Goal: Information Seeking & Learning: Learn about a topic

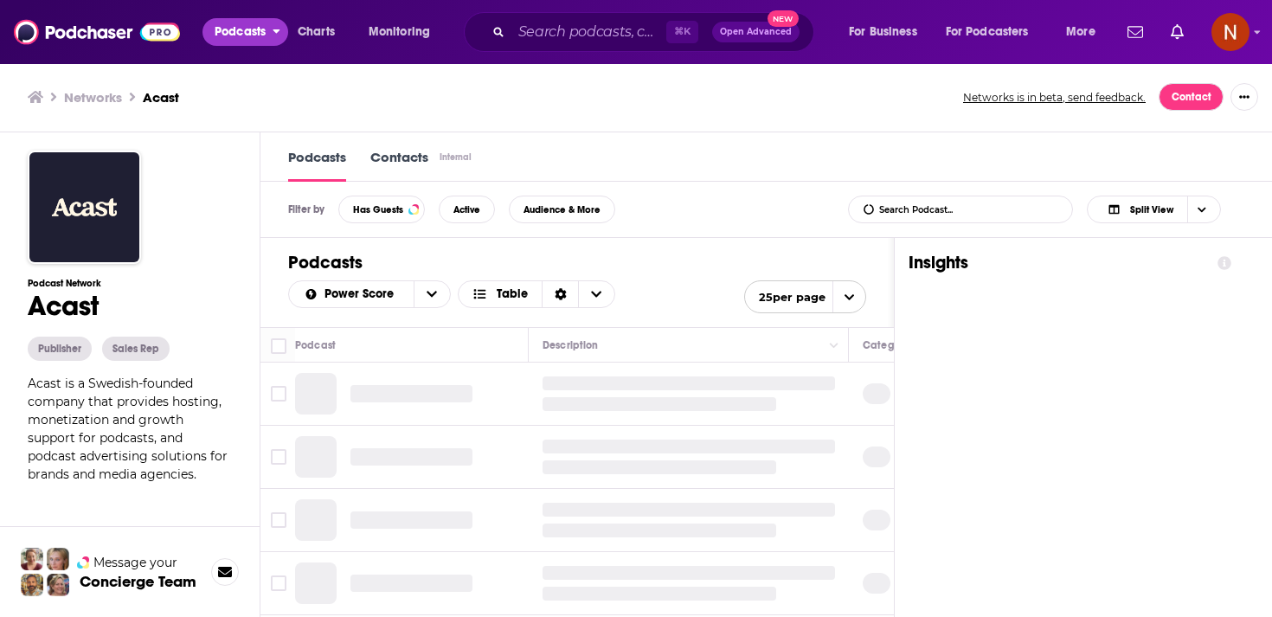
click at [229, 29] on span "Podcasts" at bounding box center [240, 32] width 51 height 24
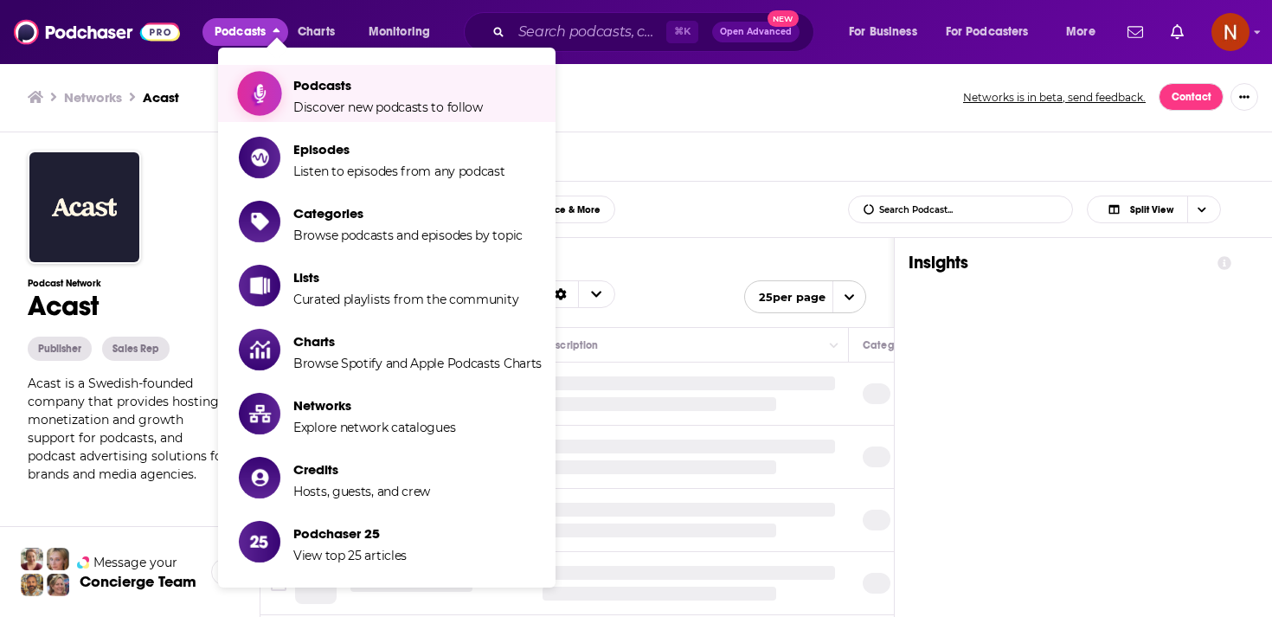
click at [255, 87] on icon "Show item sub-menu" at bounding box center [260, 93] width 22 height 22
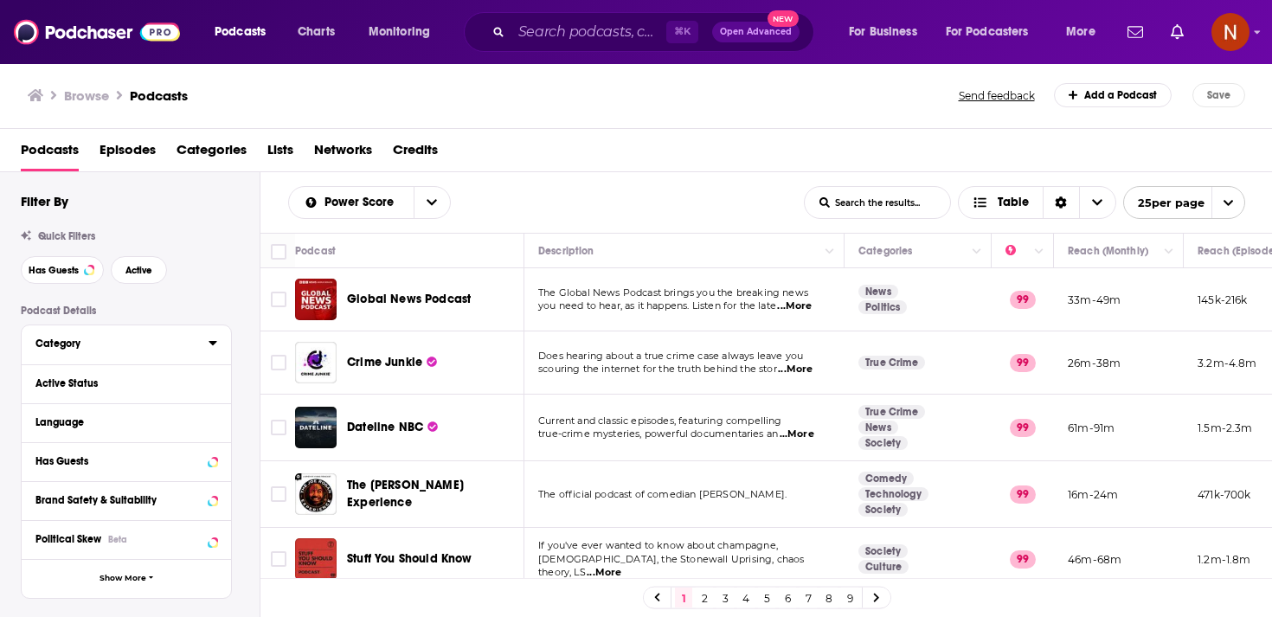
click at [209, 346] on icon at bounding box center [212, 343] width 9 height 14
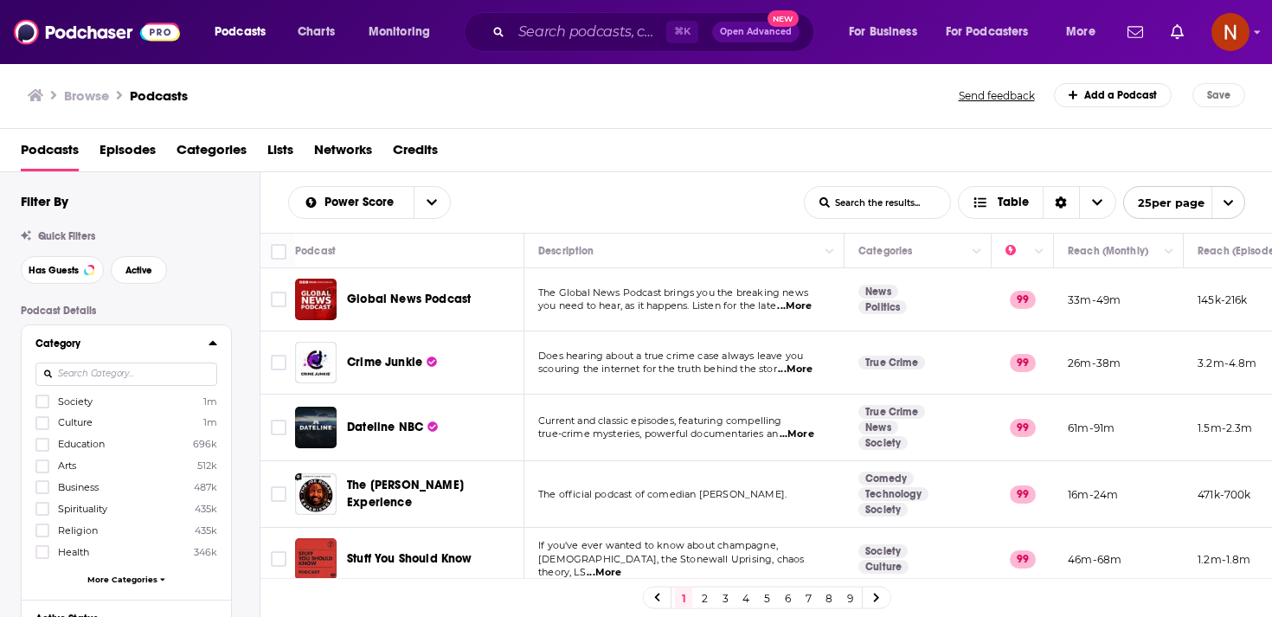
click at [186, 372] on input at bounding box center [126, 373] width 182 height 23
click at [328, 23] on span "Charts" at bounding box center [316, 32] width 37 height 24
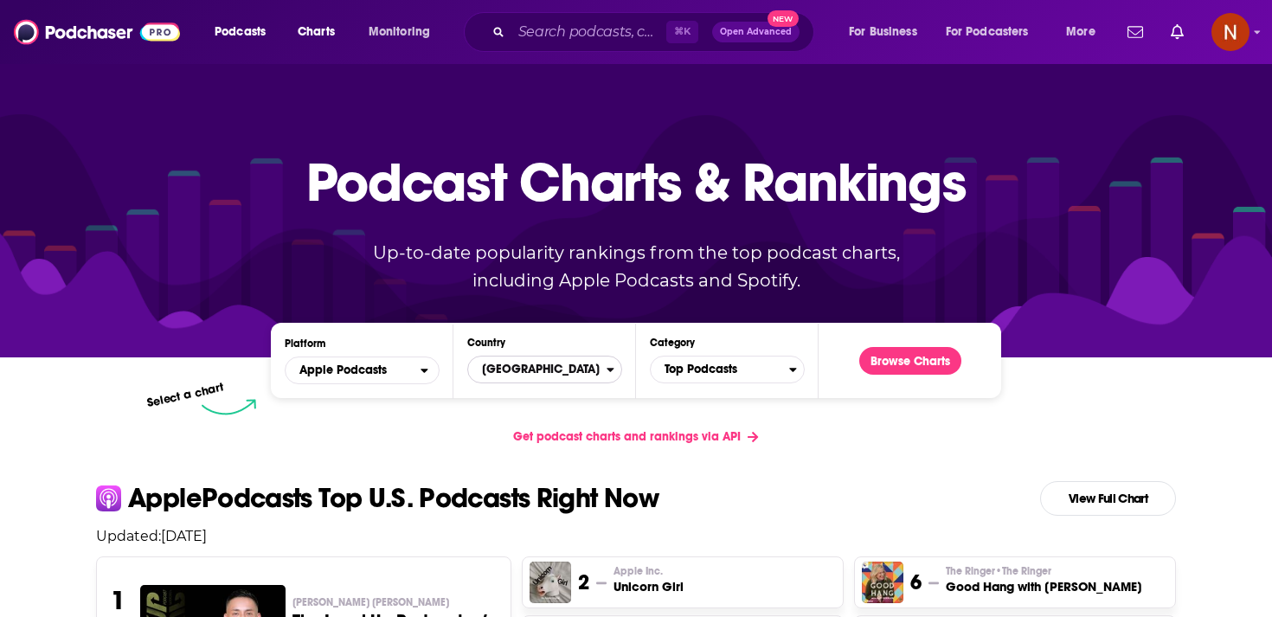
click at [559, 365] on span "United States" at bounding box center [537, 369] width 138 height 29
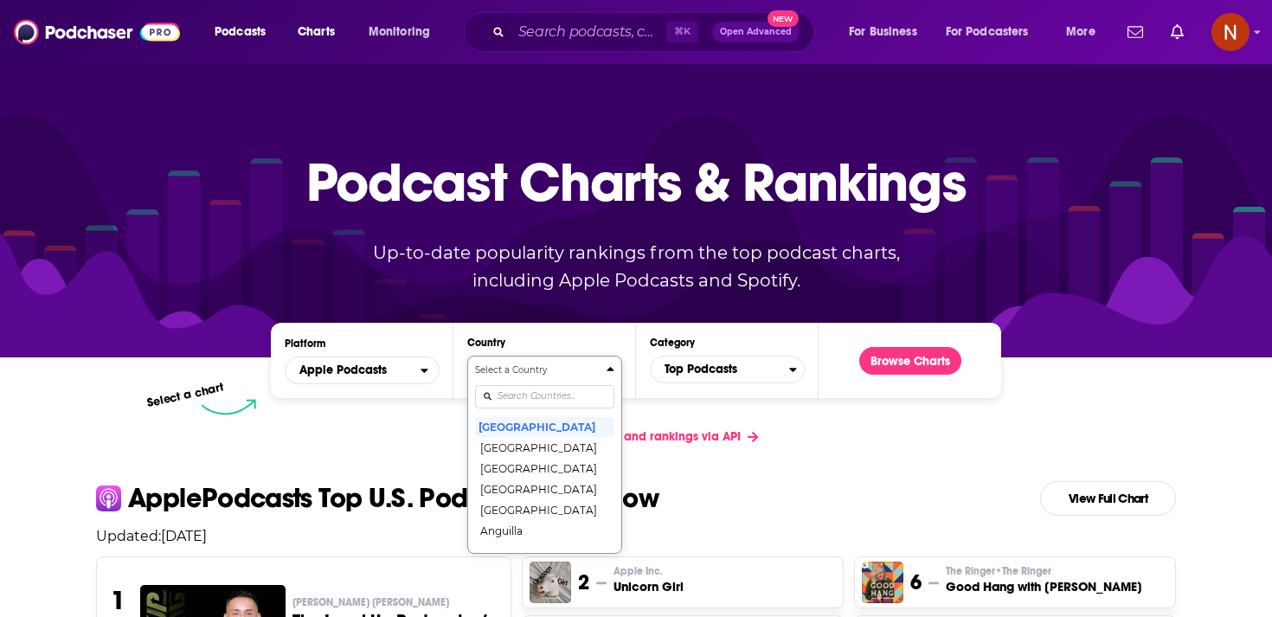
scroll to position [88, 0]
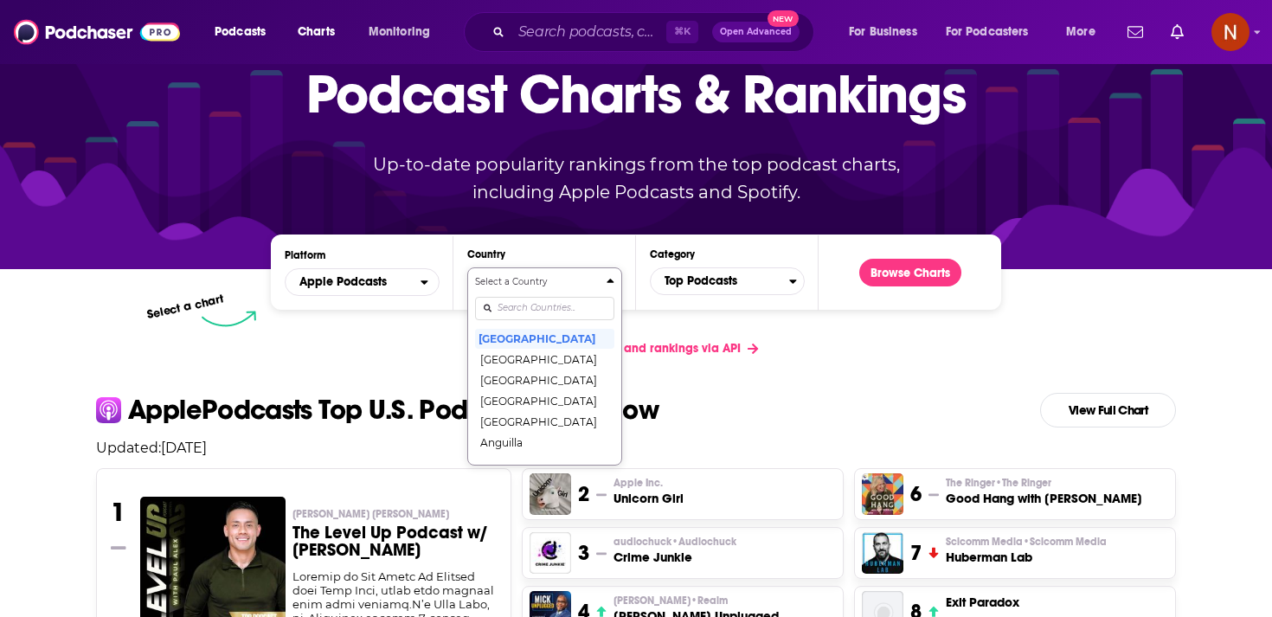
click at [556, 390] on div "Select a Country United States Afghanistan Albania Algeria Angola Anguilla Anti…" at bounding box center [544, 366] width 139 height 183
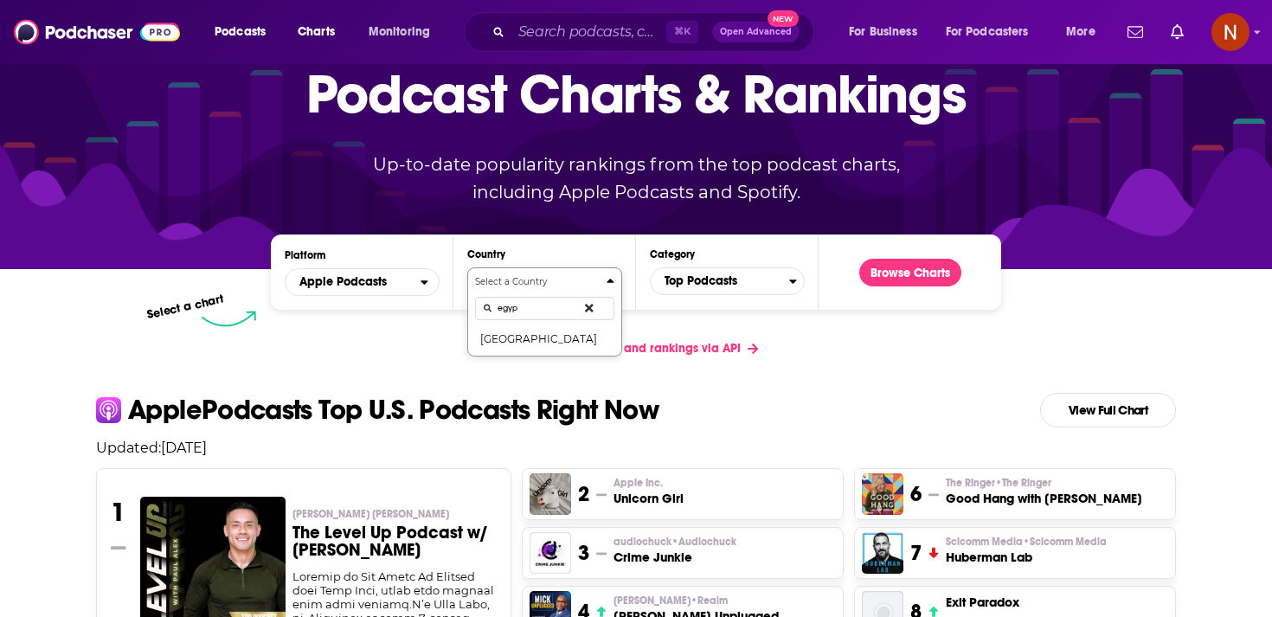
type input "egypt"
click at [555, 343] on button "[GEOGRAPHIC_DATA]" at bounding box center [544, 338] width 139 height 21
click at [754, 278] on span "Top Podcasts" at bounding box center [720, 280] width 138 height 29
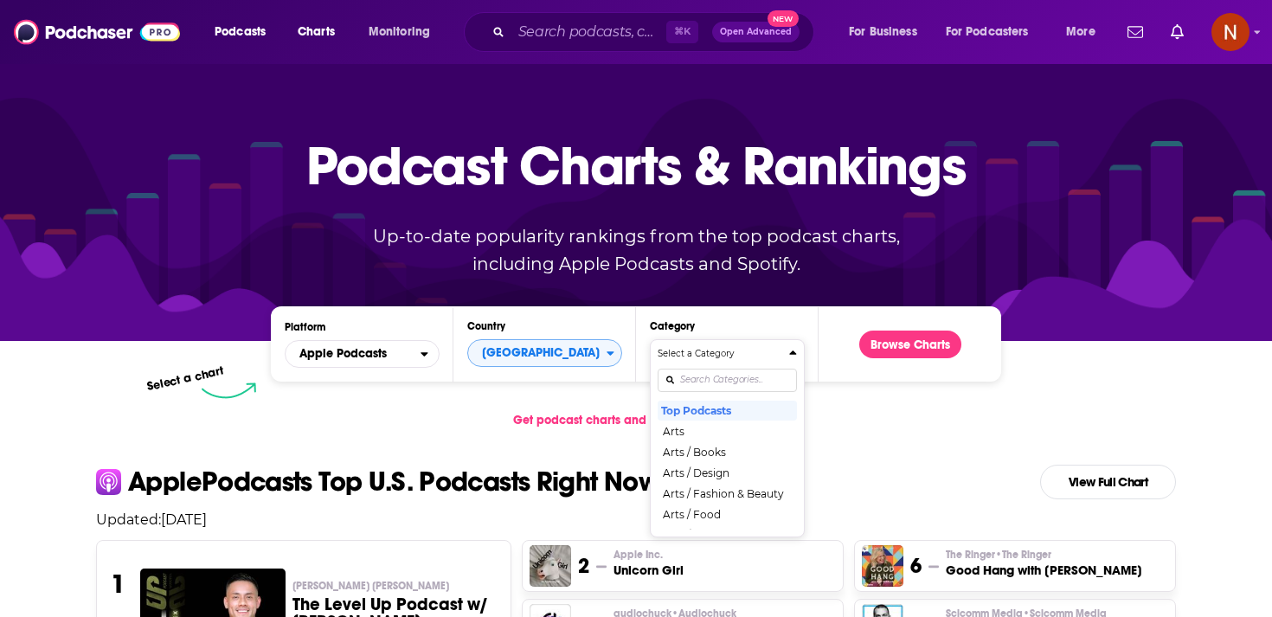
scroll to position [0, 0]
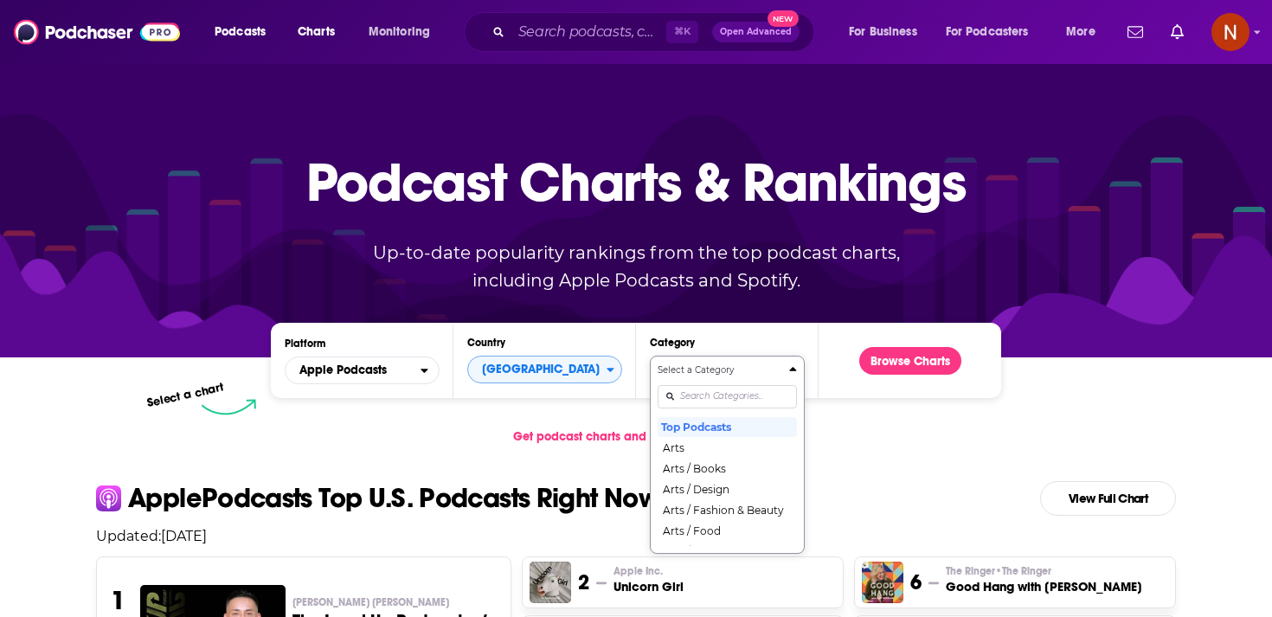
click at [696, 388] on div "Select a Category Top Podcasts Arts Arts / Books Arts / Design Arts / Fashion &…" at bounding box center [726, 454] width 139 height 183
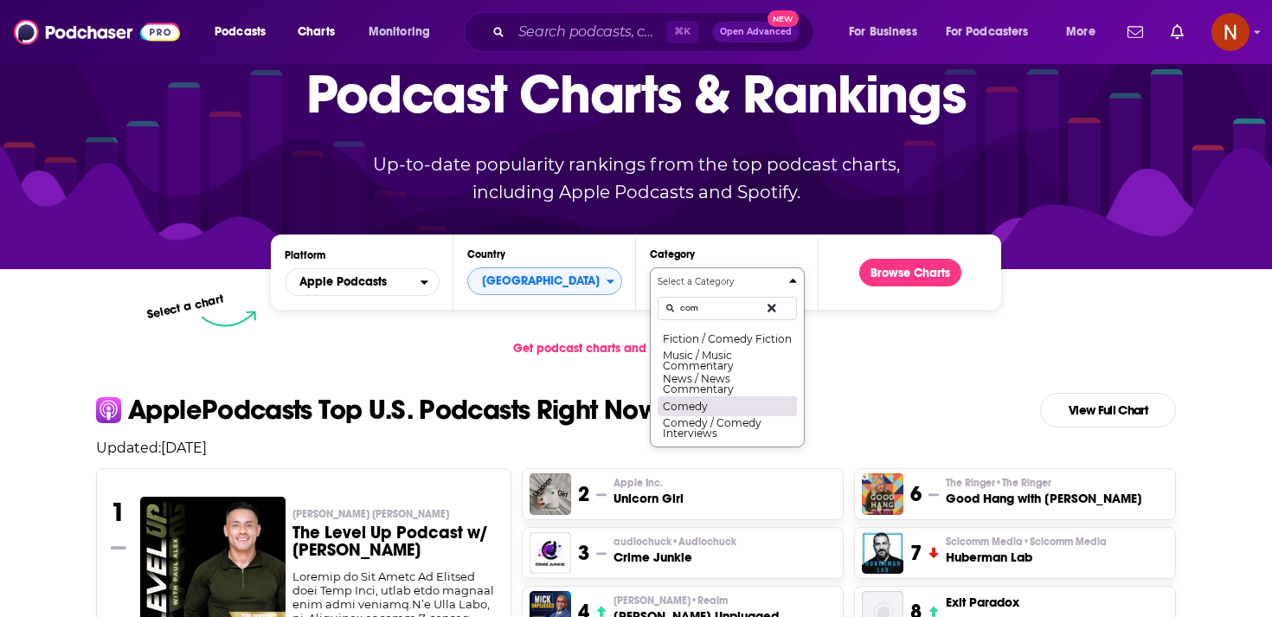
type input "com"
click at [709, 405] on button "Comedy" at bounding box center [726, 405] width 139 height 21
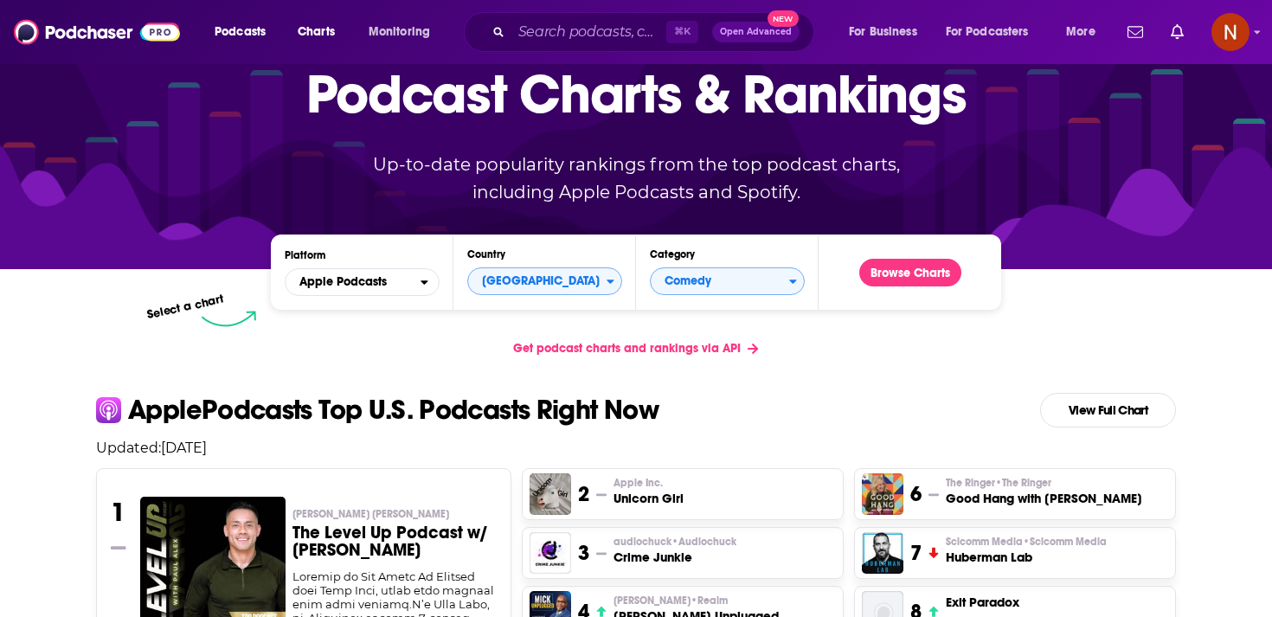
click at [905, 259] on div "Podcast Charts & Rankings Up-to-date popularity rankings from the top podcast c…" at bounding box center [636, 121] width 743 height 279
click at [907, 279] on button "Browse Charts" at bounding box center [910, 273] width 102 height 28
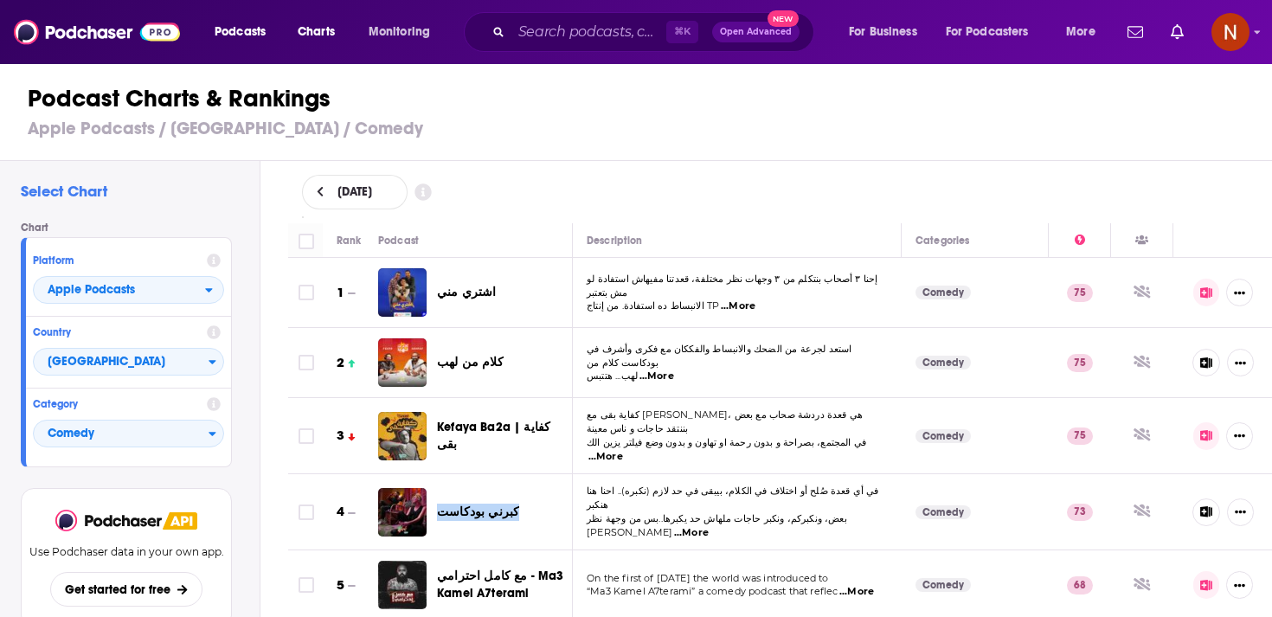
click at [320, 187] on icon at bounding box center [321, 192] width 8 height 12
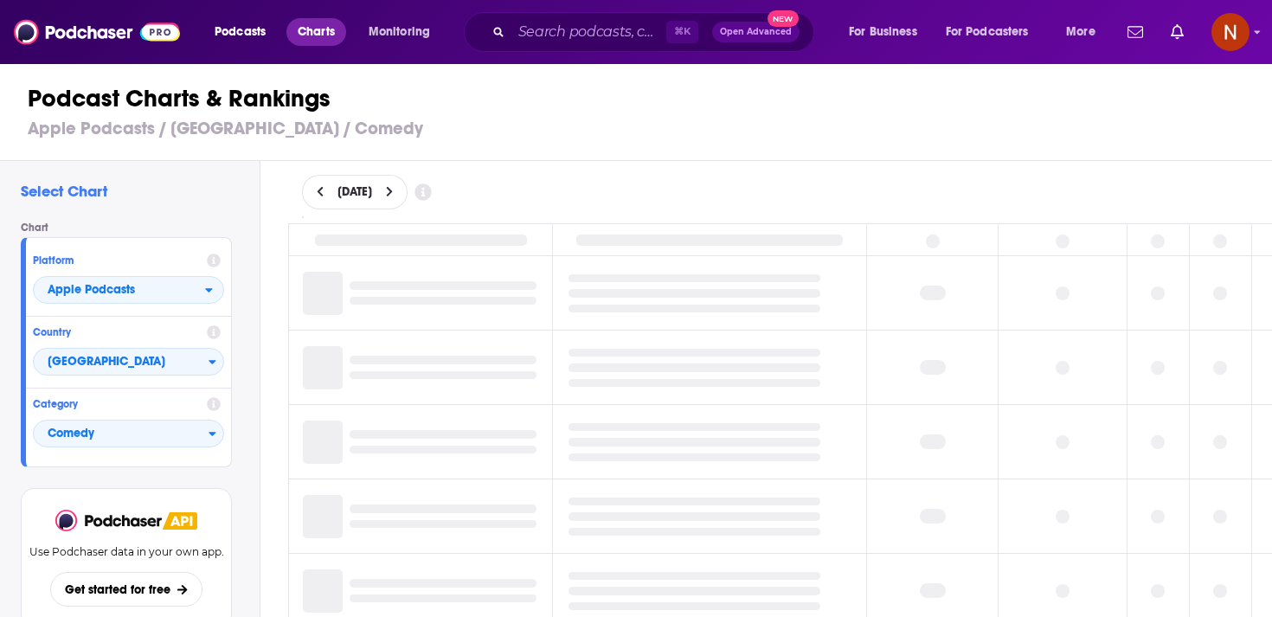
click at [309, 40] on span "Charts" at bounding box center [316, 32] width 37 height 24
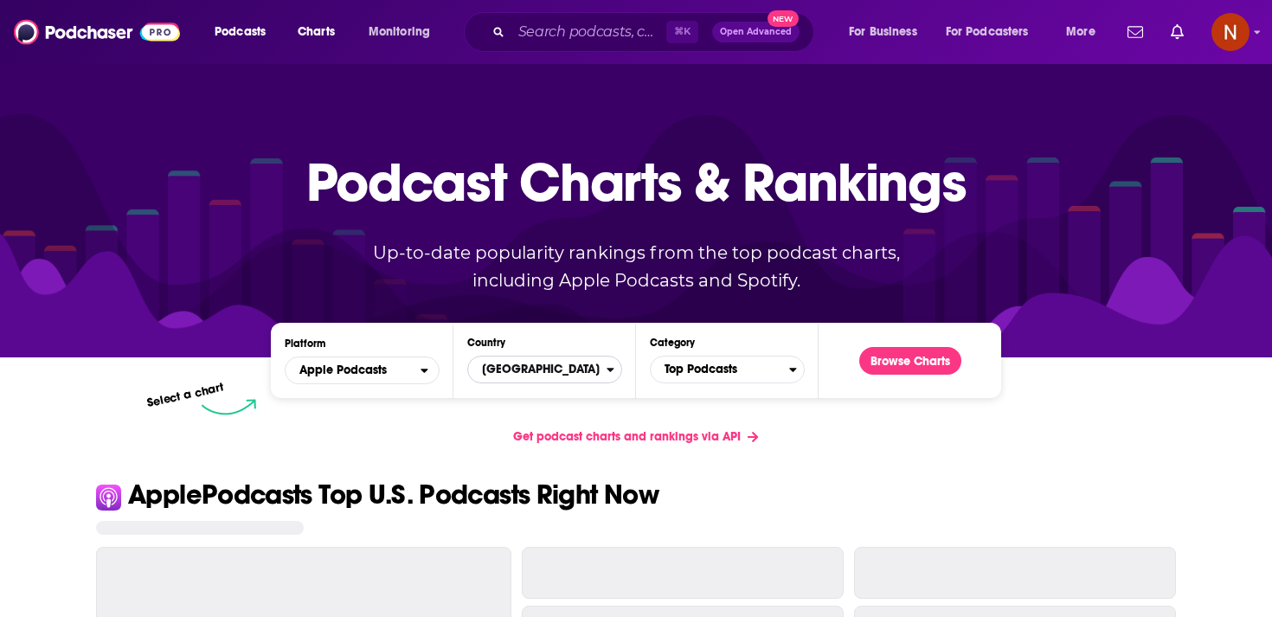
click at [549, 375] on span "[GEOGRAPHIC_DATA]" at bounding box center [537, 369] width 138 height 29
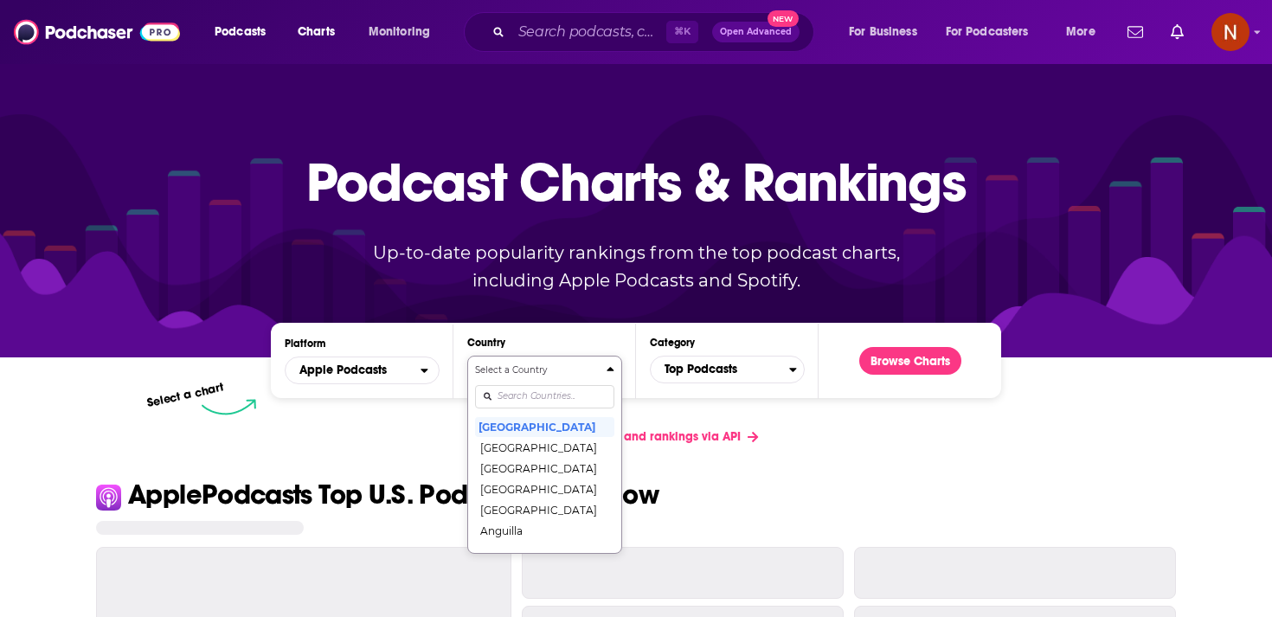
scroll to position [88, 0]
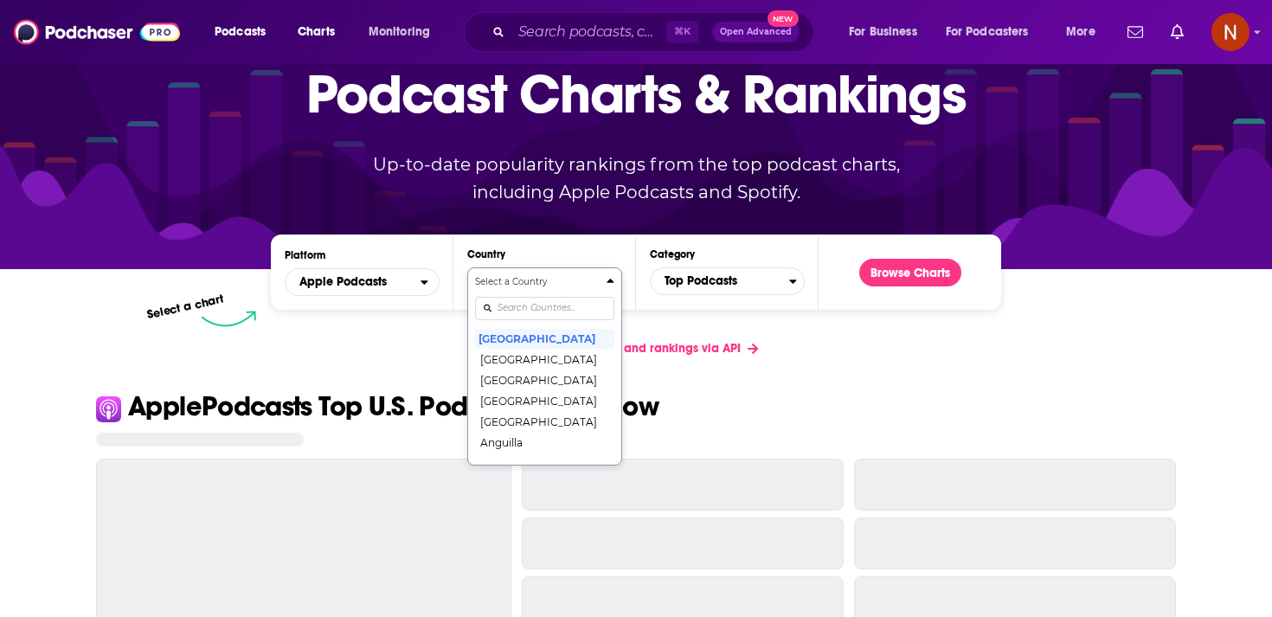
click at [546, 389] on div "Select a Country United States Afghanistan Albania Algeria Angola Anguilla Anti…" at bounding box center [544, 366] width 139 height 183
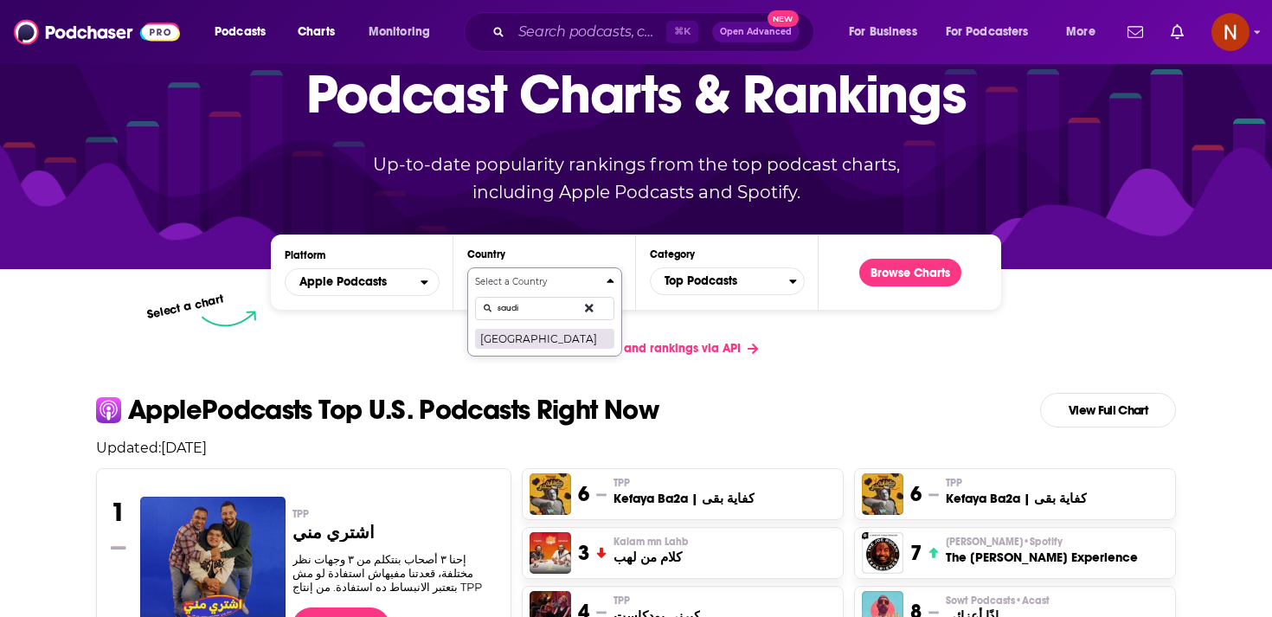
type input "saudi"
click at [574, 337] on button "Saudi Arabia" at bounding box center [544, 338] width 139 height 21
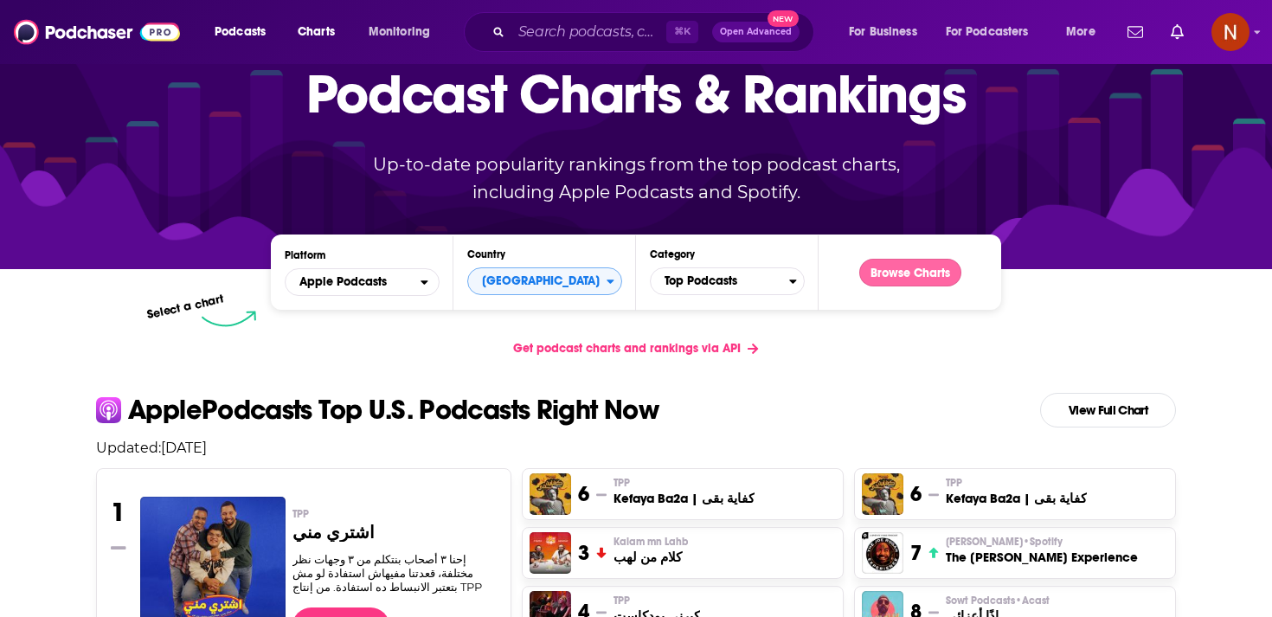
click at [935, 268] on button "Browse Charts" at bounding box center [910, 273] width 102 height 28
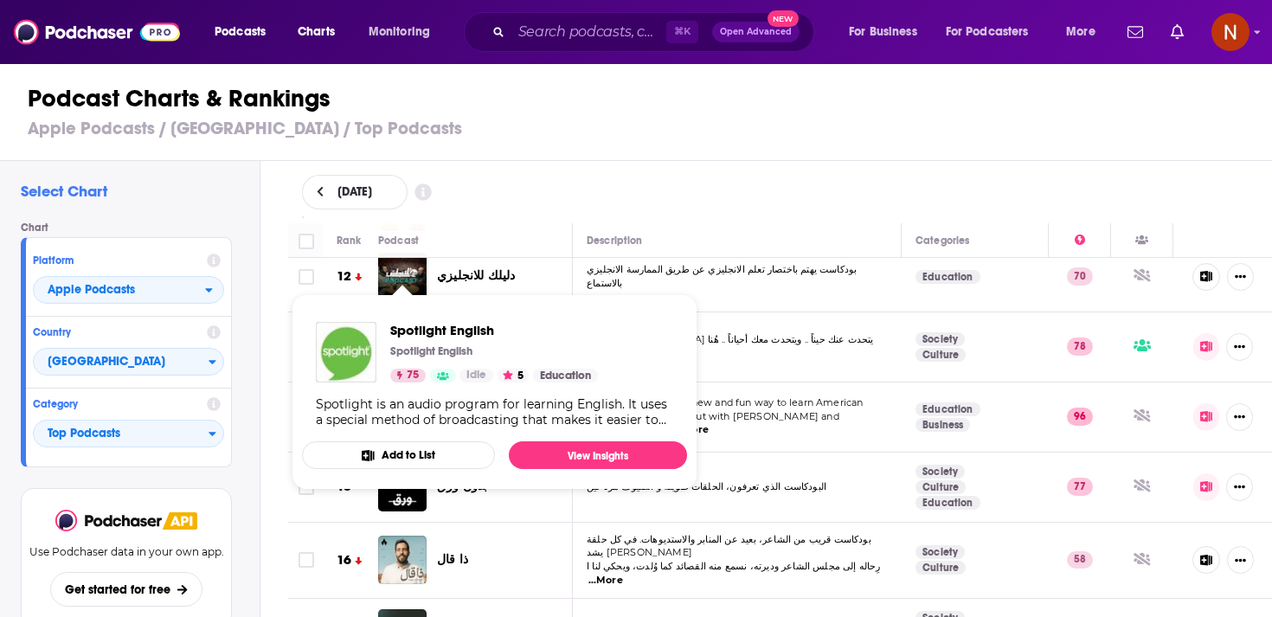
scroll to position [696, 0]
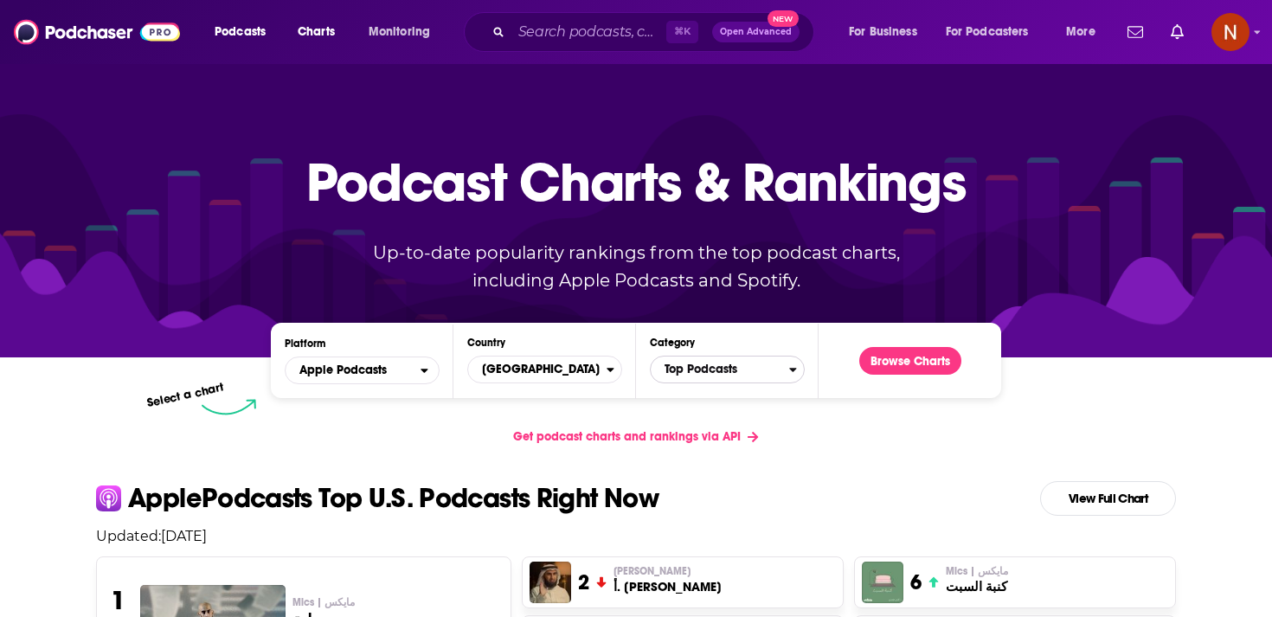
click at [753, 364] on span "Top Podcasts" at bounding box center [720, 369] width 138 height 29
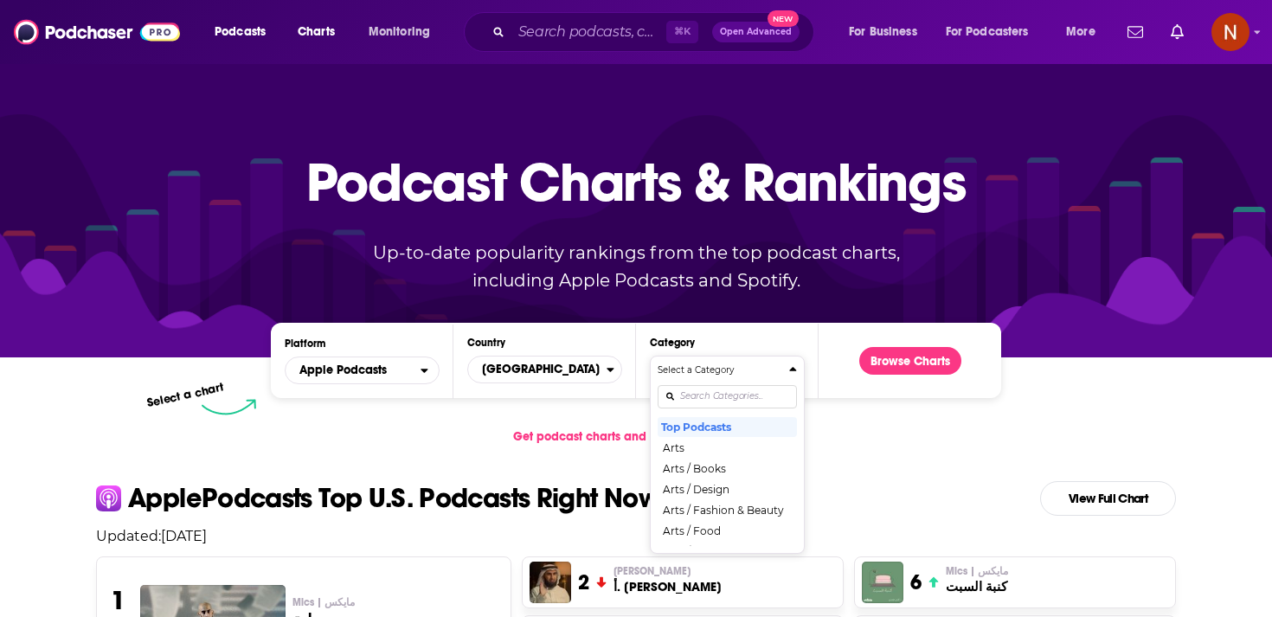
click at [709, 383] on div "Categories" at bounding box center [726, 396] width 139 height 40
click at [710, 393] on div "Select a Category Top Podcasts Arts Arts / Books Arts / Design Arts / Fashion &…" at bounding box center [726, 454] width 139 height 183
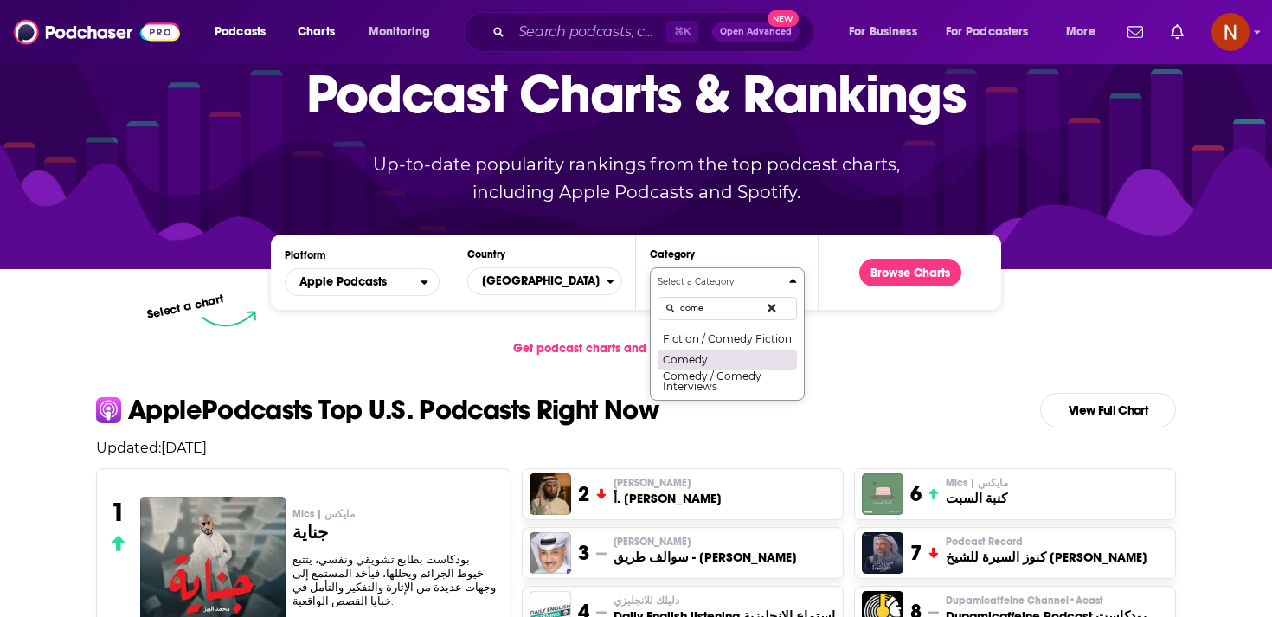
type input "come"
click at [715, 360] on button "Comedy" at bounding box center [726, 359] width 139 height 21
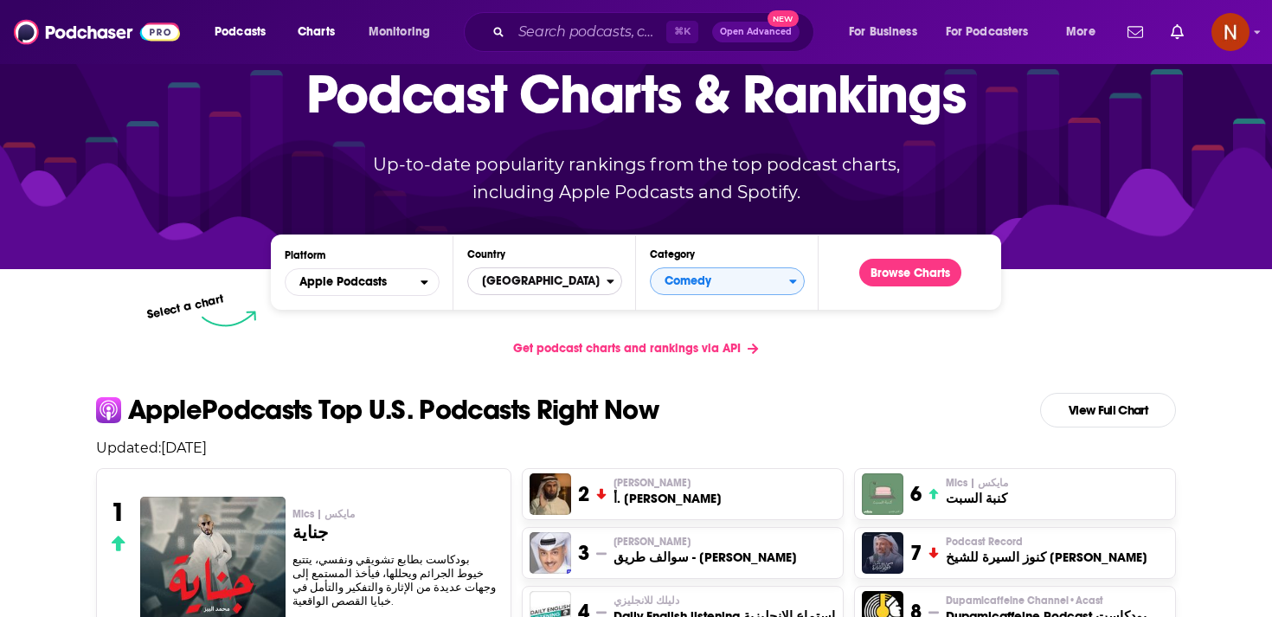
click at [567, 286] on span "United States" at bounding box center [537, 280] width 138 height 29
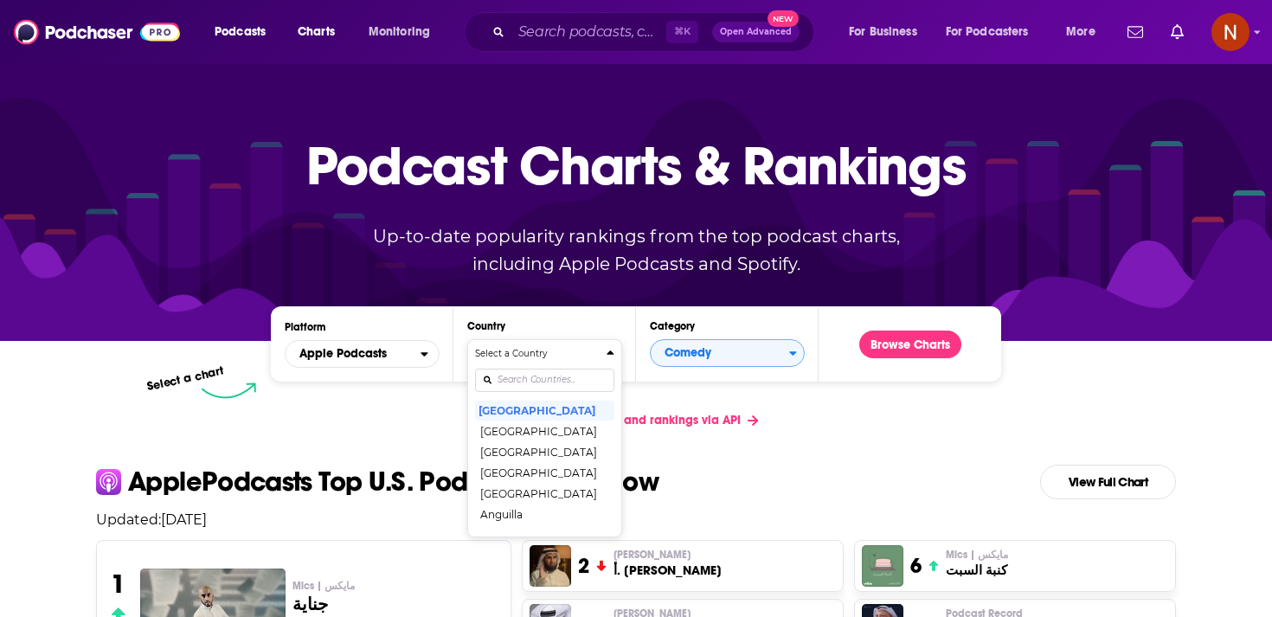
scroll to position [0, 0]
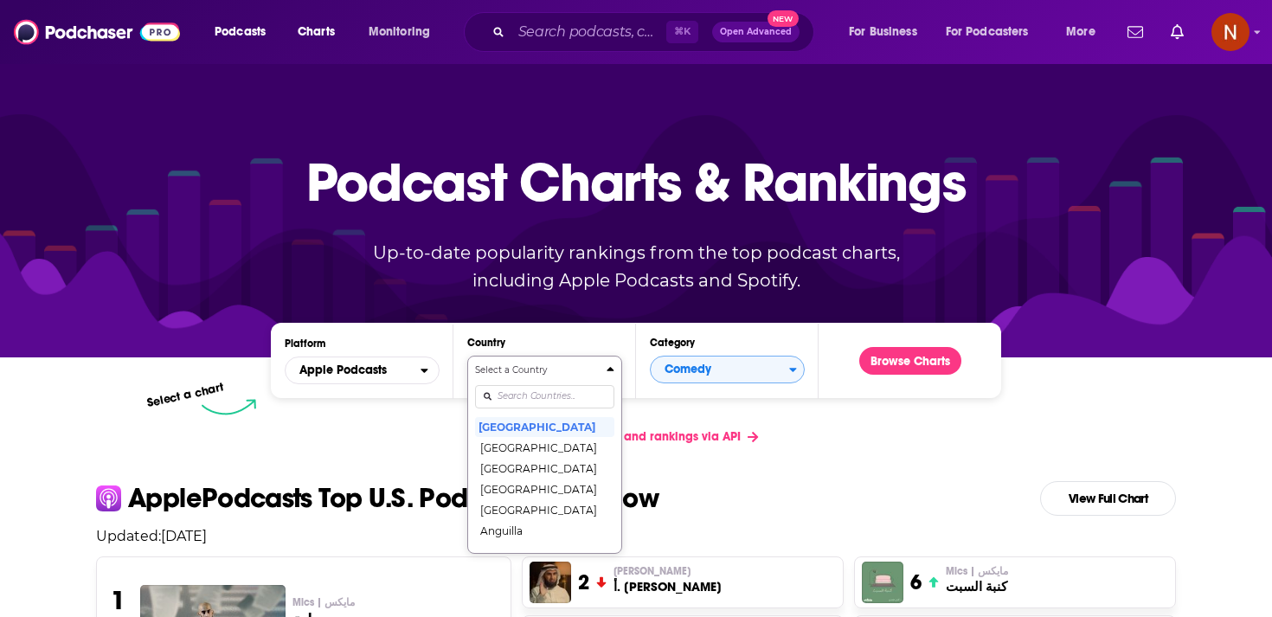
click at [553, 392] on div "Select a Country United States Afghanistan Albania Algeria Angola Anguilla Anti…" at bounding box center [544, 454] width 139 height 183
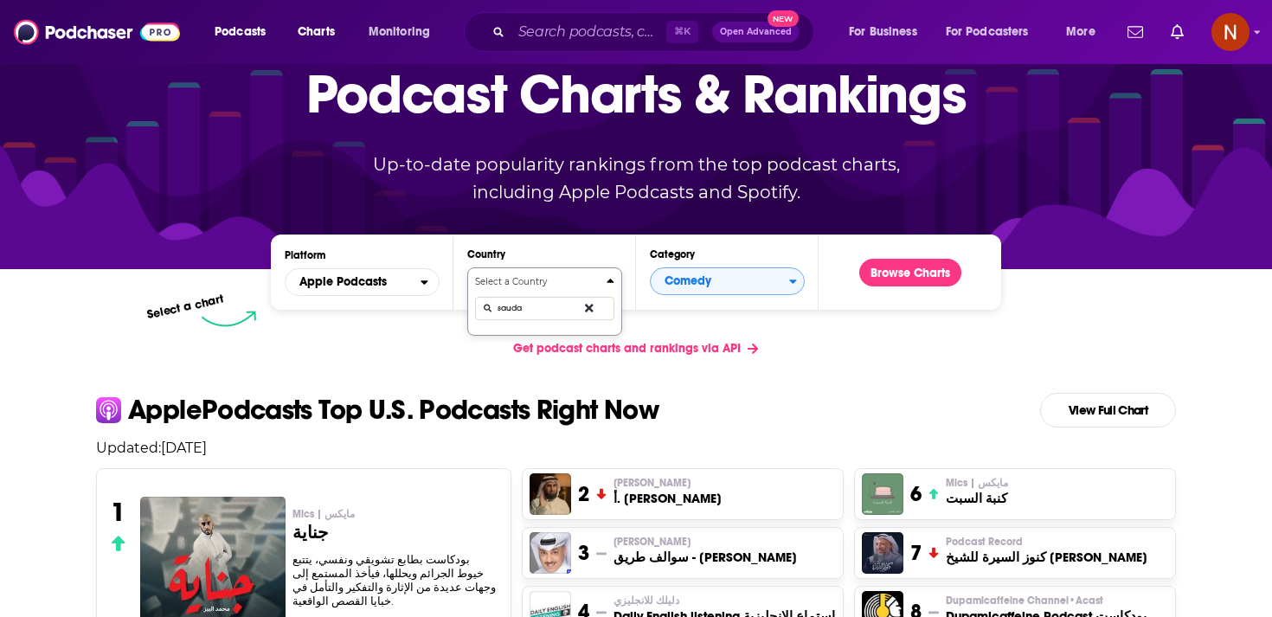
type input "saud"
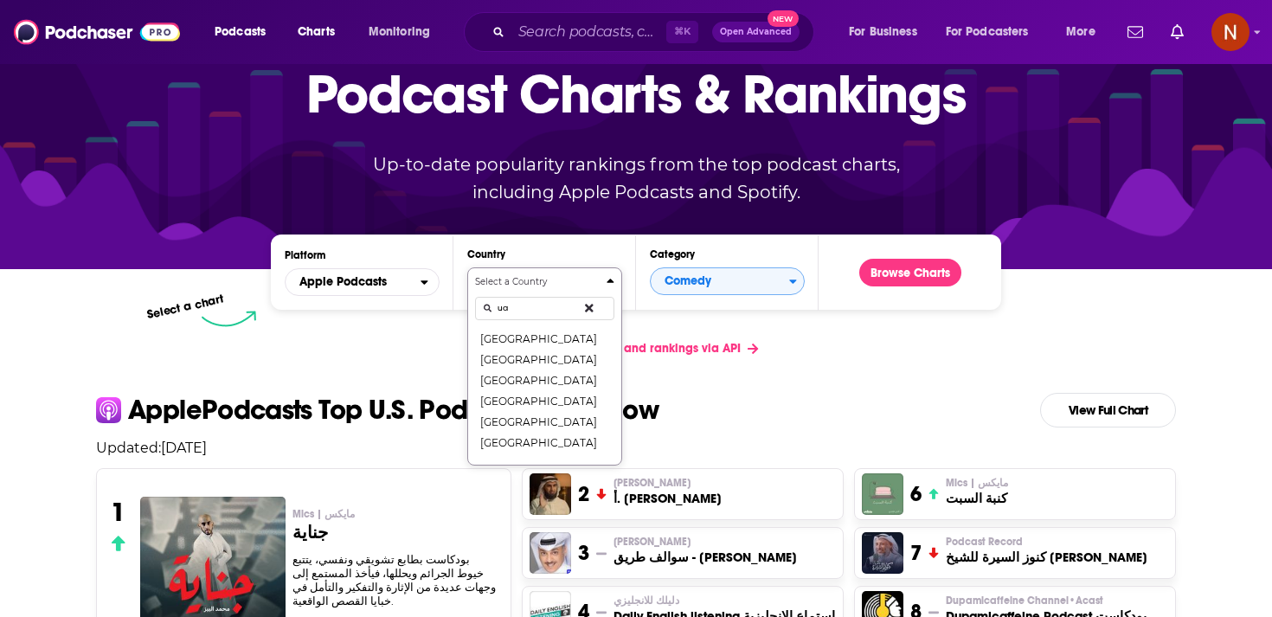
type input "u"
type input "sa"
click at [530, 421] on button "Saudi Arabia" at bounding box center [544, 421] width 139 height 21
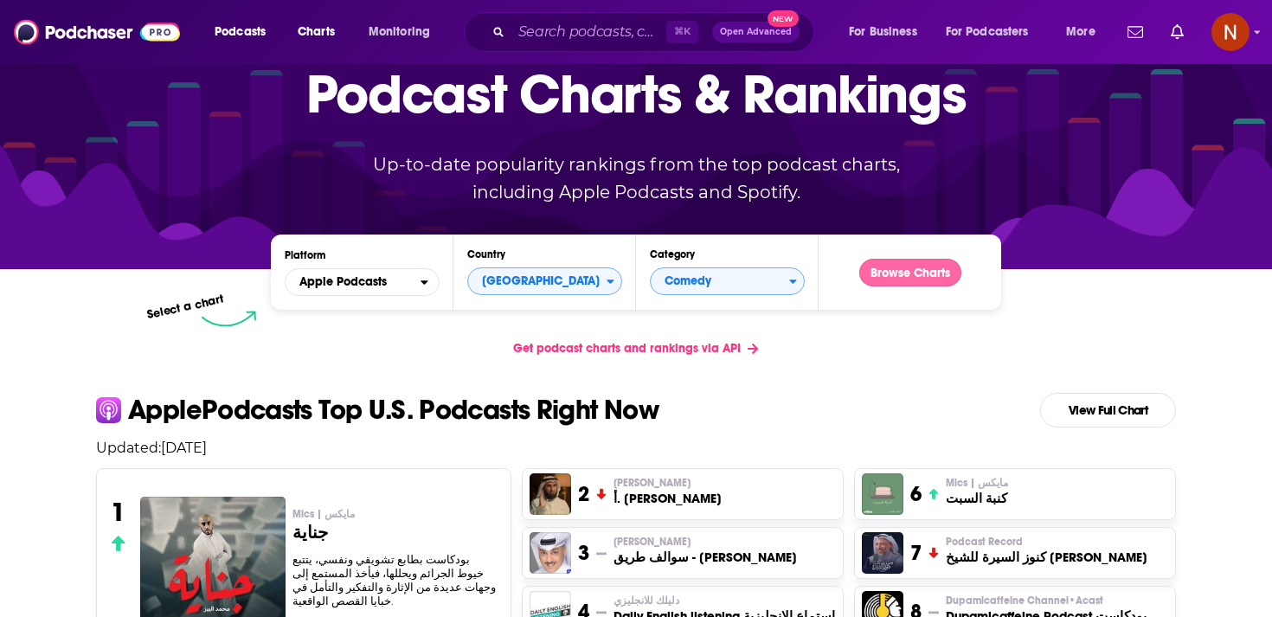
click at [887, 274] on button "Browse Charts" at bounding box center [910, 273] width 102 height 28
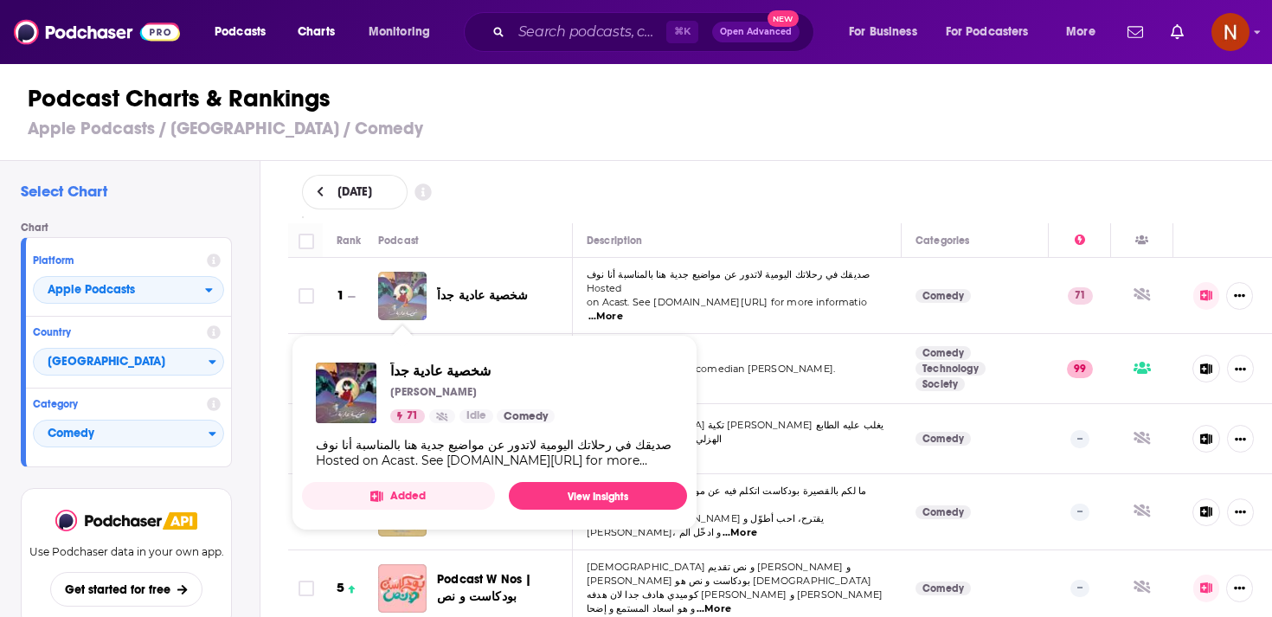
click at [412, 298] on img "شخصية عادية جداً" at bounding box center [402, 296] width 48 height 48
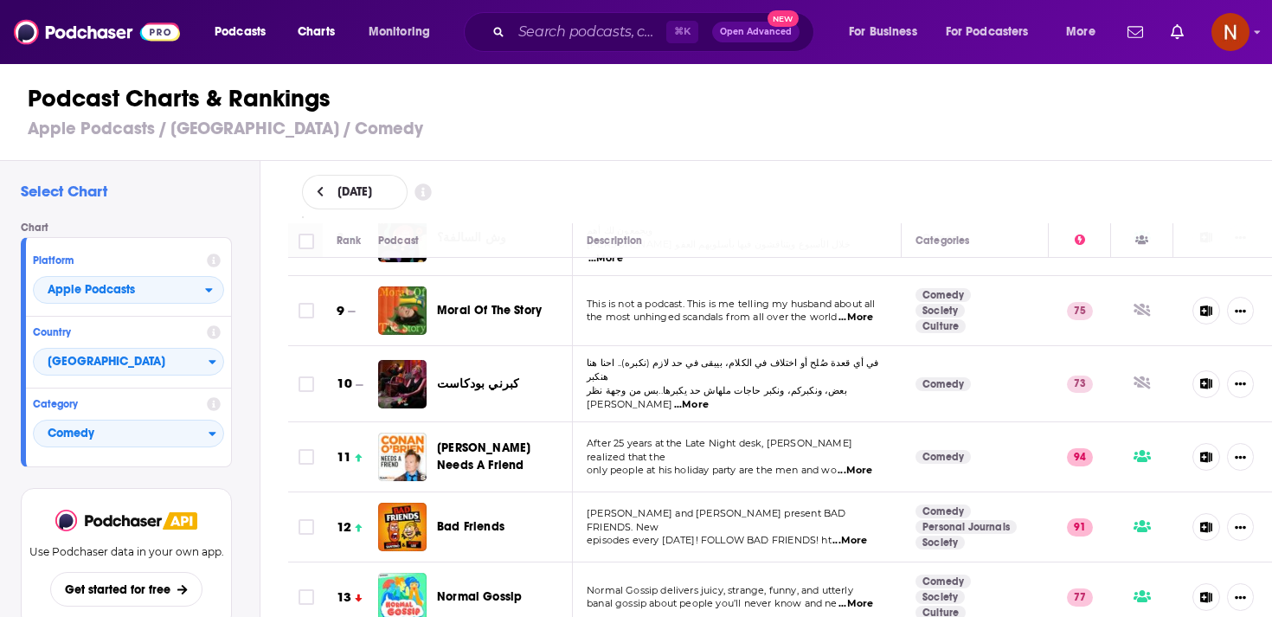
scroll to position [524, 0]
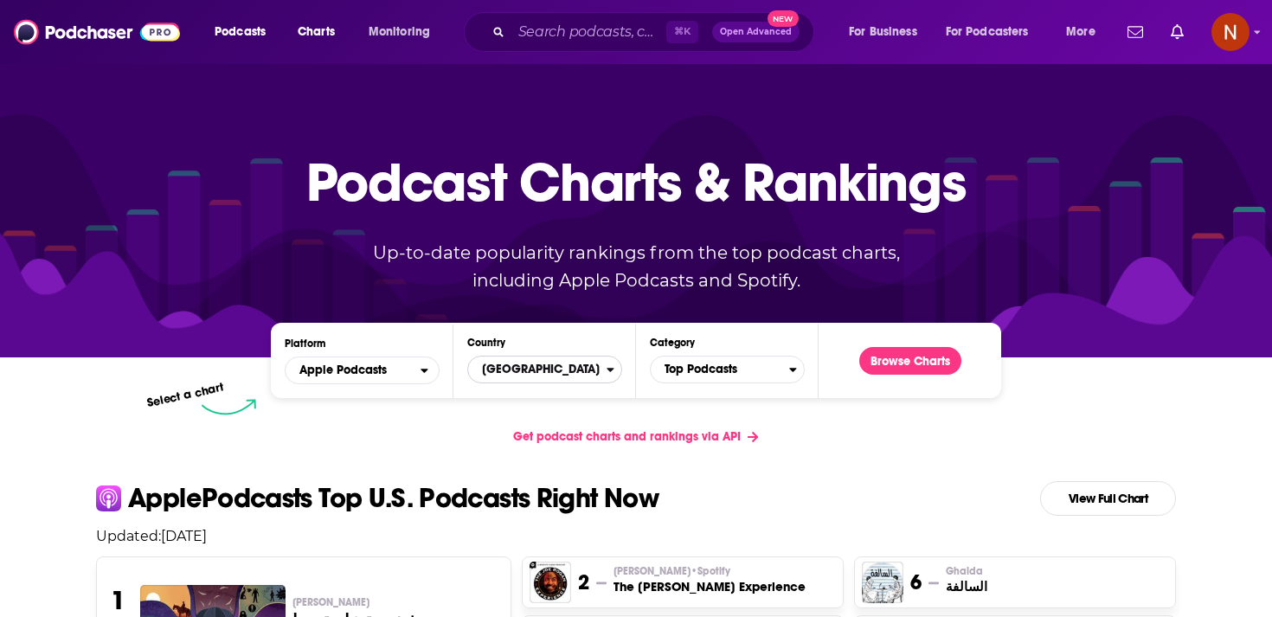
click at [531, 380] on span "United States" at bounding box center [537, 369] width 138 height 29
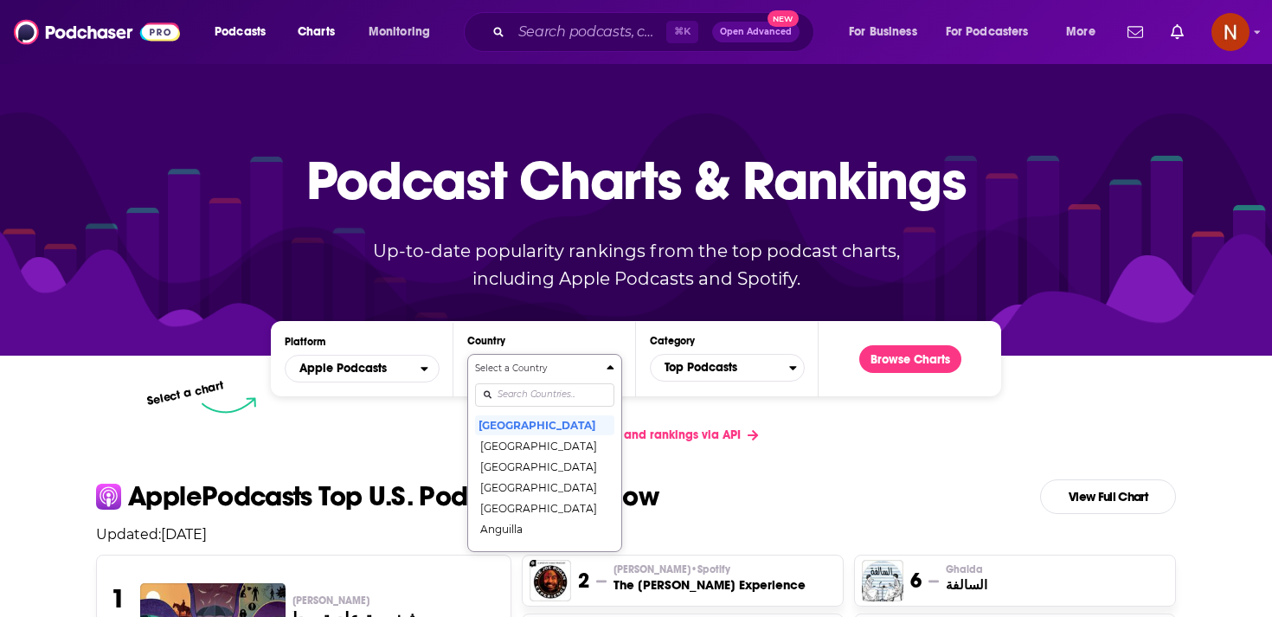
click at [531, 400] on div "Select a Country United States Afghanistan Albania Algeria Angola Anguilla Anti…" at bounding box center [544, 453] width 139 height 183
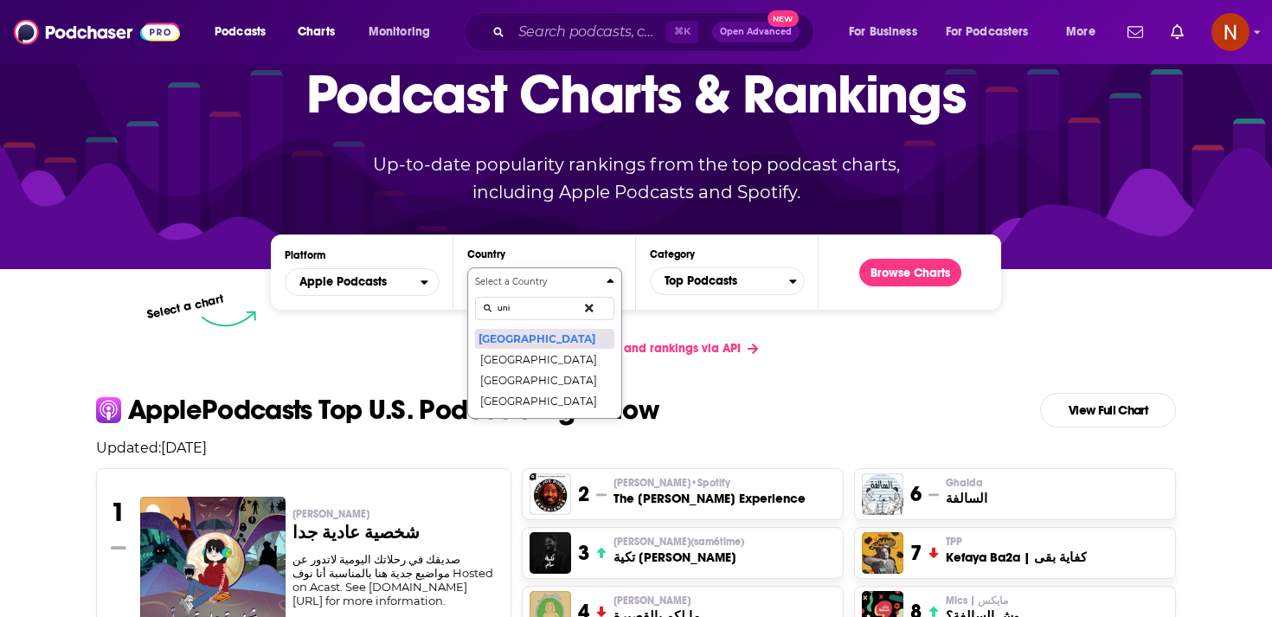
type input "uni"
click at [541, 340] on button "United States" at bounding box center [544, 338] width 139 height 21
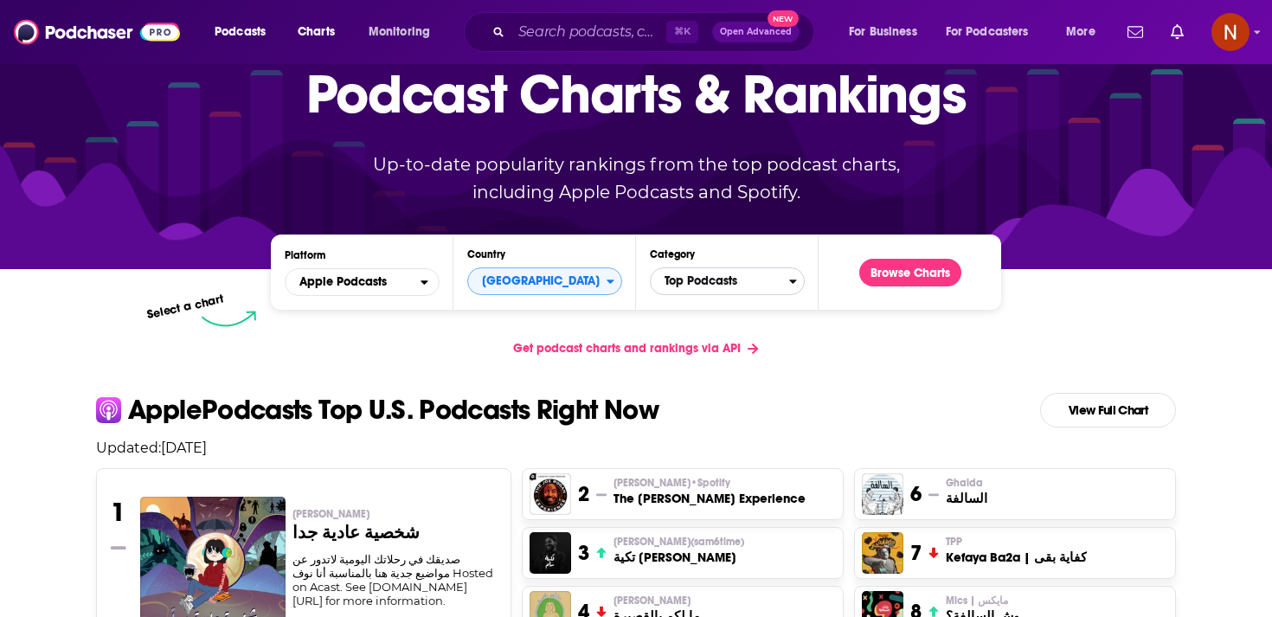
click at [716, 283] on span "Top Podcasts" at bounding box center [720, 280] width 138 height 29
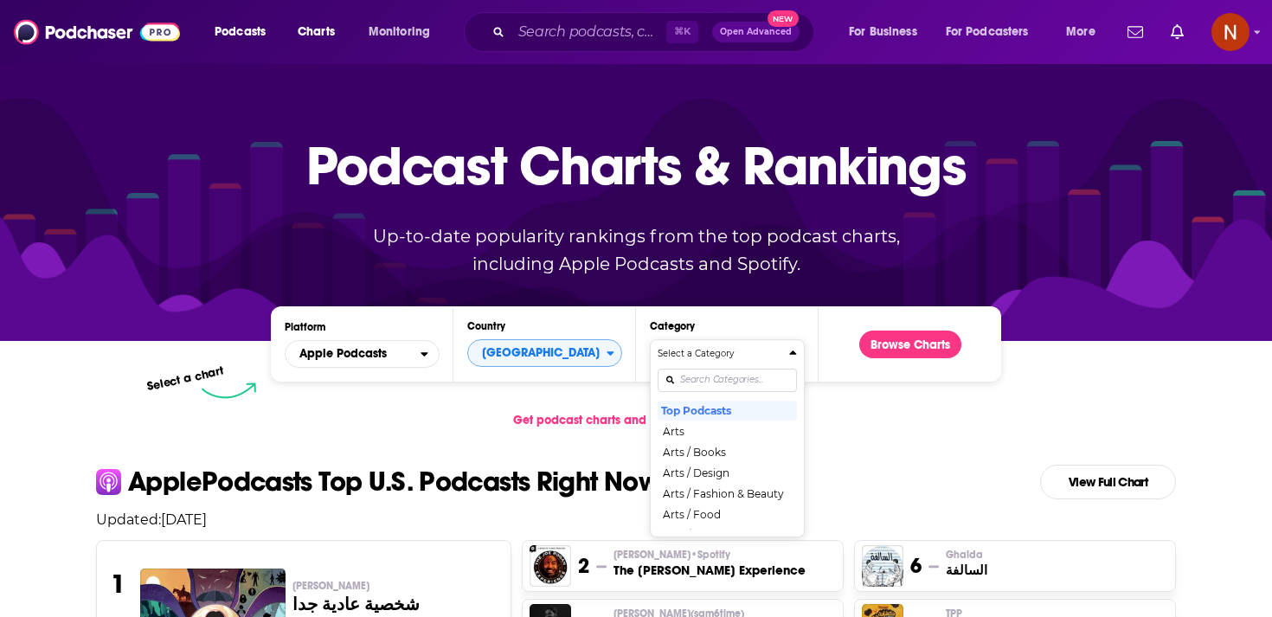
scroll to position [0, 0]
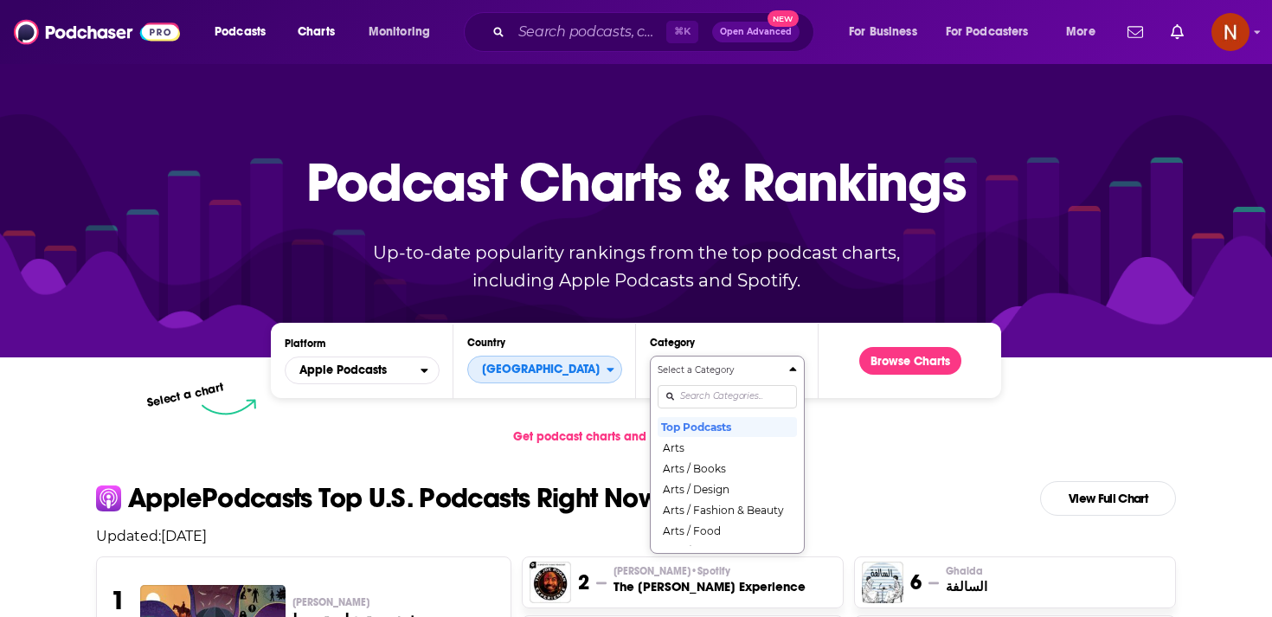
click at [523, 367] on span "United States" at bounding box center [537, 369] width 138 height 29
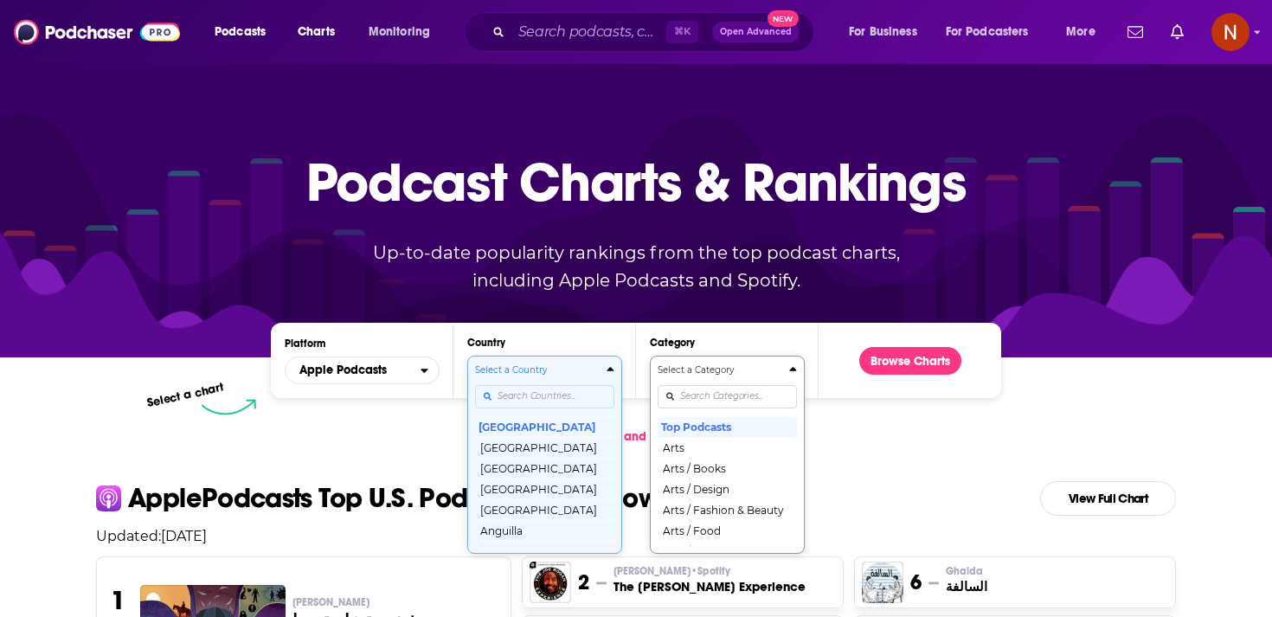
scroll to position [88, 0]
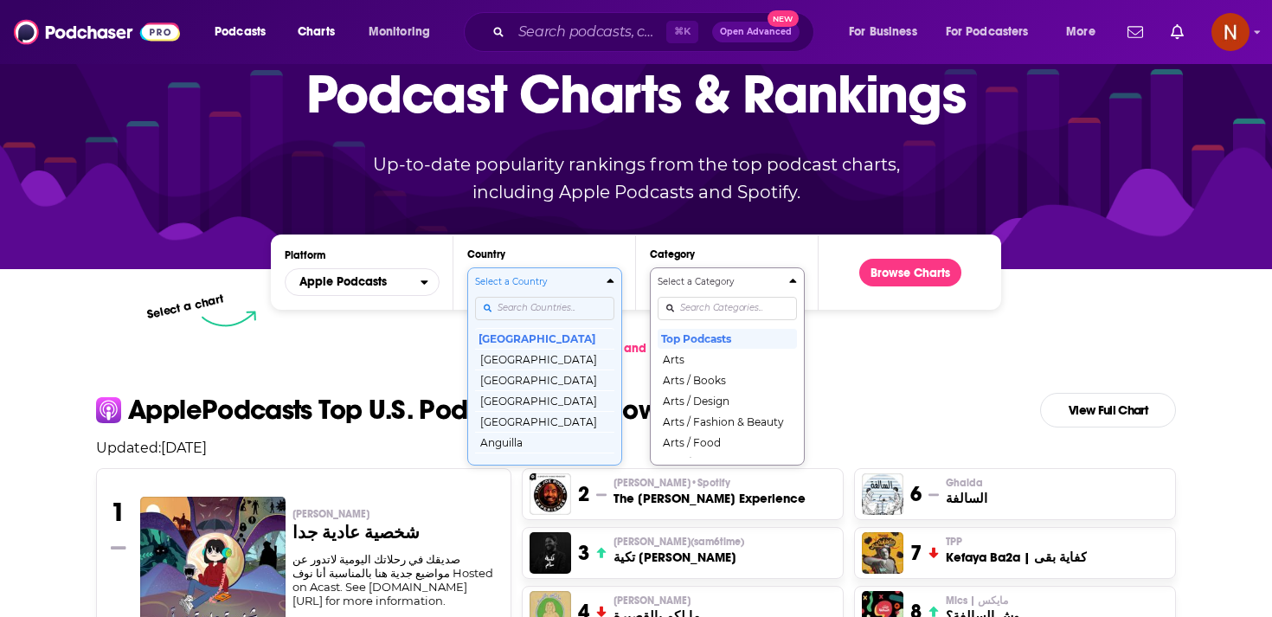
click at [529, 388] on div "Select a Country United States Afghanistan Albania Algeria Angola Anguilla Anti…" at bounding box center [544, 366] width 139 height 183
type input "uni"
click at [527, 359] on button "United Arab Emirates" at bounding box center [544, 359] width 139 height 21
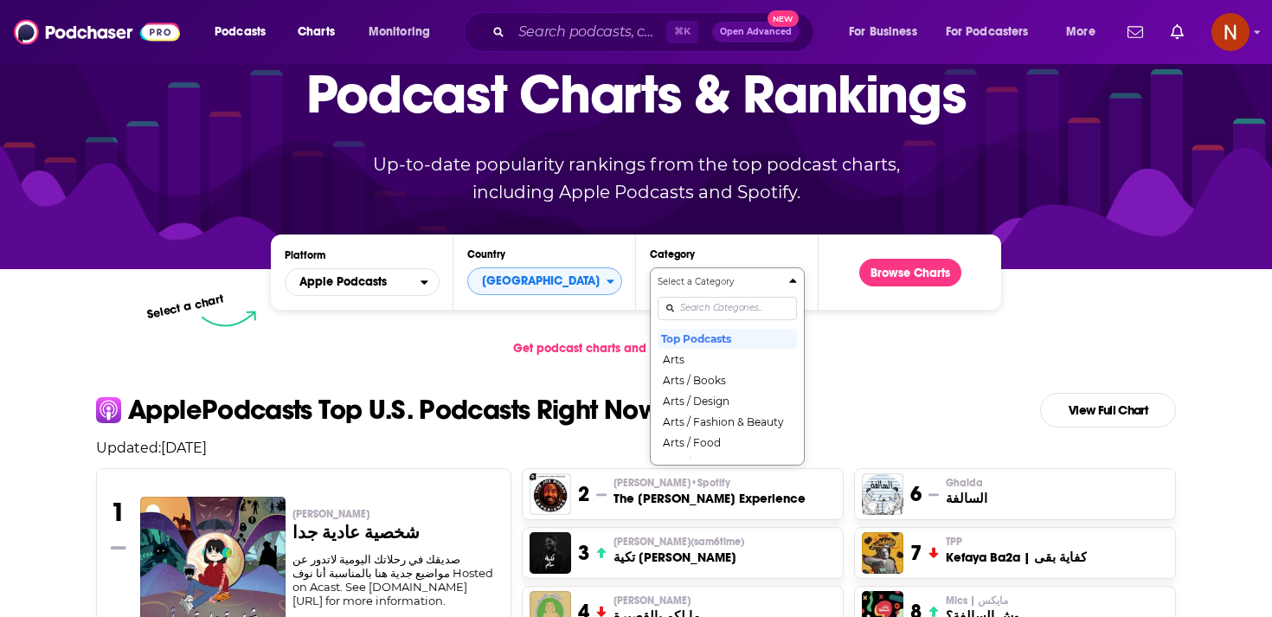
click at [702, 309] on input "Categories" at bounding box center [726, 308] width 139 height 23
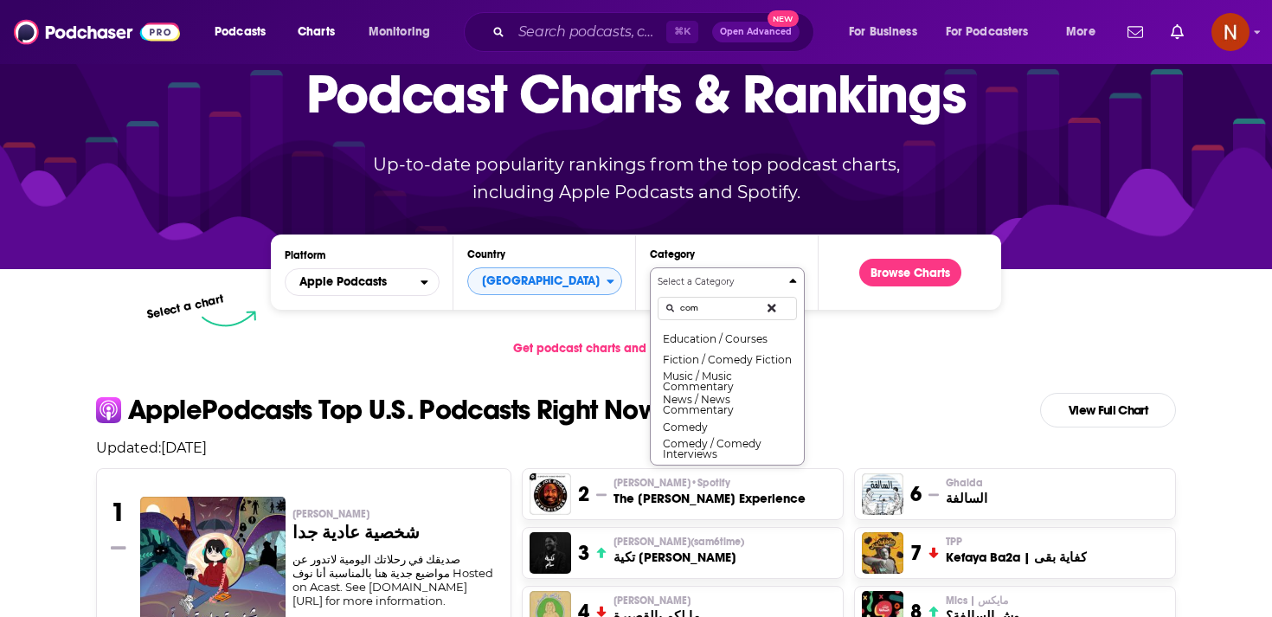
type input "come"
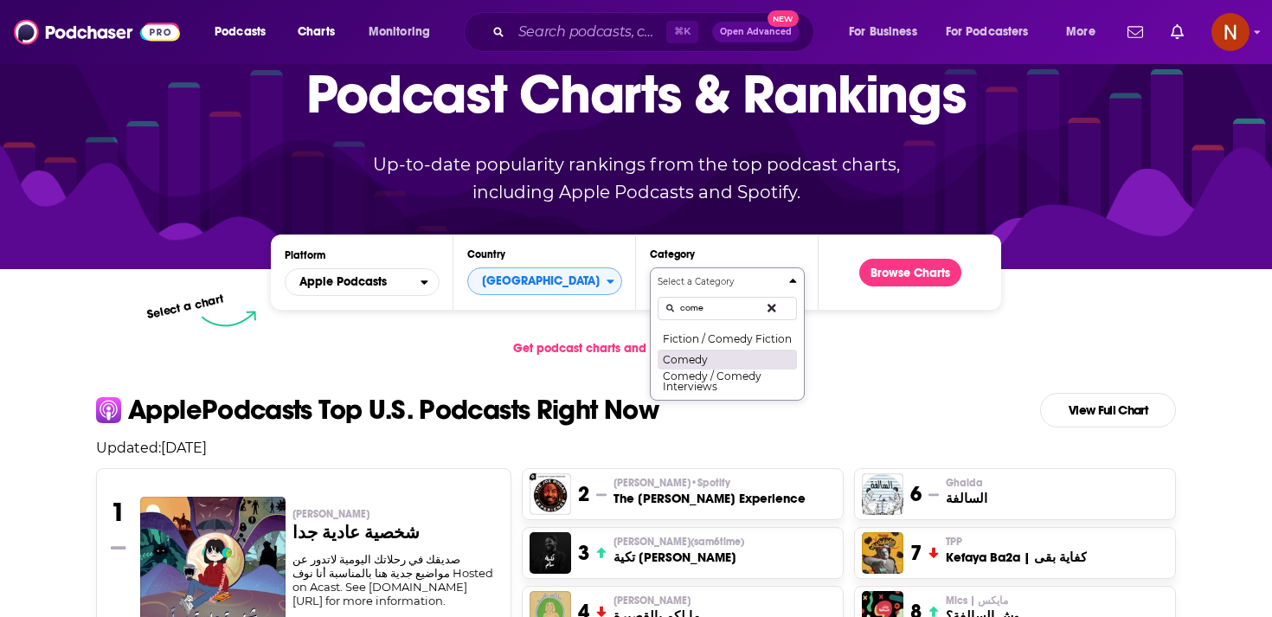
click at [699, 356] on button "Comedy" at bounding box center [726, 359] width 139 height 21
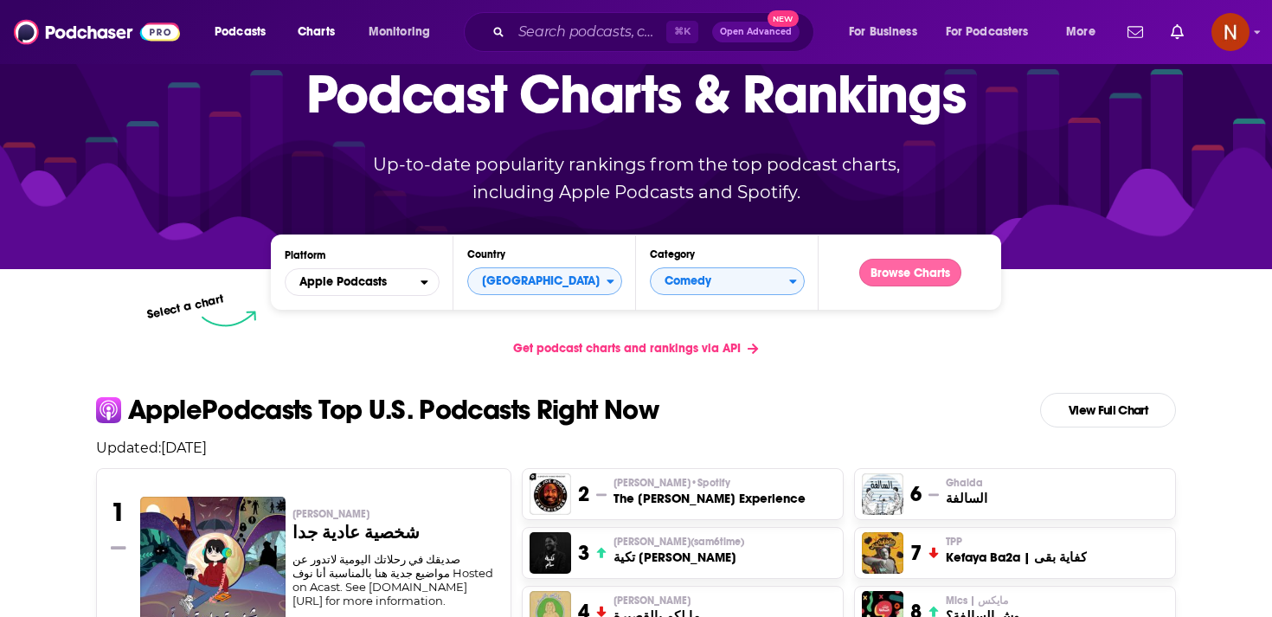
click at [924, 266] on button "Browse Charts" at bounding box center [910, 273] width 102 height 28
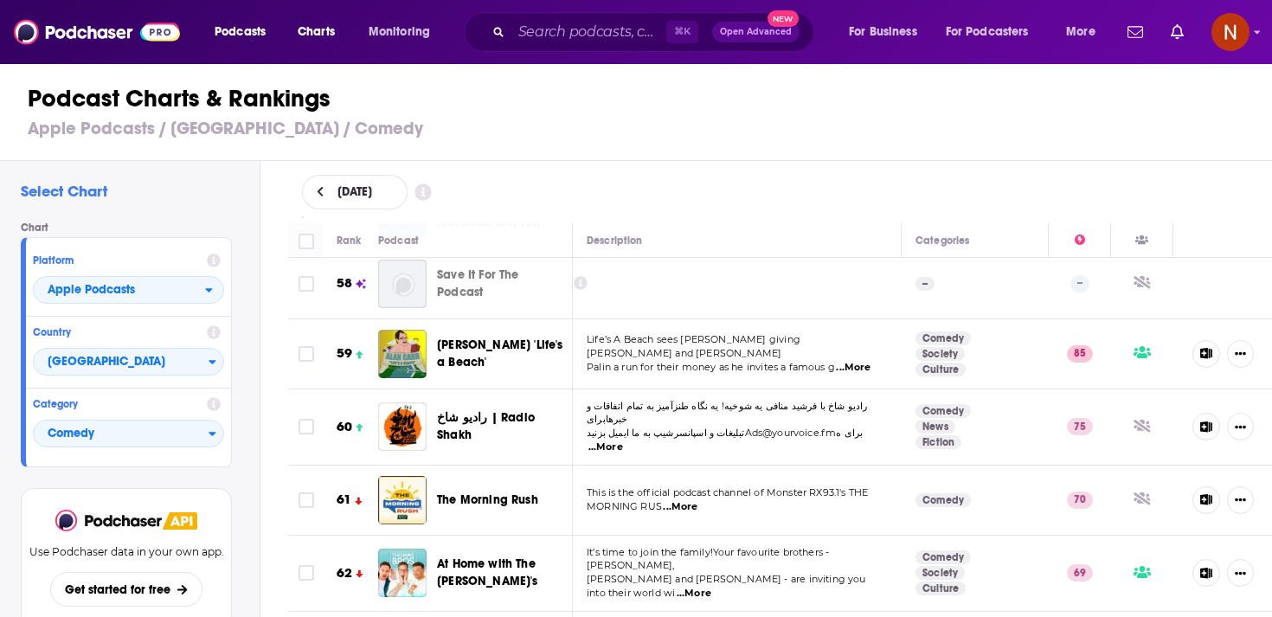
scroll to position [3885, 0]
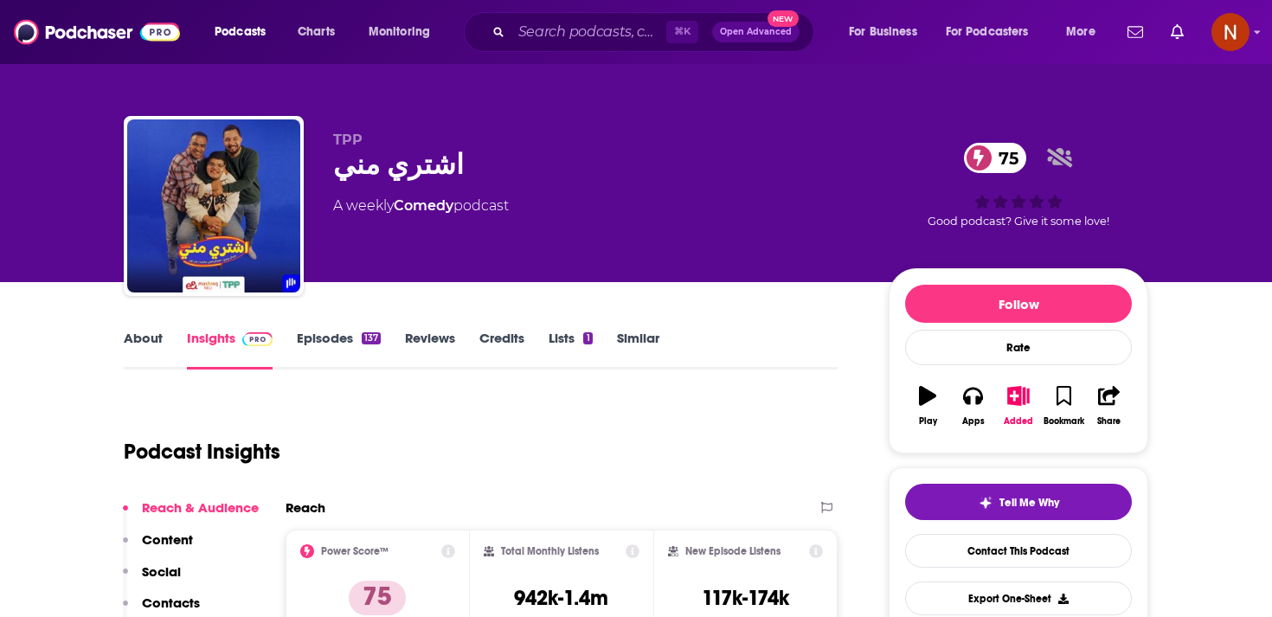
click at [363, 176] on div "اشتري مني 75" at bounding box center [597, 165] width 528 height 34
copy div "اشتري مني 75"
click at [422, 342] on link "Reviews" at bounding box center [430, 350] width 50 height 40
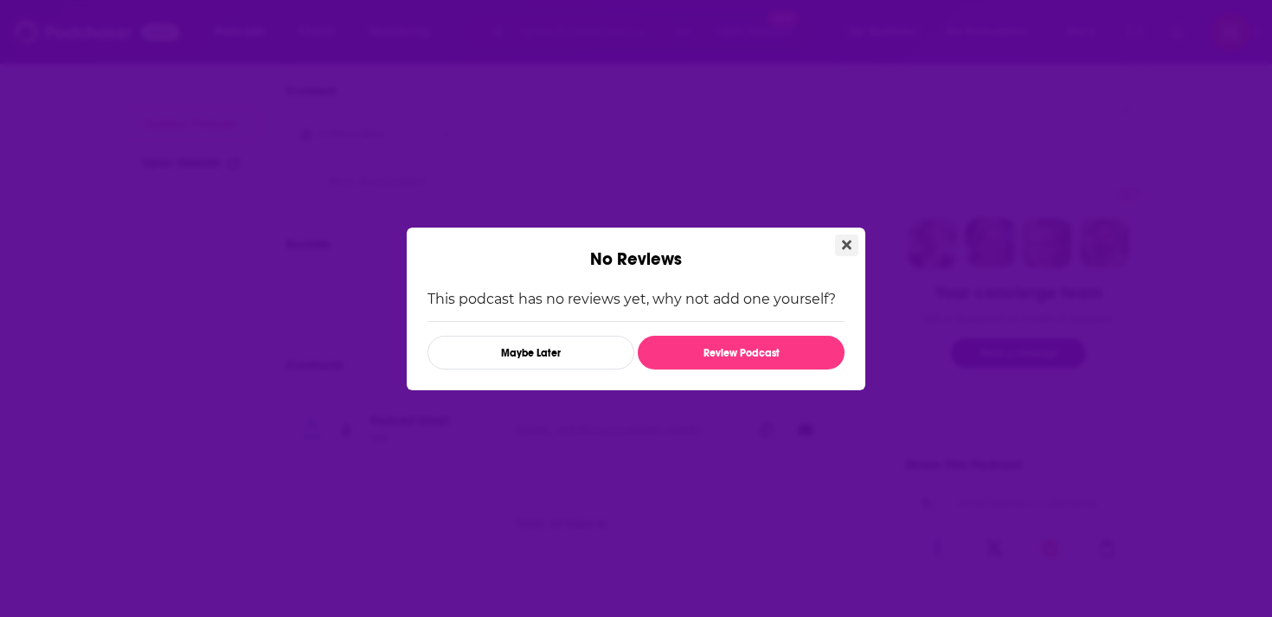
click at [843, 251] on button "Close" at bounding box center [846, 245] width 23 height 22
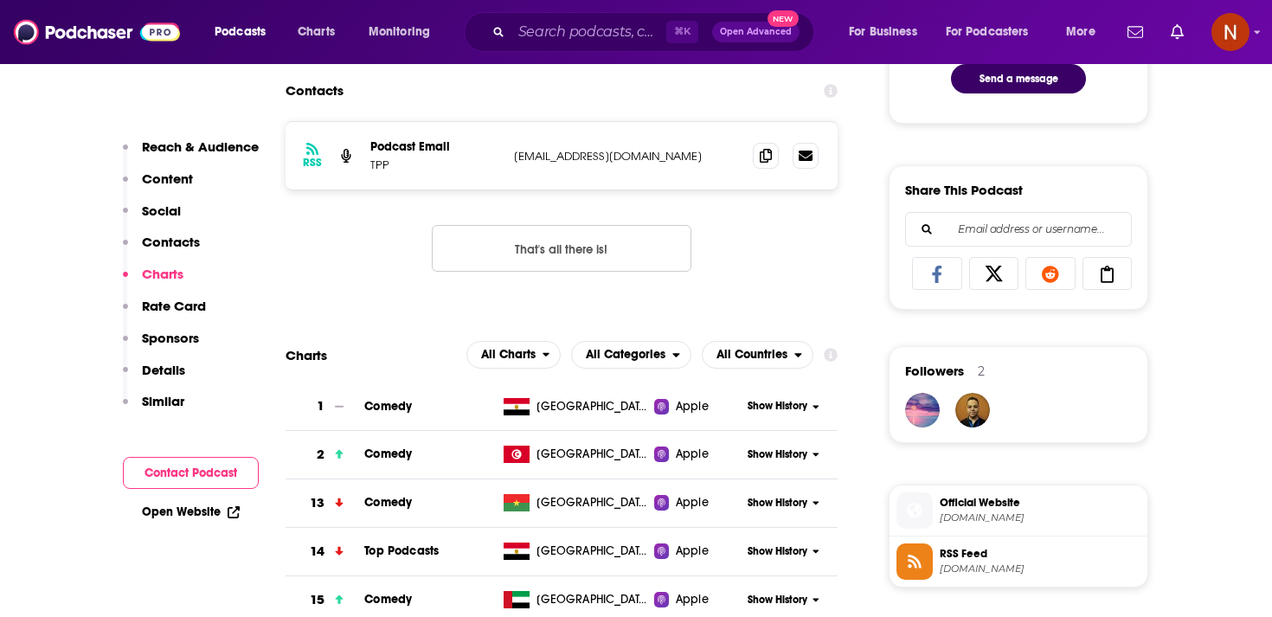
scroll to position [853, 0]
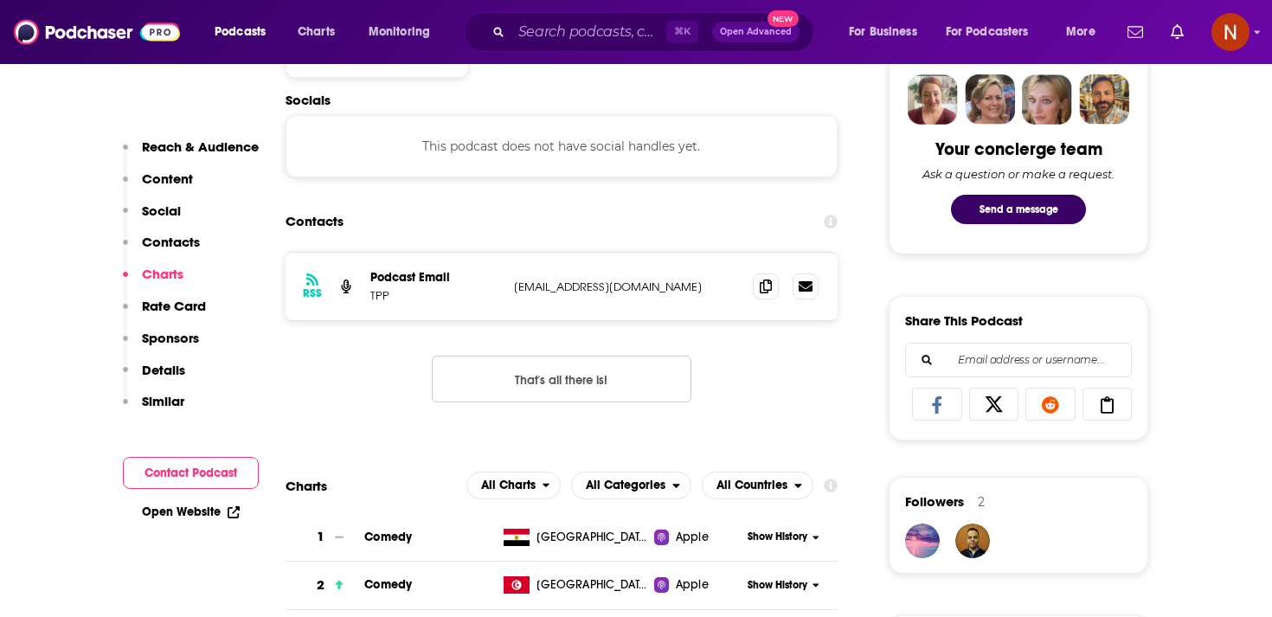
click at [556, 535] on span "[GEOGRAPHIC_DATA]" at bounding box center [592, 537] width 112 height 17
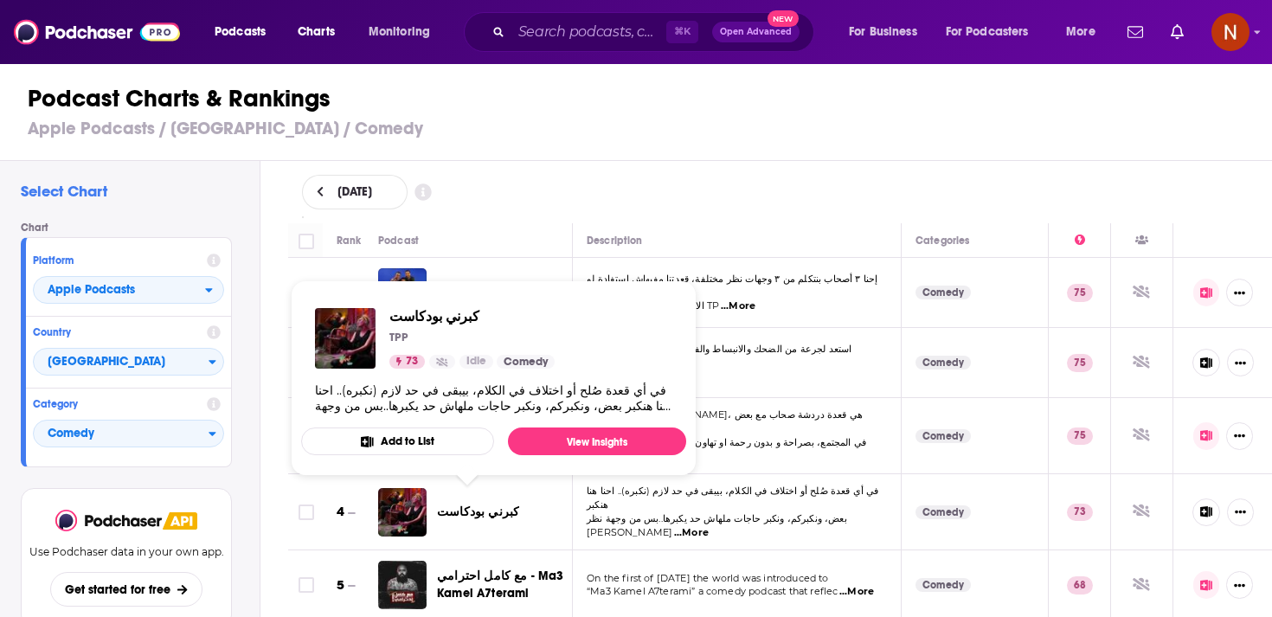
click at [462, 505] on span "كبرني بودكاست" at bounding box center [478, 511] width 82 height 15
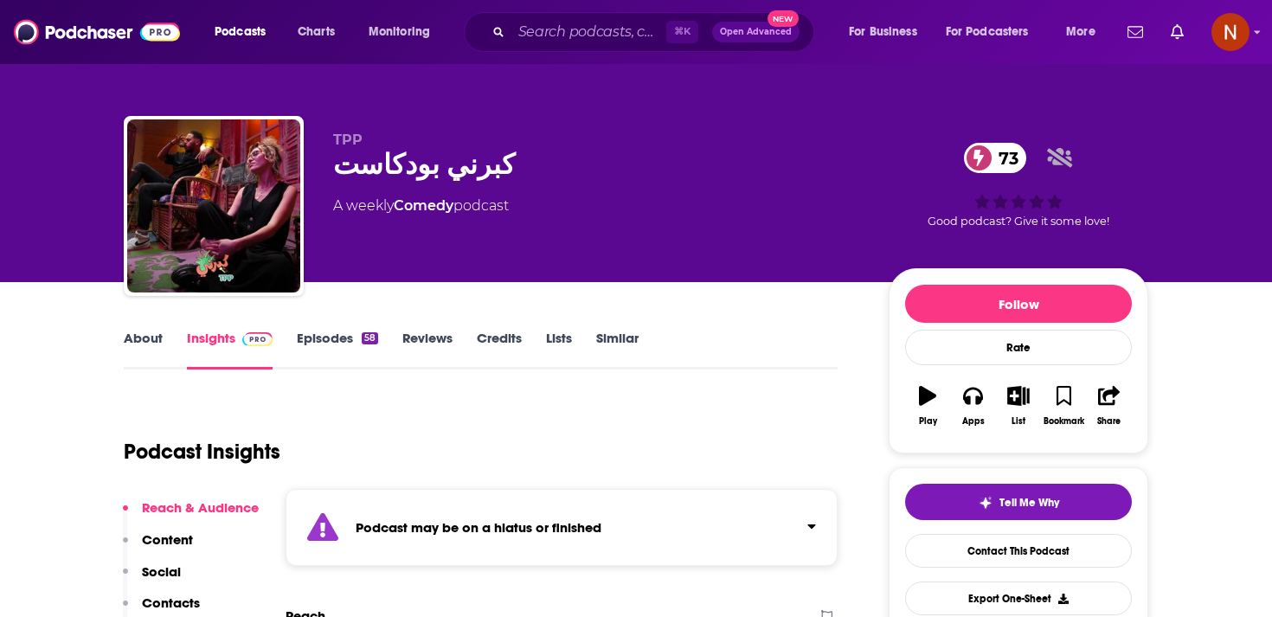
click at [420, 164] on div "كبرني بودكاست 73" at bounding box center [597, 165] width 528 height 34
copy div "كبرني بودكاست 73"
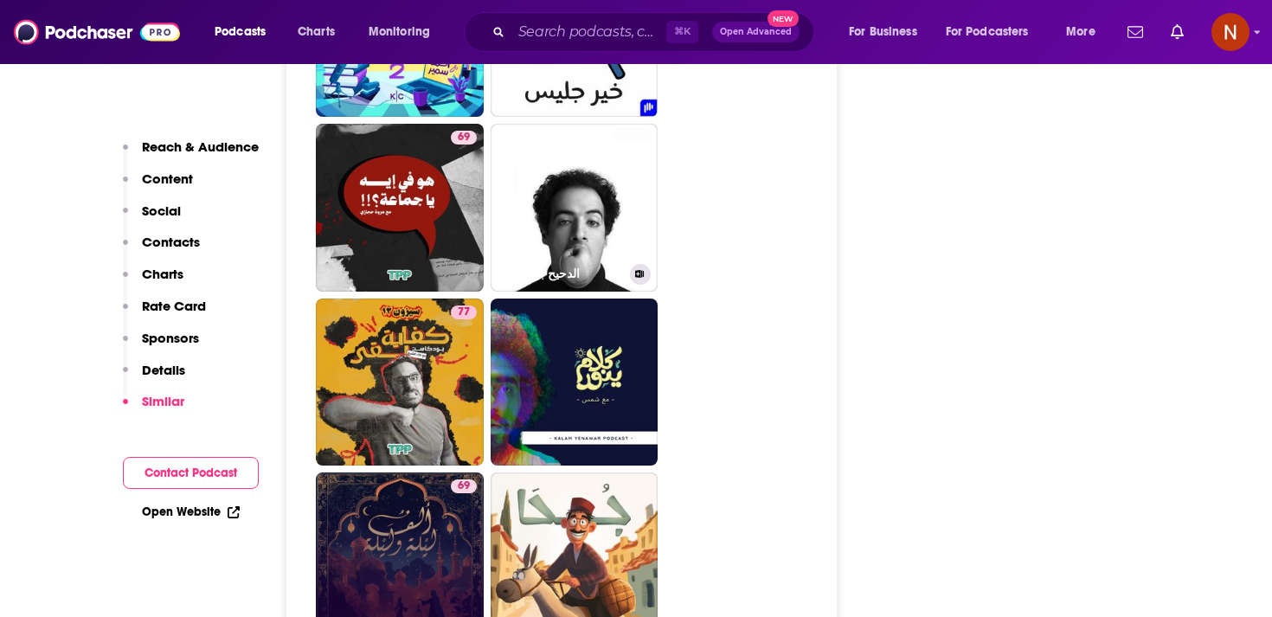
scroll to position [3403, 0]
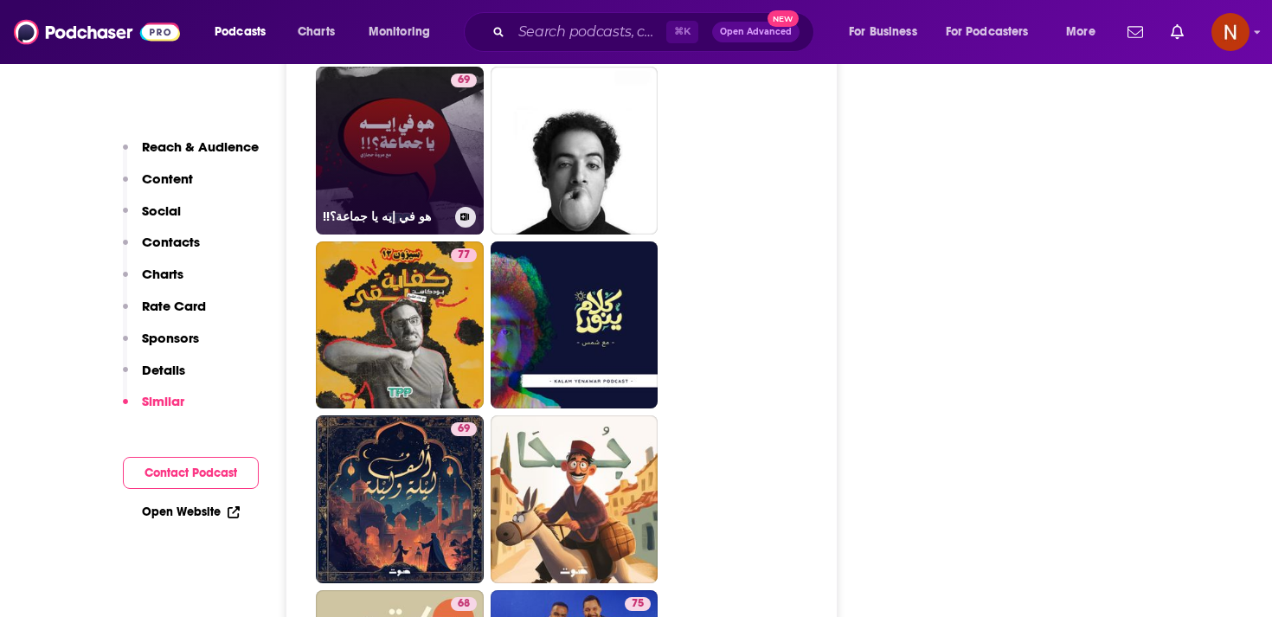
click at [375, 96] on link "69 !!هو في إيه يا جماعة؟" at bounding box center [400, 151] width 168 height 168
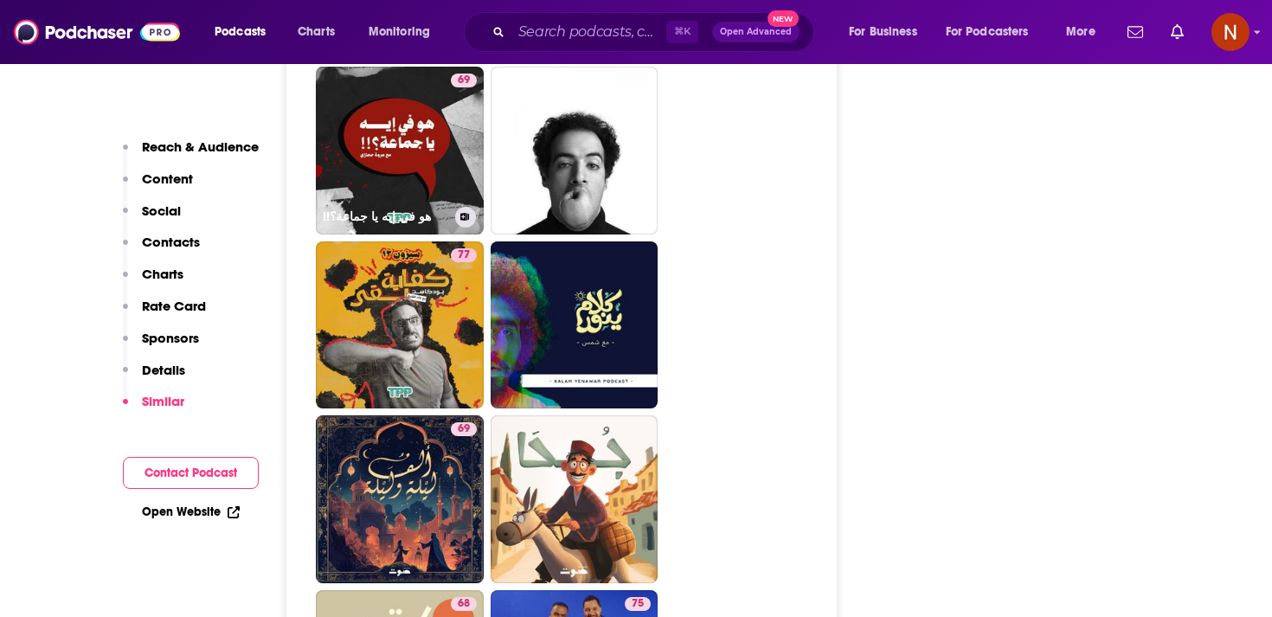
type input "https://www.podchaser.com/podcasts/ho-fy-ayh-ya-gmaaa-4859149"
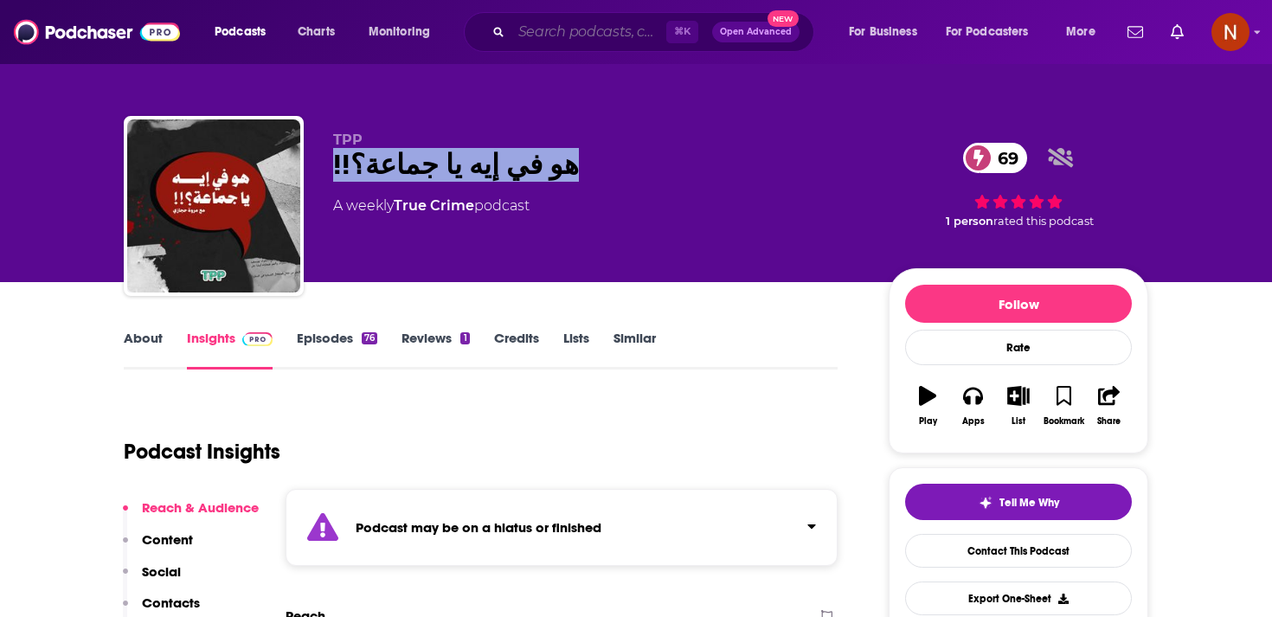
click at [560, 34] on input "Search podcasts, credits, & more..." at bounding box center [588, 32] width 155 height 28
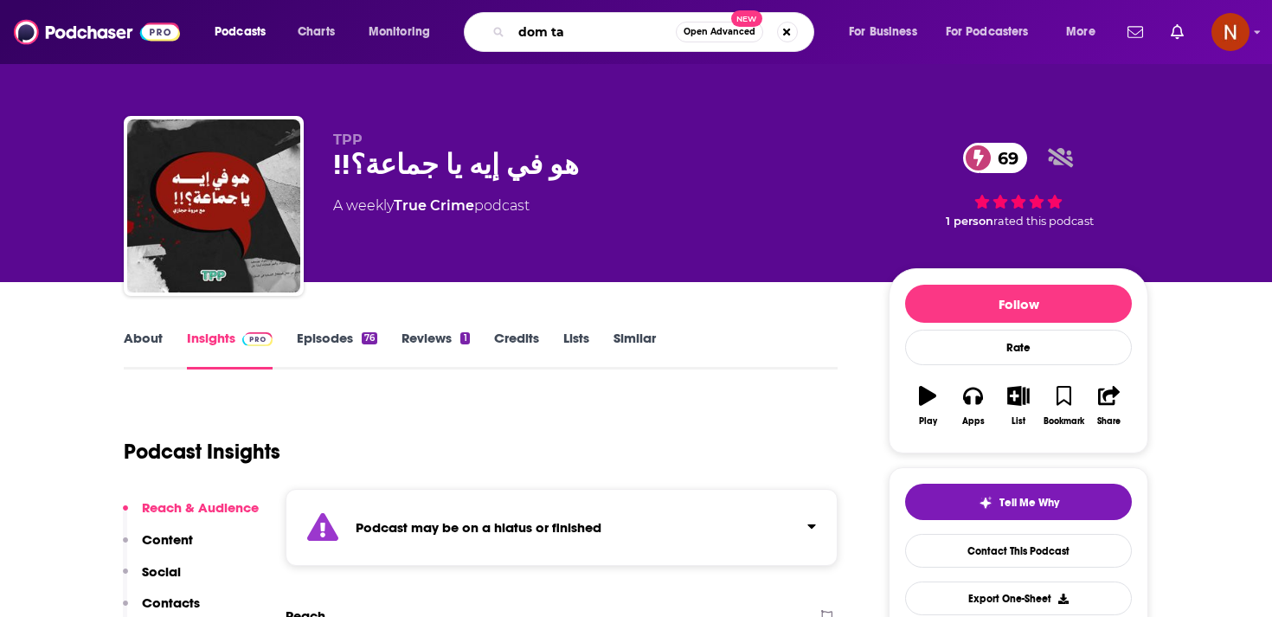
type input "dom tak"
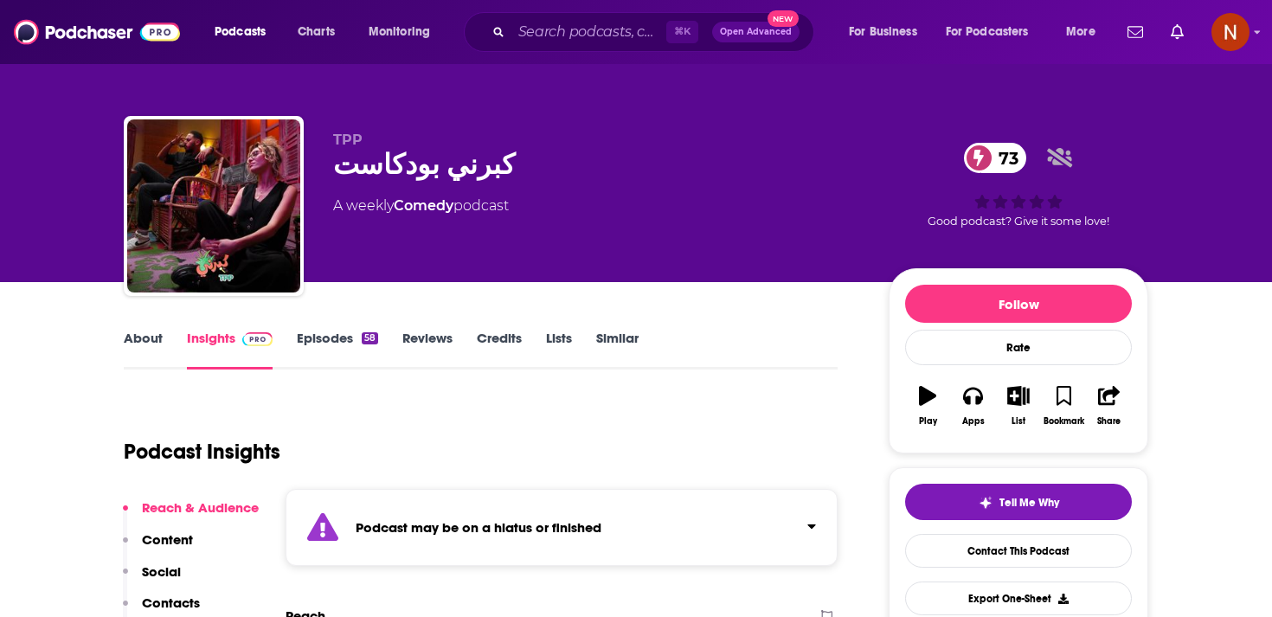
click at [549, 519] on strong "Podcast may be on a hiatus or finished" at bounding box center [479, 527] width 246 height 16
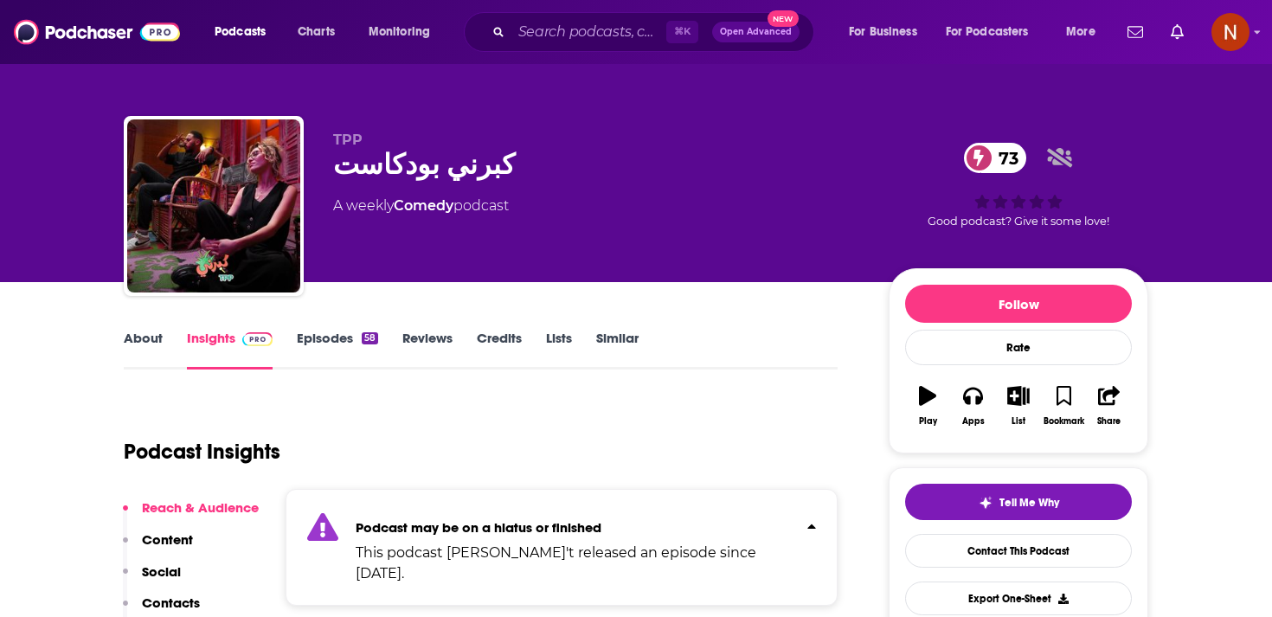
click at [130, 349] on link "About" at bounding box center [143, 350] width 39 height 40
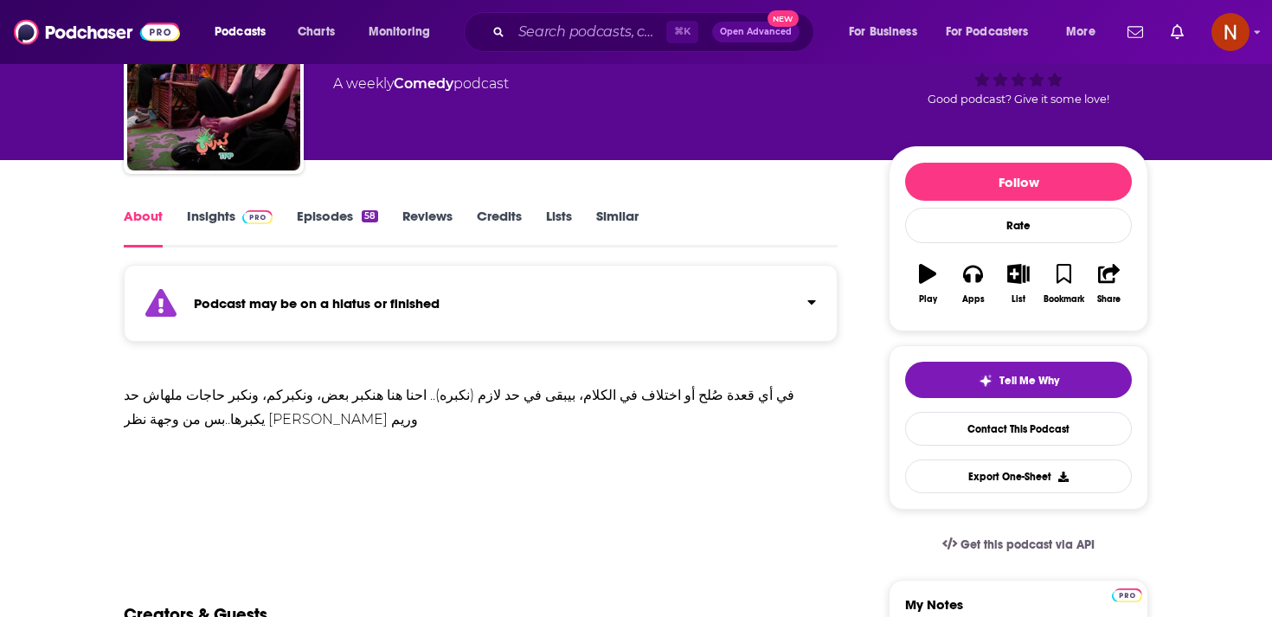
scroll to position [128, 0]
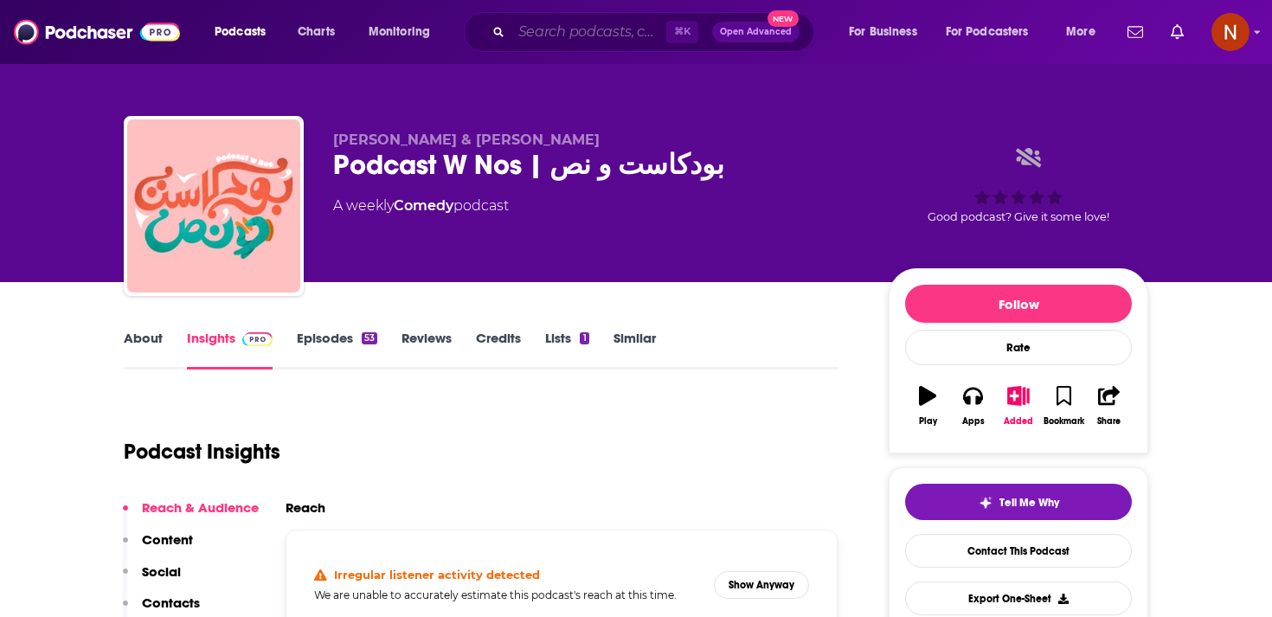
click at [536, 35] on input "Search podcasts, credits, & more..." at bounding box center [588, 32] width 155 height 28
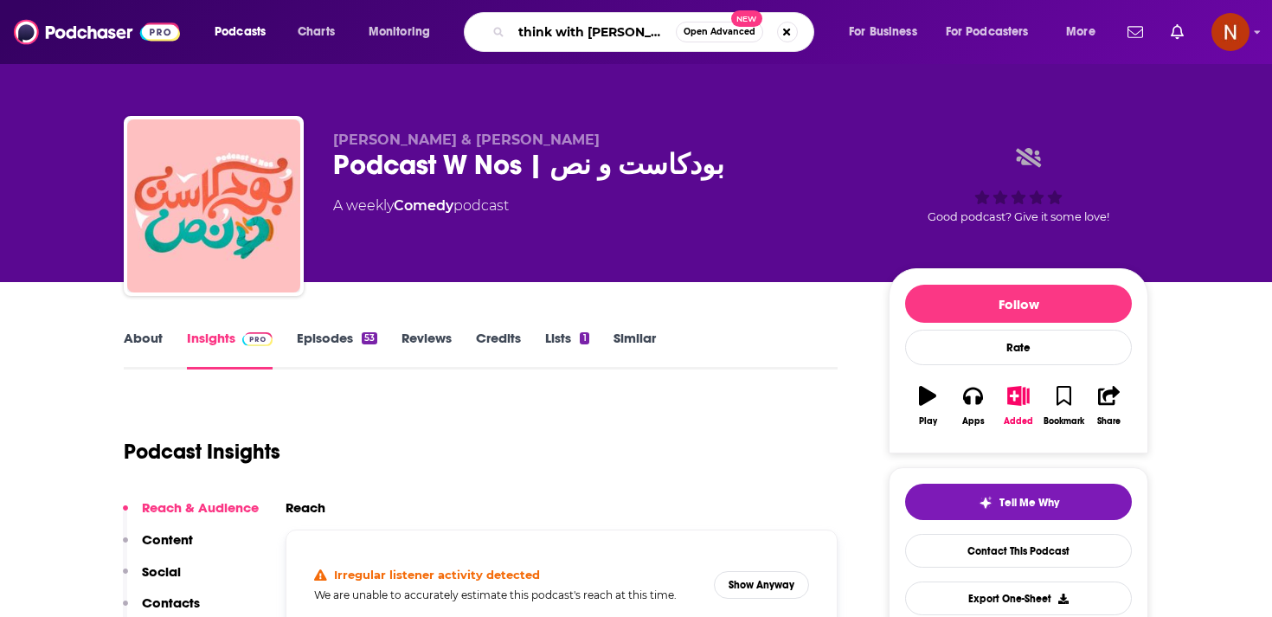
type input "think with [PERSON_NAME]"
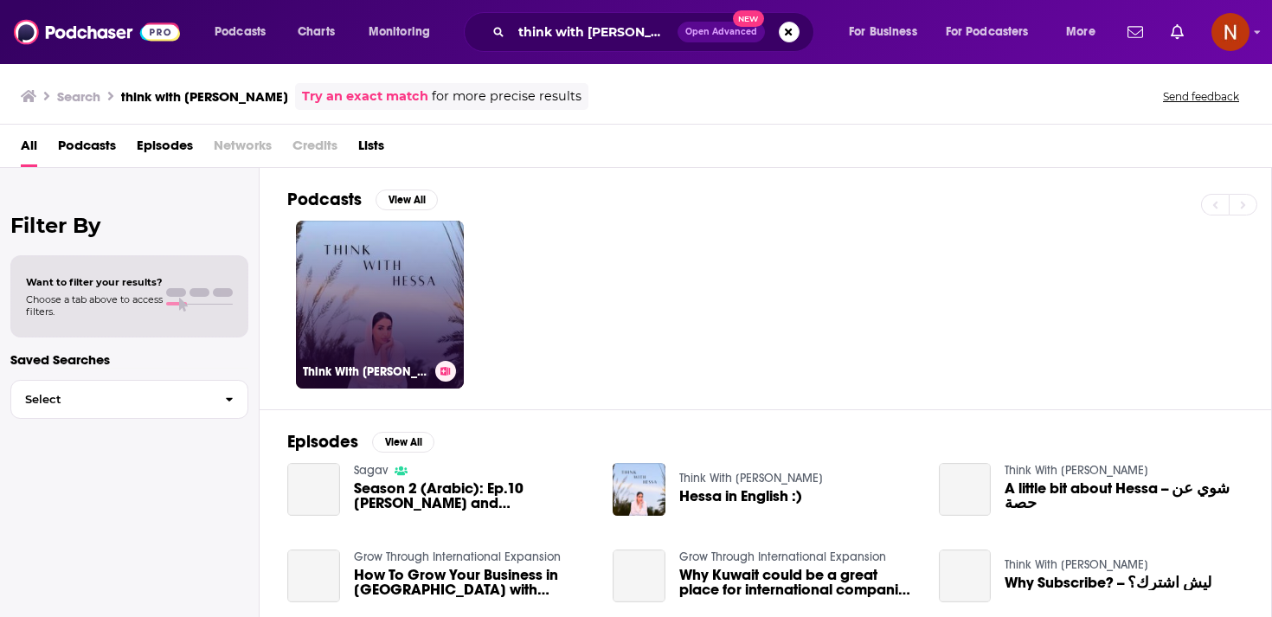
click at [372, 293] on link "Think With Hessa" at bounding box center [380, 305] width 168 height 168
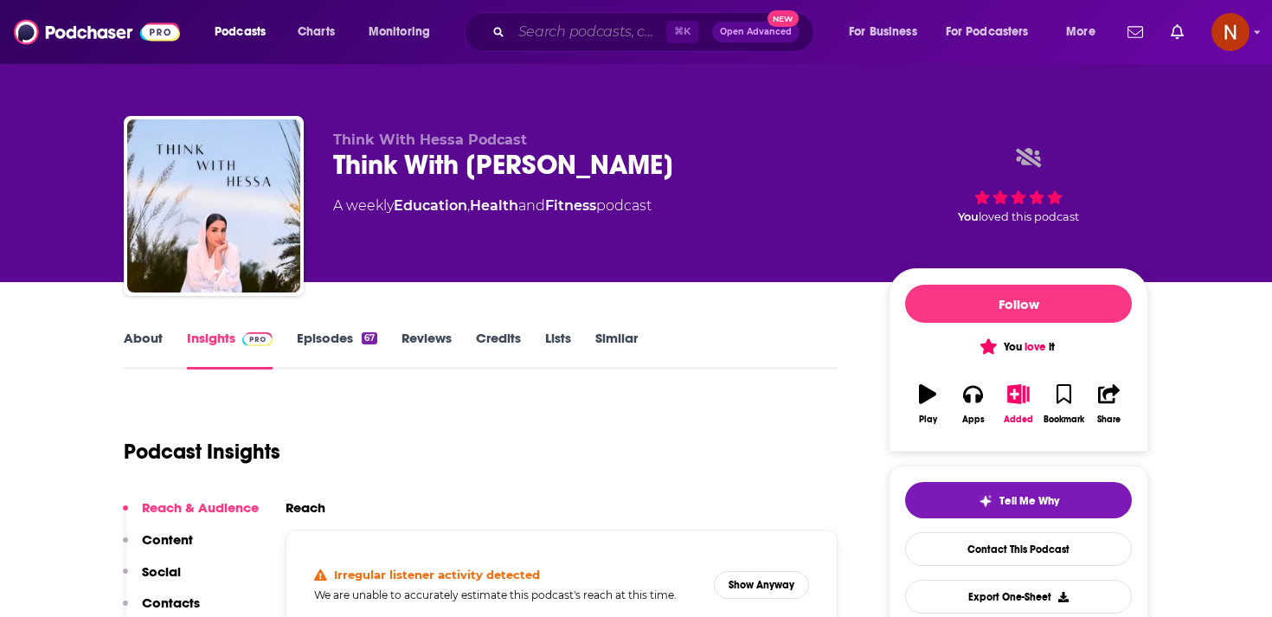
click at [544, 28] on input "Search podcasts, credits, & more..." at bounding box center [588, 32] width 155 height 28
click at [407, 163] on div "Think With Hessa" at bounding box center [597, 165] width 528 height 34
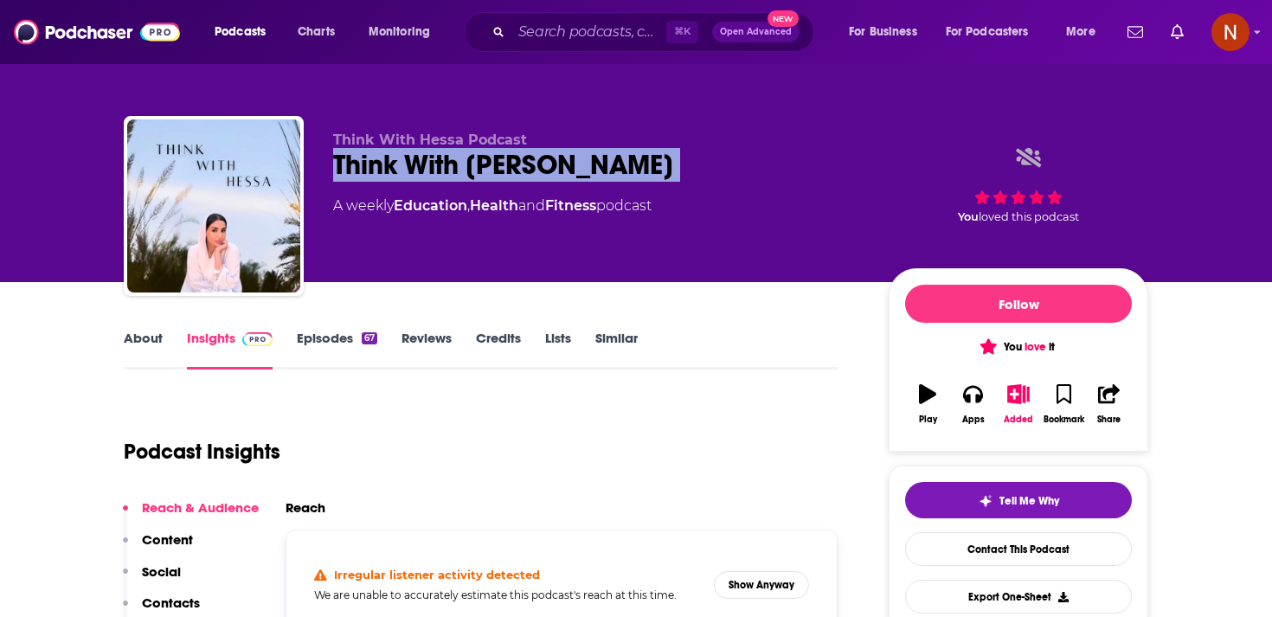
click at [407, 163] on div "Think With Hessa" at bounding box center [597, 165] width 528 height 34
copy div "Think With Hessa"
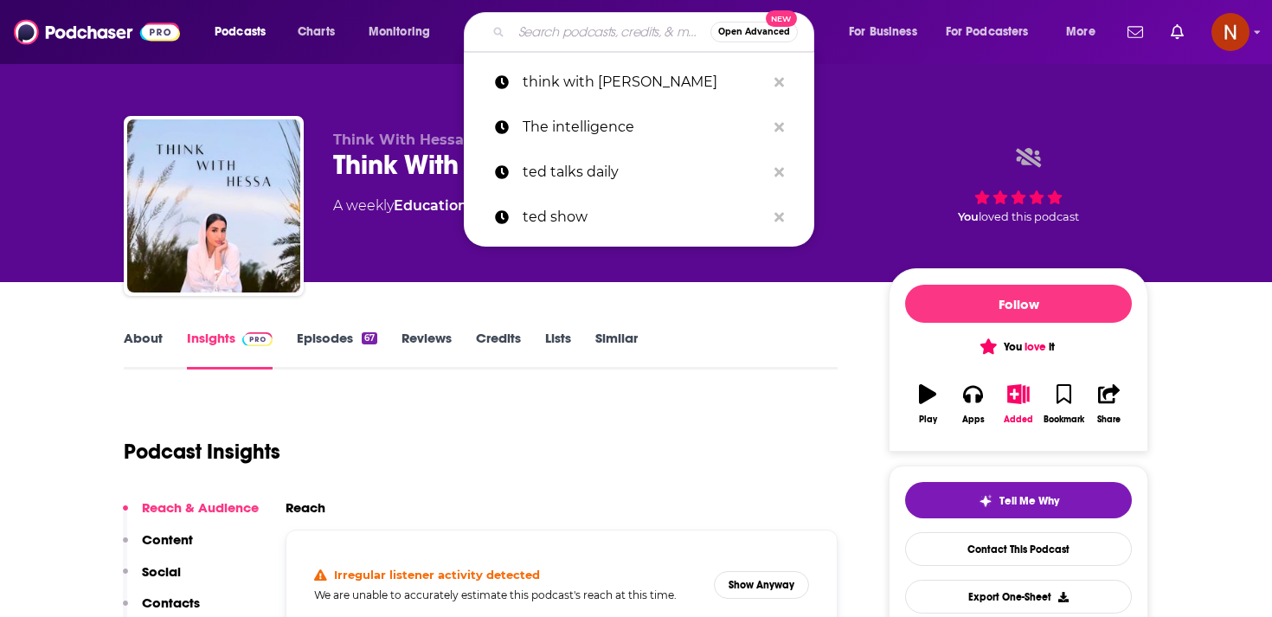
click at [549, 42] on input "Search podcasts, credits, & more..." at bounding box center [610, 32] width 199 height 28
paste input "Young Professionals & Students"
type input "Young Professionals & Students]"
paste input "شخصية"
type input "شخصية"
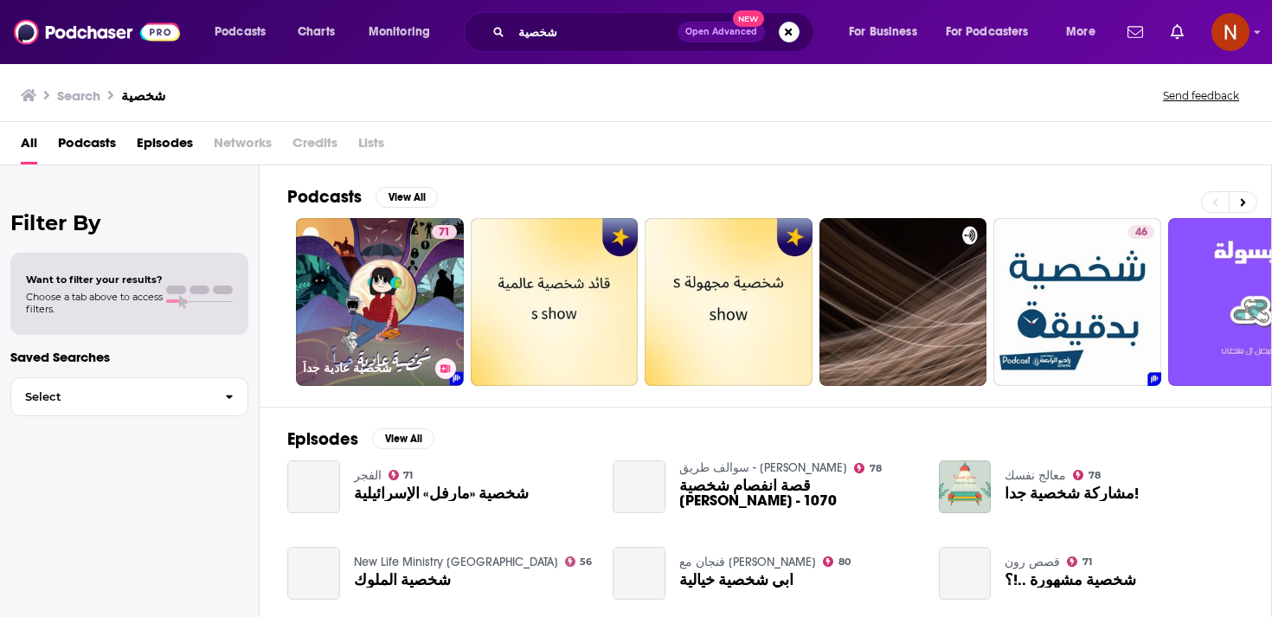
click at [342, 293] on link "71 شخصية عادية جداً" at bounding box center [380, 302] width 168 height 168
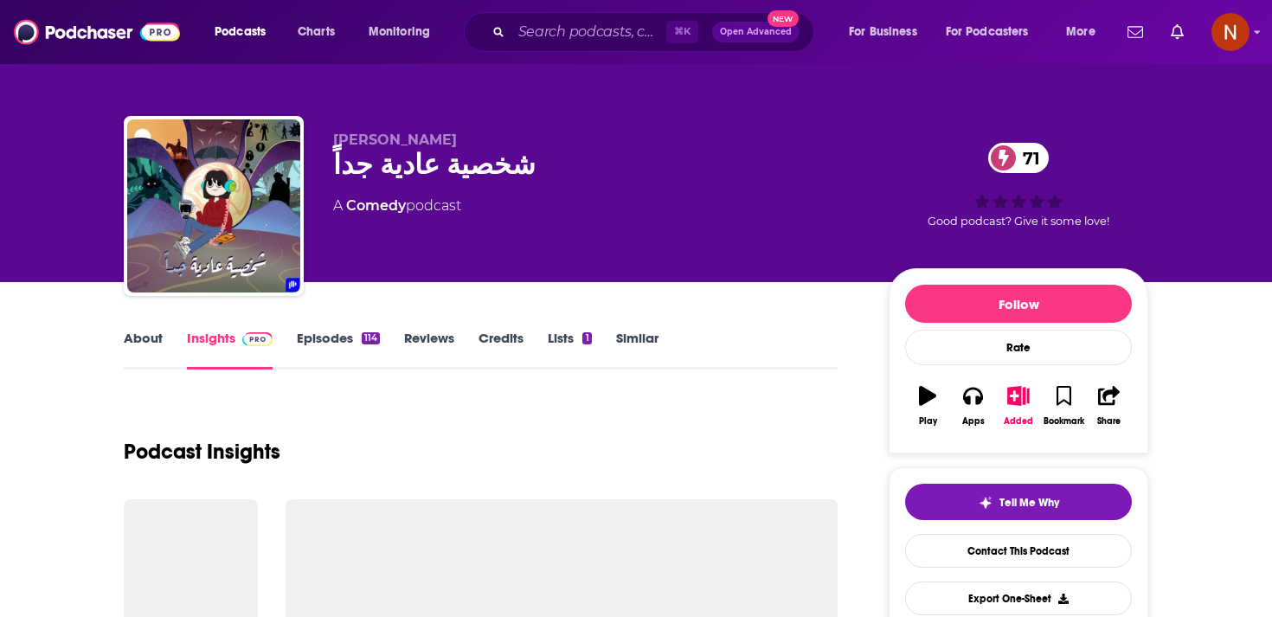
click at [389, 164] on div "شخصية عادية جداً 71" at bounding box center [597, 165] width 528 height 34
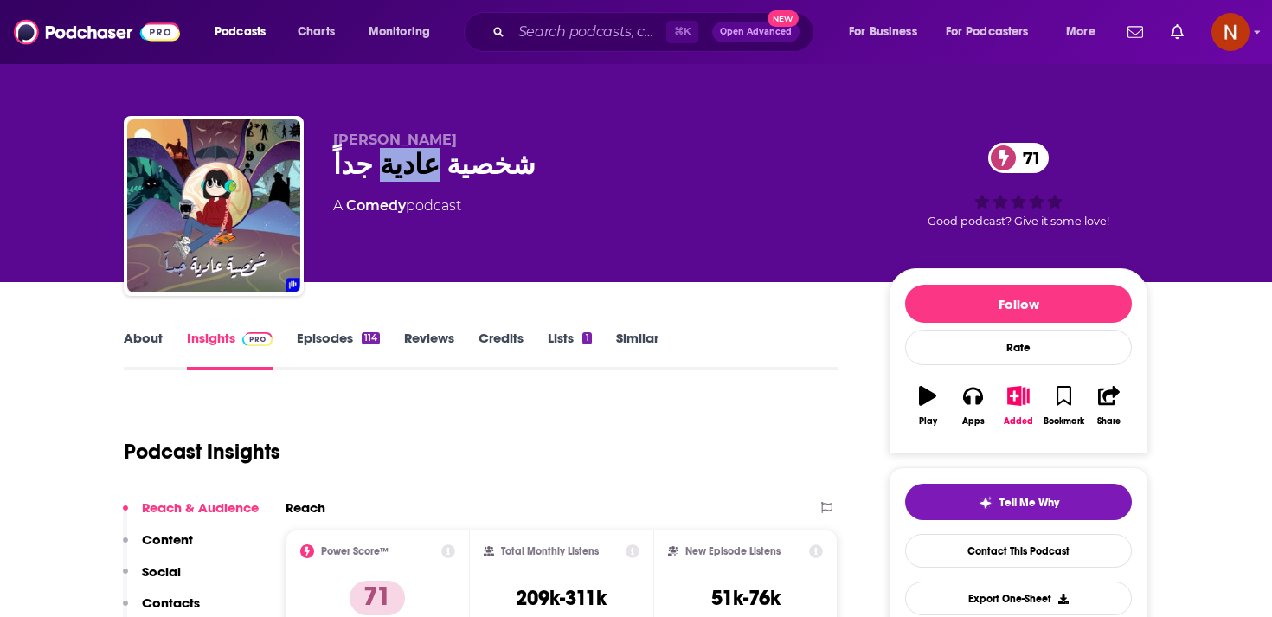
click at [389, 164] on div "شخصية عادية جداً 71" at bounding box center [597, 165] width 528 height 34
copy div "شخصية عادية جداً 71"
click at [222, 31] on span "Podcasts" at bounding box center [240, 32] width 51 height 24
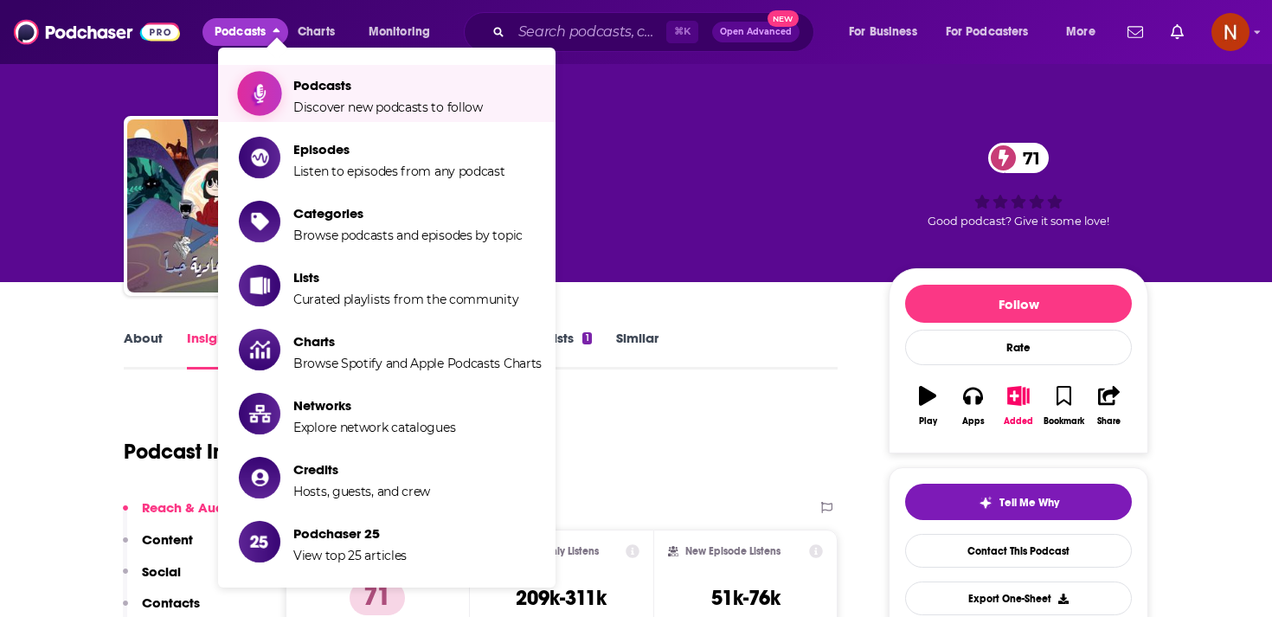
click at [265, 81] on span "Show item sub-menu" at bounding box center [259, 93] width 133 height 133
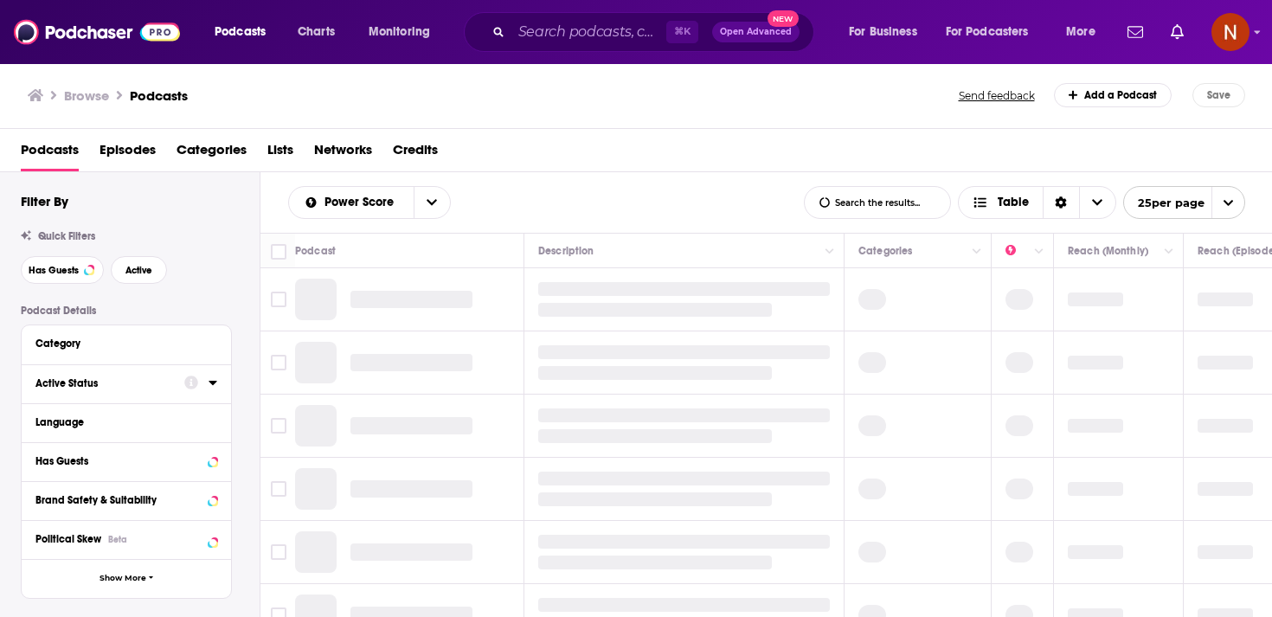
click at [154, 382] on div "Active Status" at bounding box center [104, 383] width 138 height 12
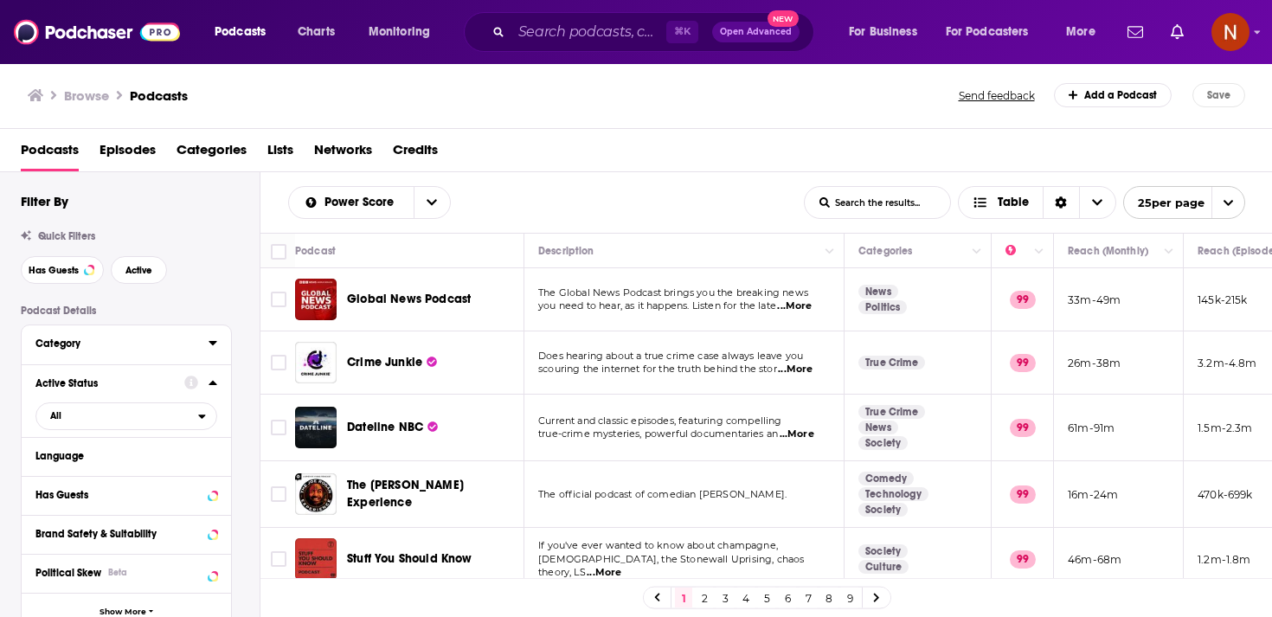
click at [175, 354] on button "Category" at bounding box center [121, 343] width 173 height 22
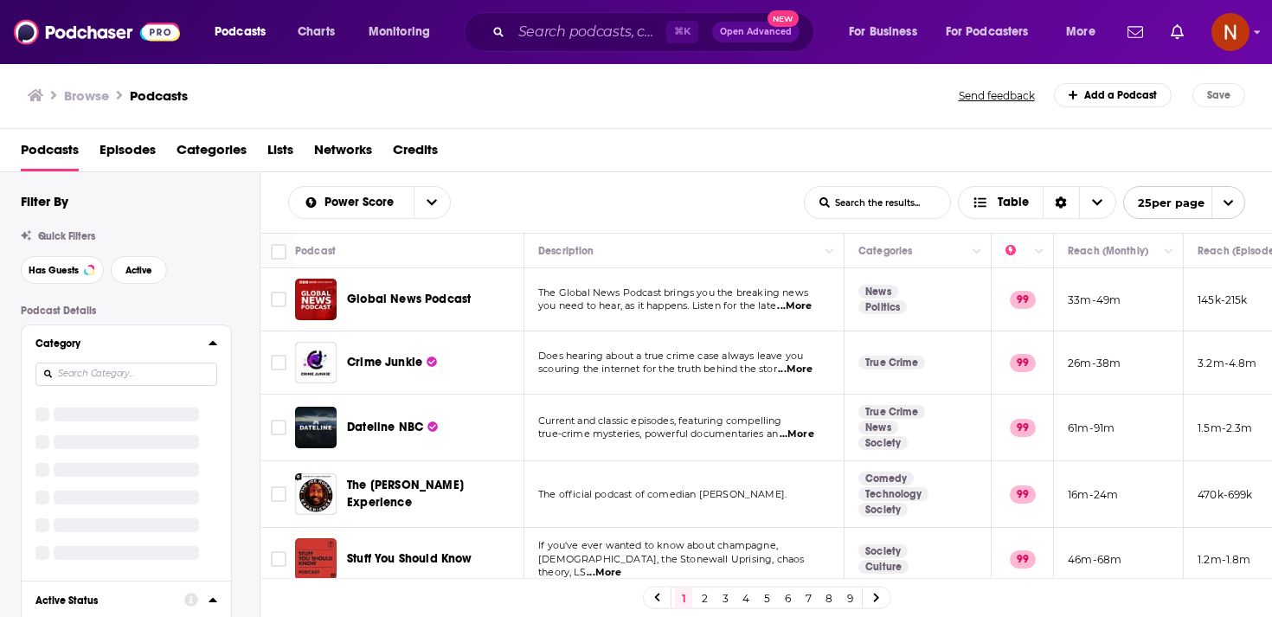
click at [192, 342] on div "Category" at bounding box center [116, 343] width 162 height 12
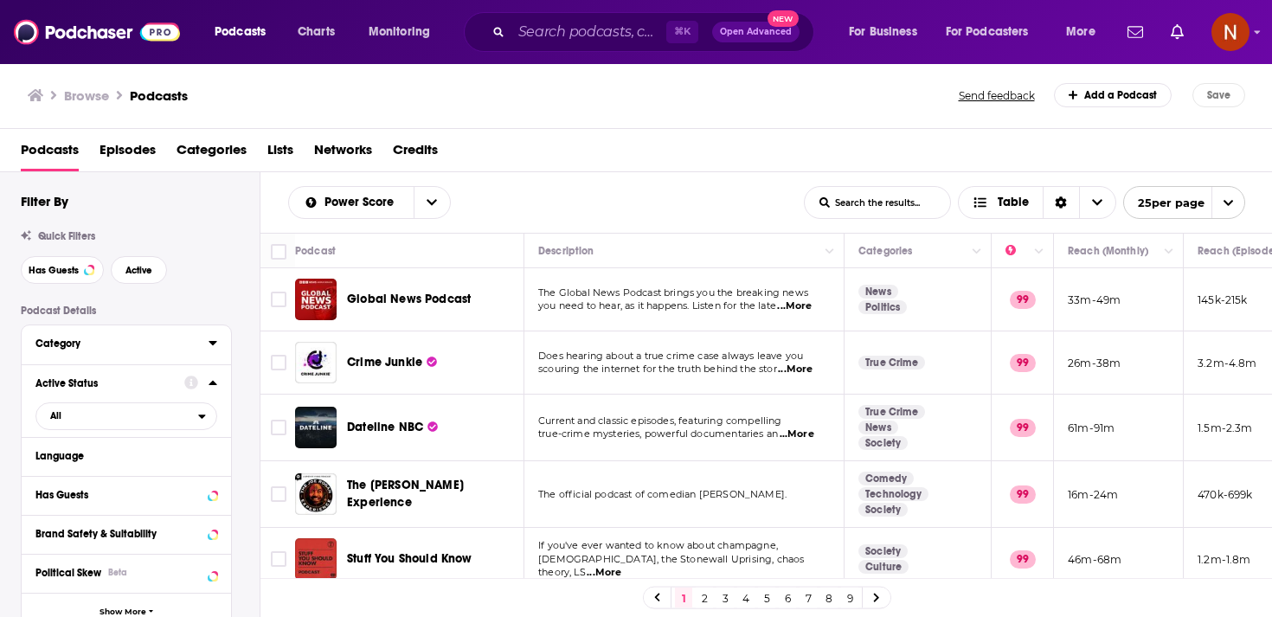
click at [214, 343] on icon at bounding box center [212, 343] width 8 height 4
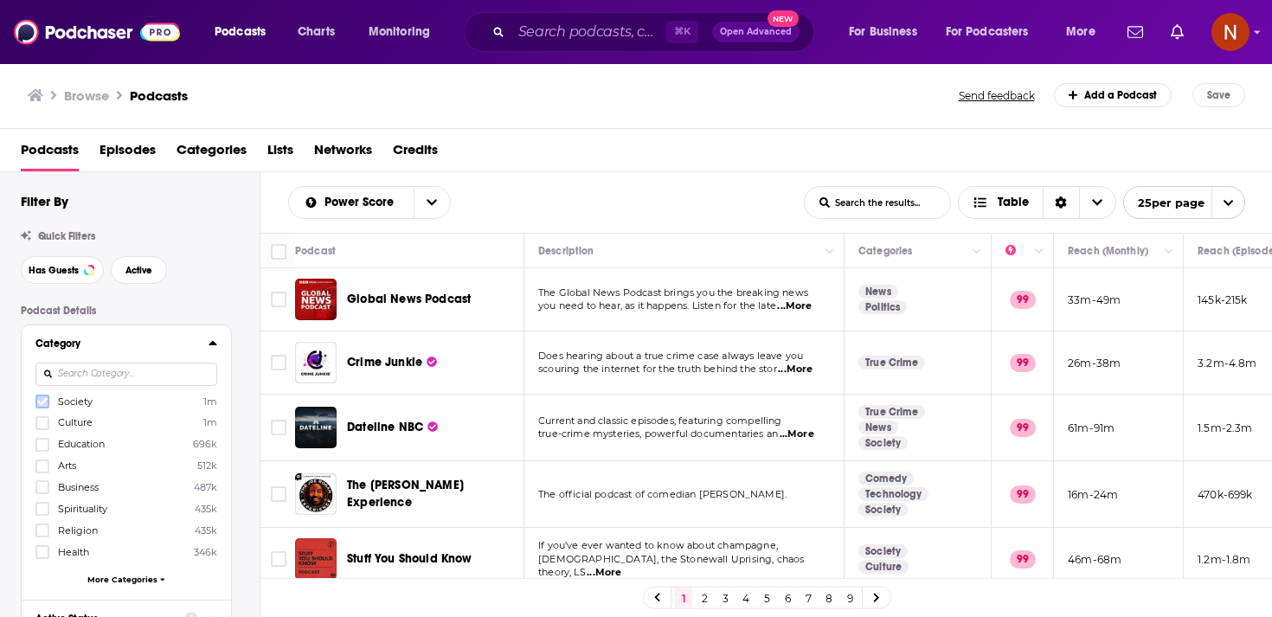
click at [48, 404] on label at bounding box center [42, 401] width 14 height 14
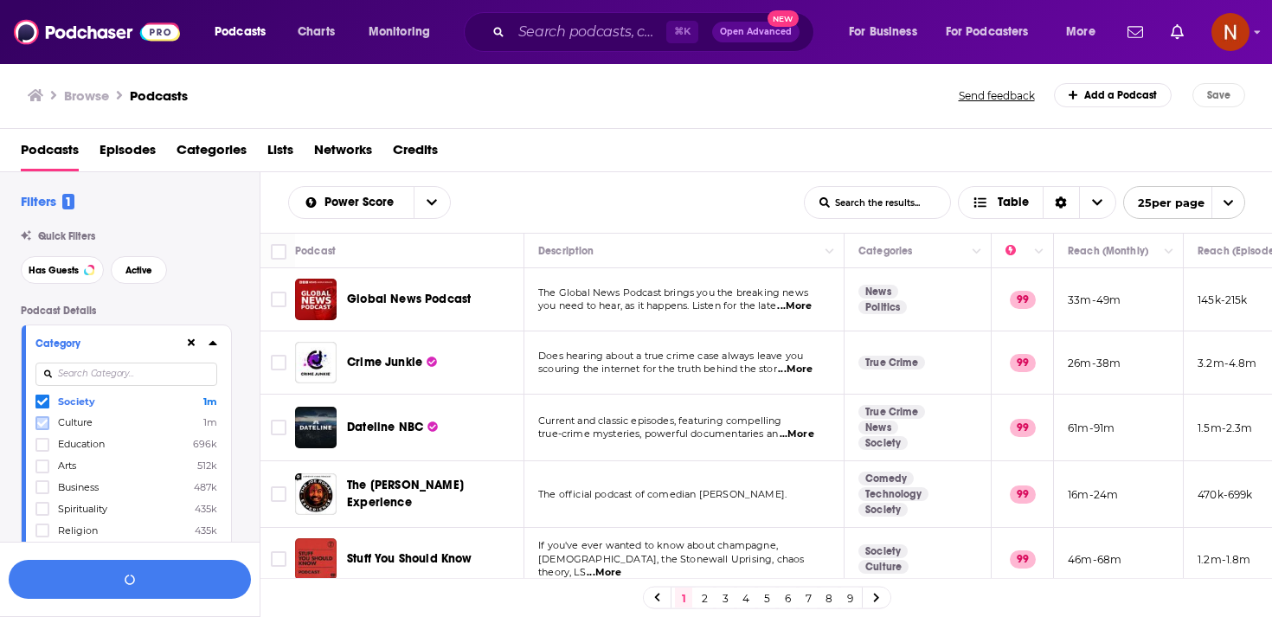
click at [45, 425] on icon at bounding box center [42, 423] width 10 height 10
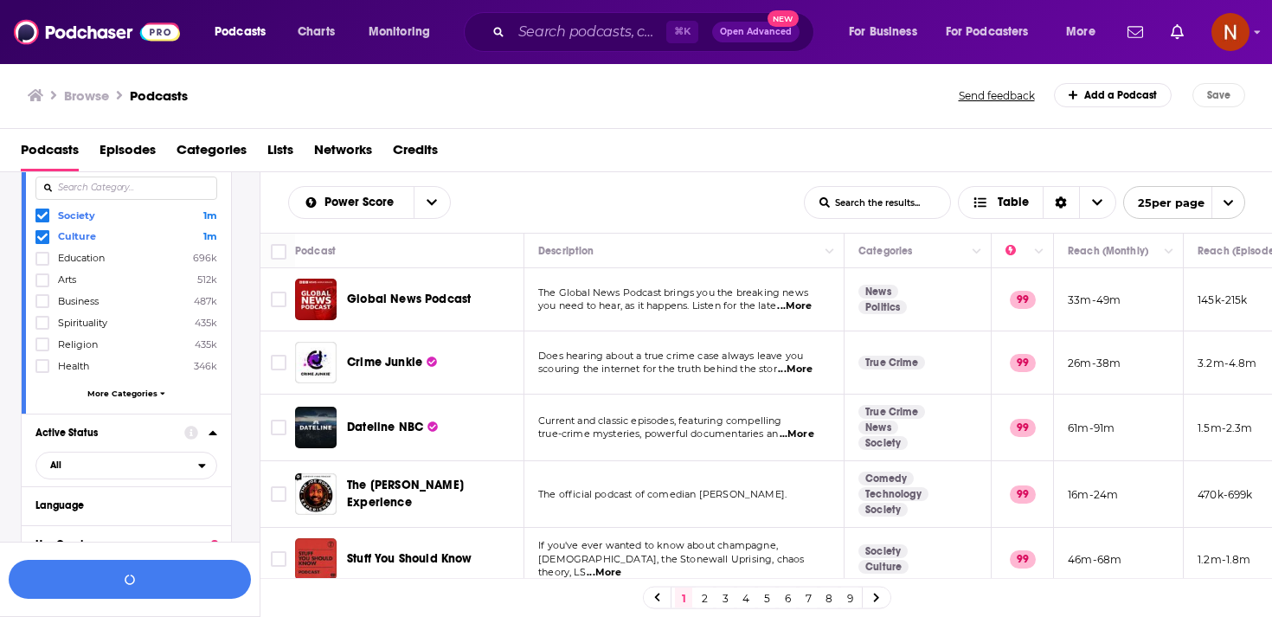
scroll to position [224, 0]
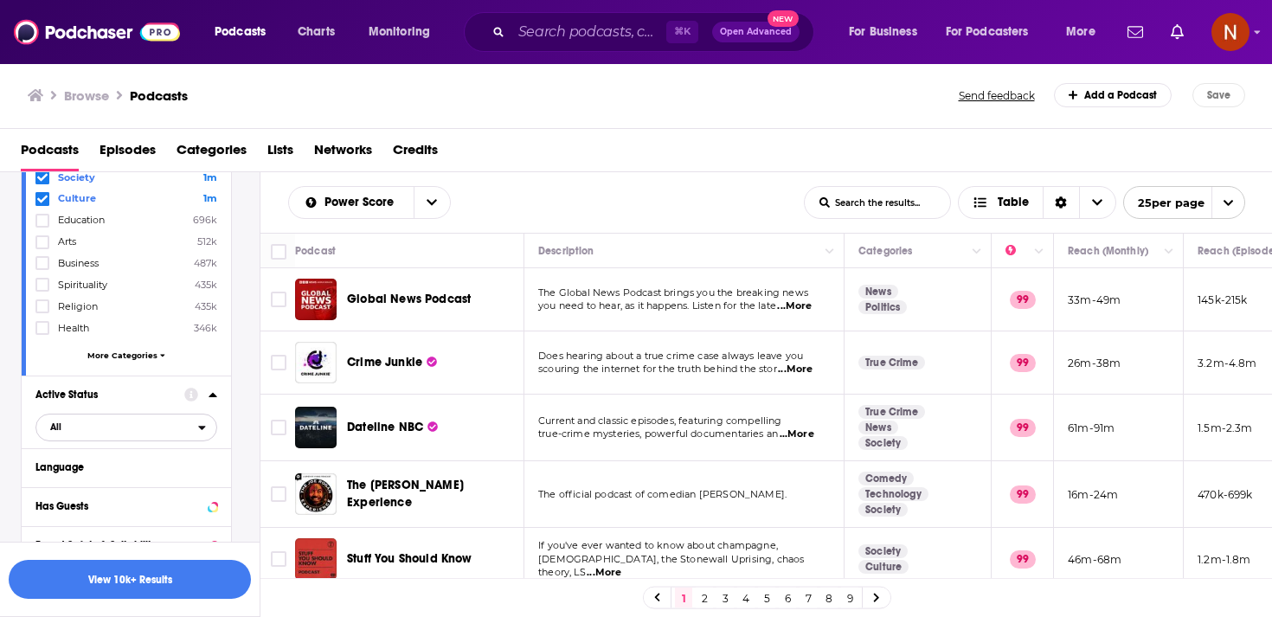
click at [90, 431] on span "All" at bounding box center [117, 426] width 162 height 22
click at [235, 402] on div "Podcast Details Category Society 1m Culture 1m Education 696k Arts 512k Busines…" at bounding box center [140, 522] width 239 height 884
click at [158, 471] on div "Language" at bounding box center [116, 467] width 162 height 12
click at [152, 498] on input at bounding box center [126, 496] width 182 height 23
type input "arab"
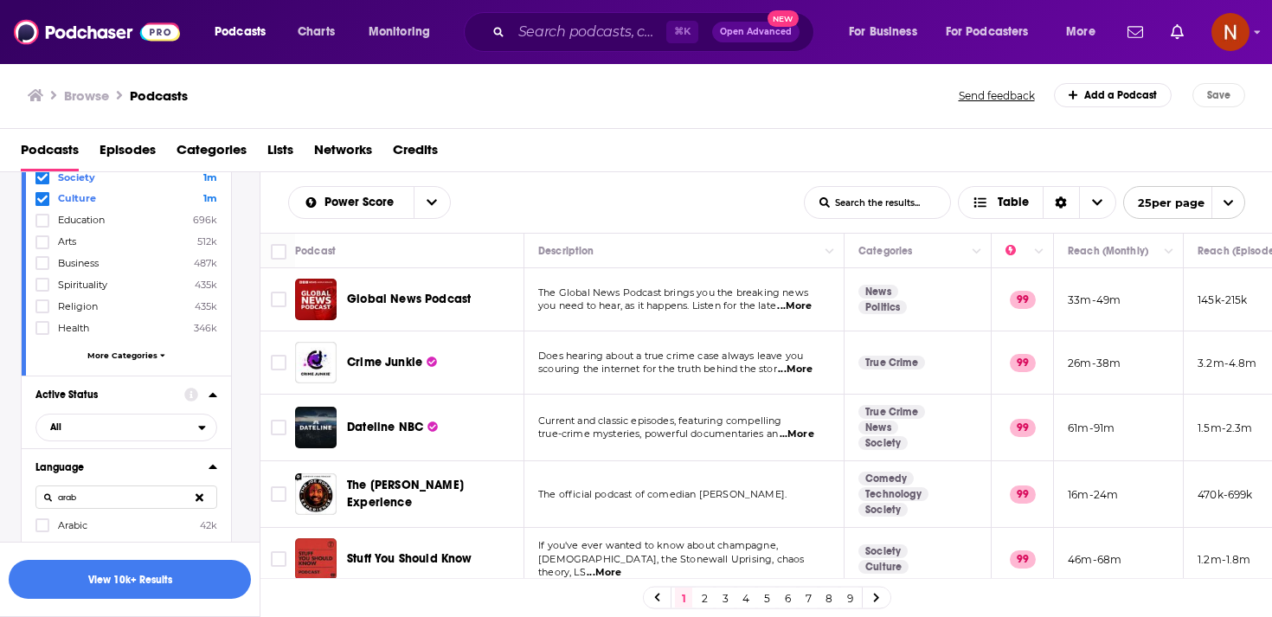
click at [152, 523] on label "Arabic 42k" at bounding box center [126, 524] width 182 height 15
click at [42, 530] on input "multiSelectOption-ar-0" at bounding box center [42, 530] width 0 height 0
click at [163, 574] on button "View 10k+ Results" at bounding box center [130, 579] width 242 height 39
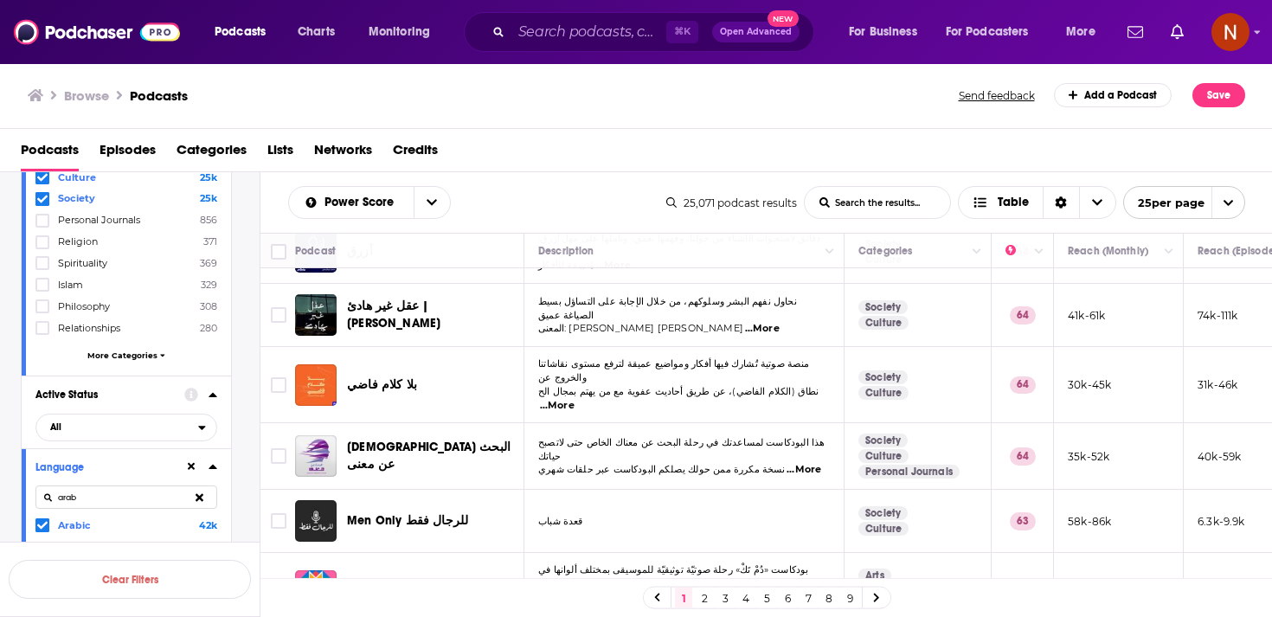
scroll to position [1321, 0]
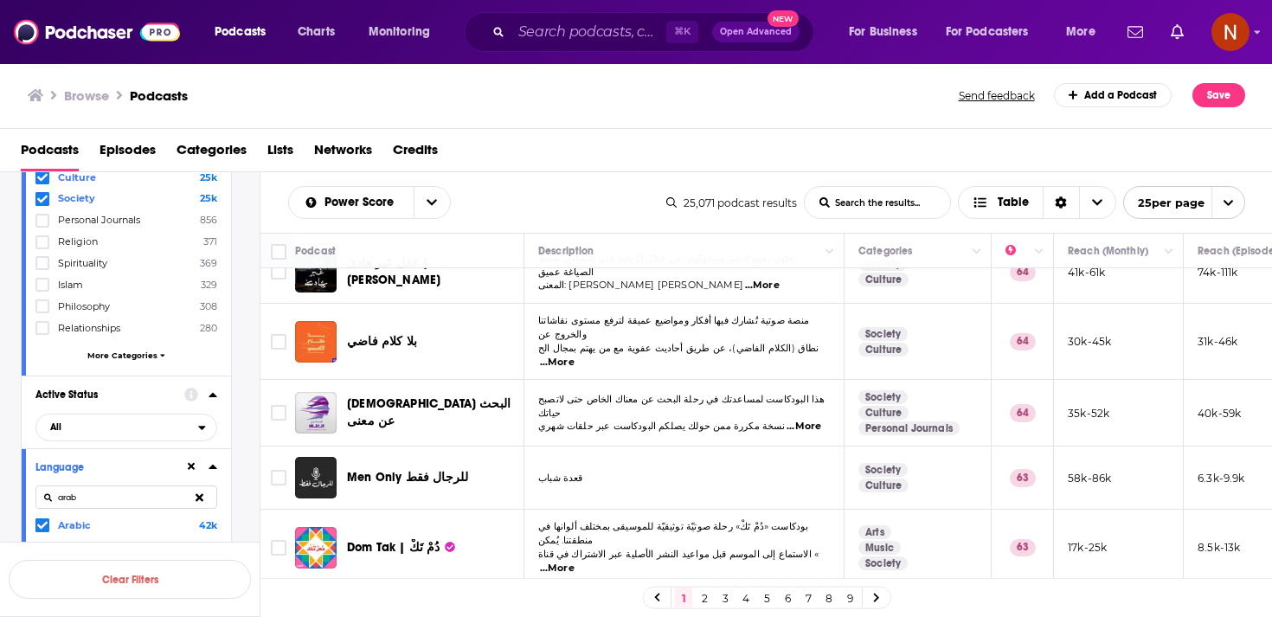
click at [705, 602] on link "2" at bounding box center [704, 597] width 17 height 21
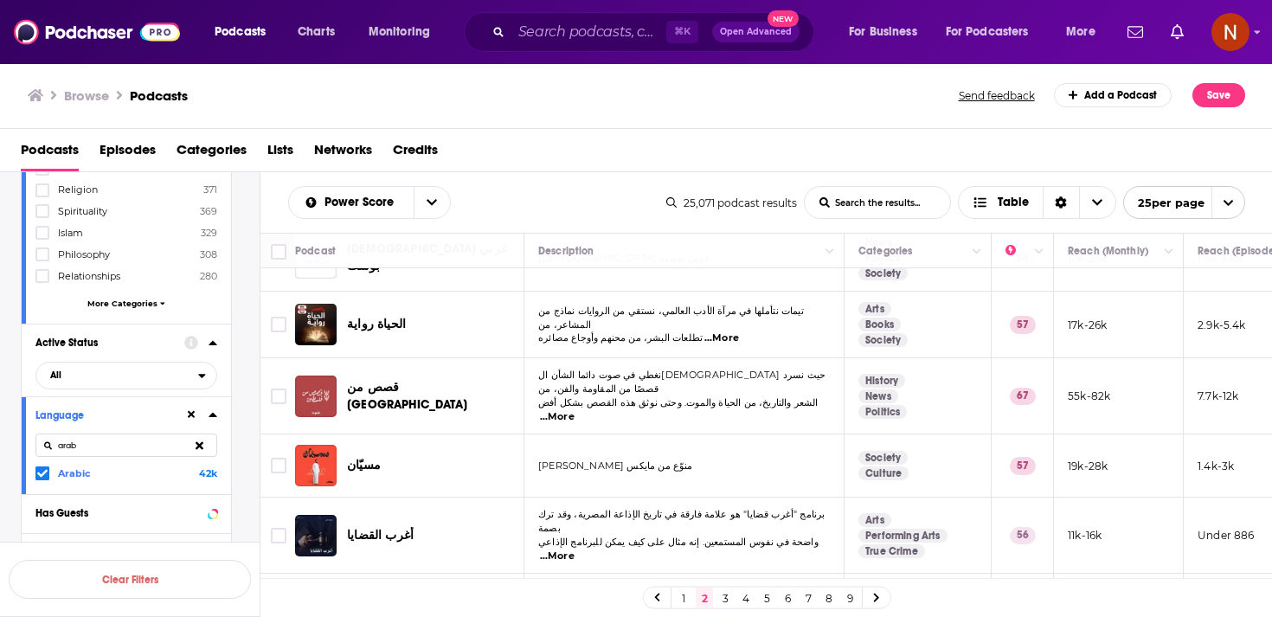
scroll to position [327, 0]
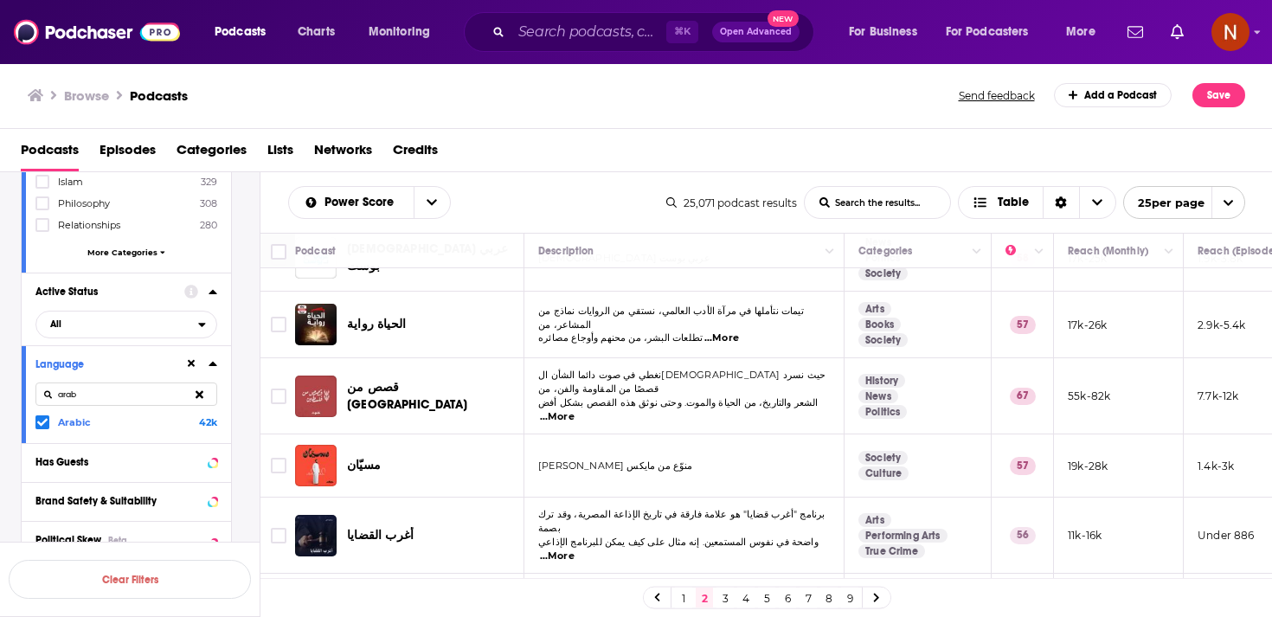
click at [42, 423] on icon at bounding box center [42, 422] width 10 height 8
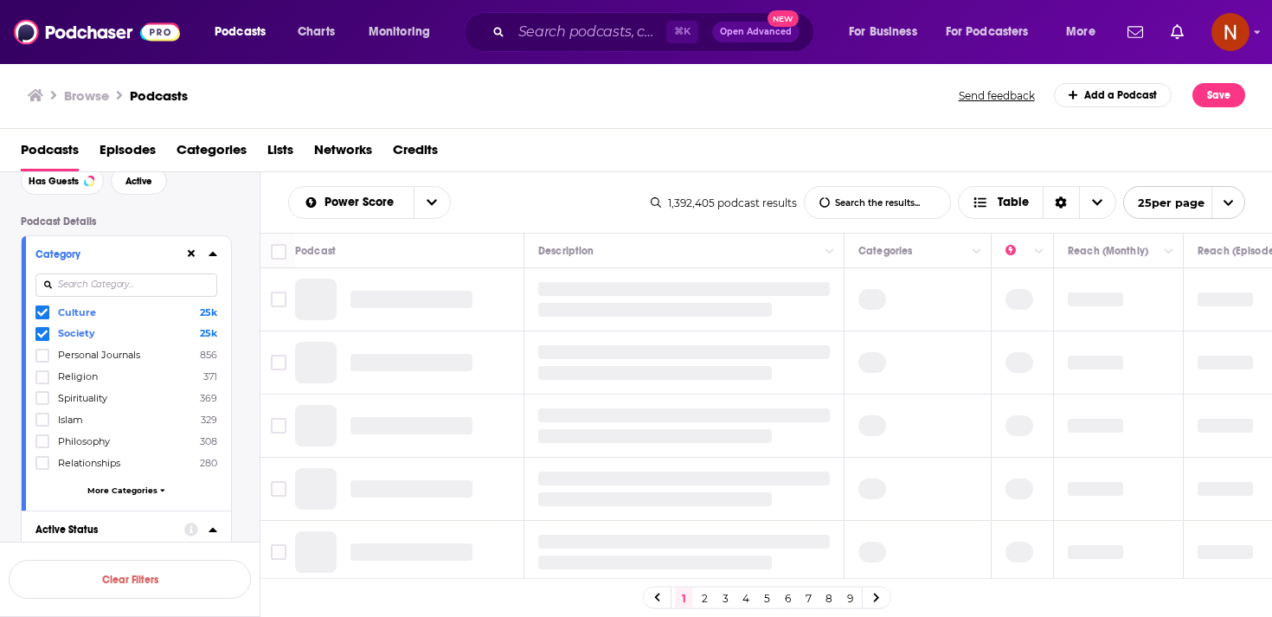
scroll to position [45, 0]
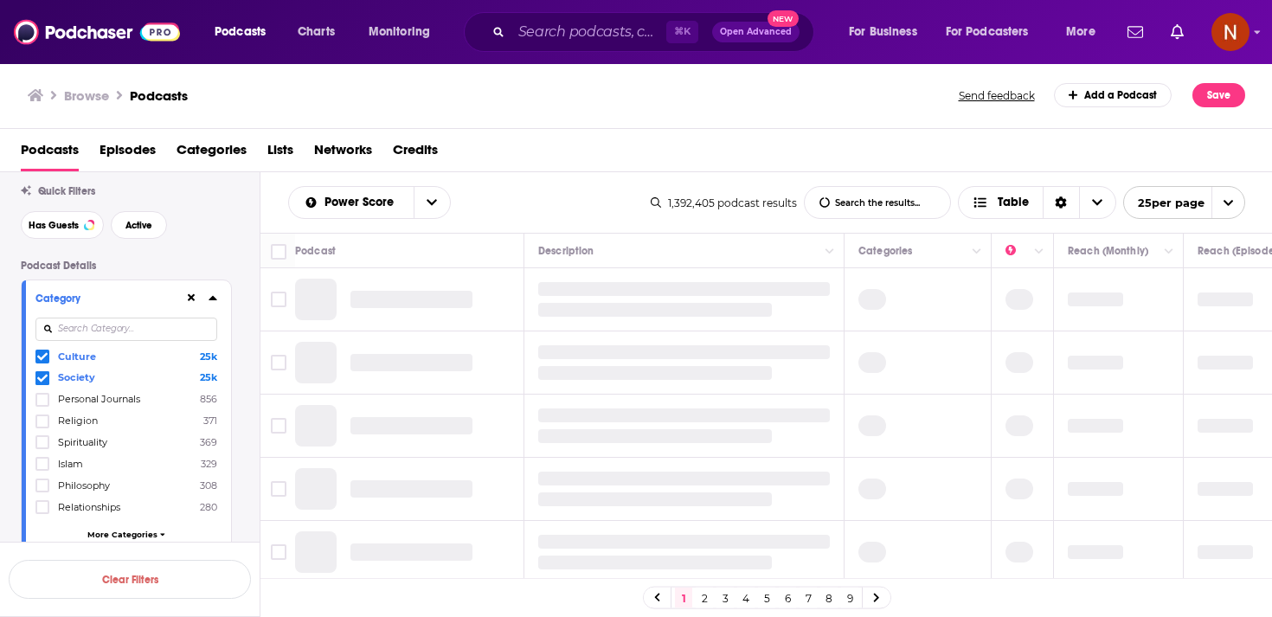
click at [45, 354] on icon at bounding box center [42, 356] width 10 height 10
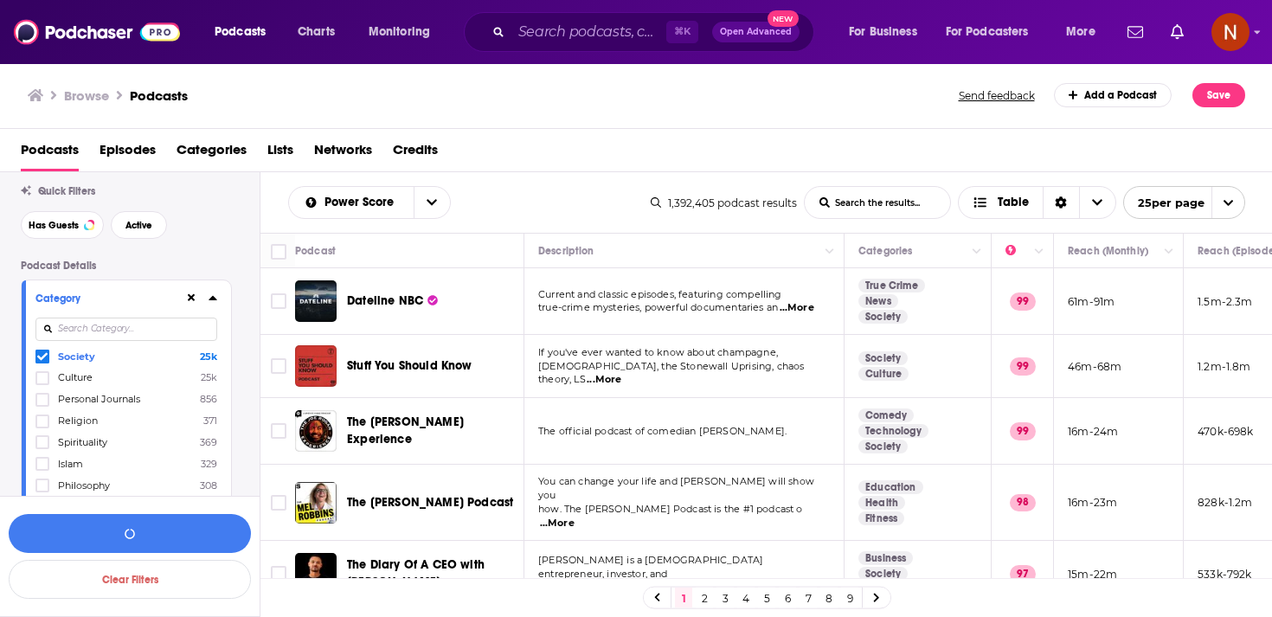
click at [45, 374] on icon at bounding box center [42, 378] width 10 height 10
click at [45, 358] on icon at bounding box center [42, 356] width 10 height 10
click at [43, 355] on icon at bounding box center [42, 356] width 10 height 10
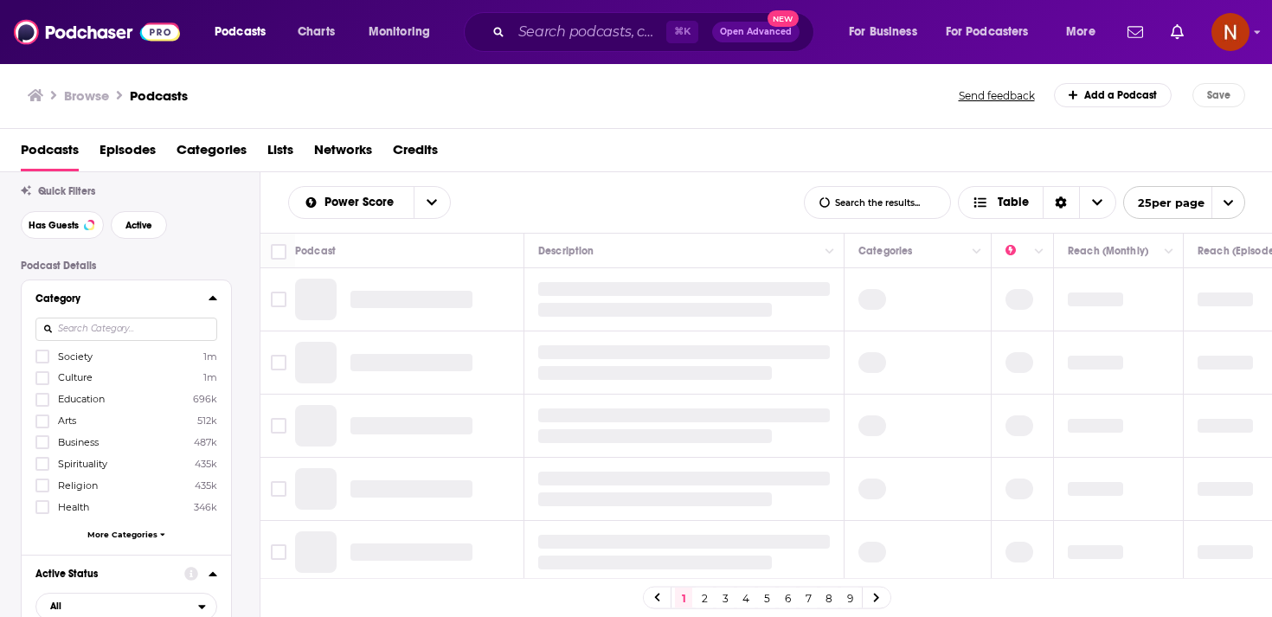
click at [72, 333] on input at bounding box center [126, 329] width 182 height 23
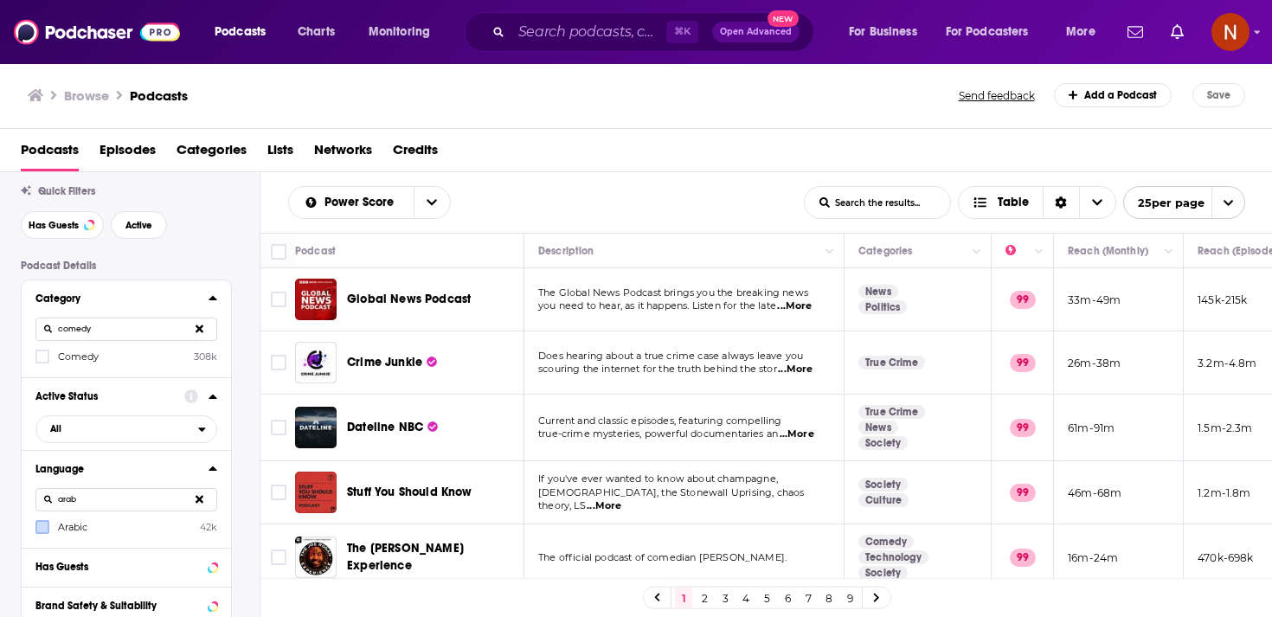
type input "comedy"
click at [66, 351] on span "Comedy" at bounding box center [78, 356] width 41 height 12
click at [42, 362] on input "multiSelectOption-comedy-0" at bounding box center [42, 362] width 0 height 0
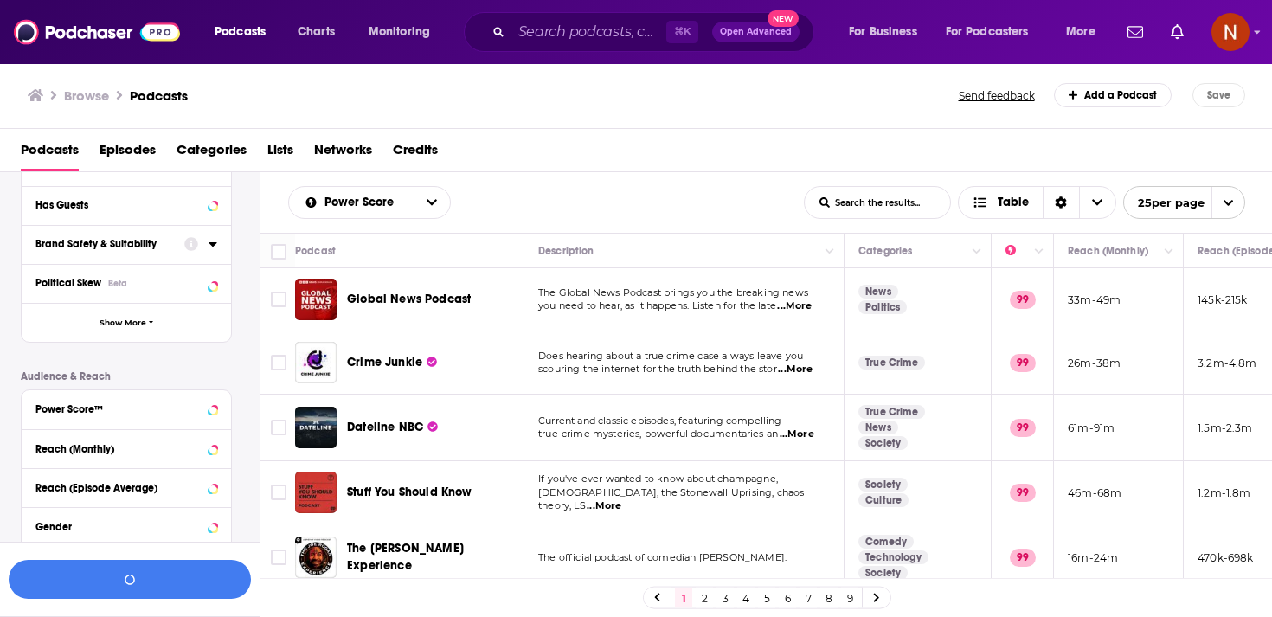
scroll to position [425, 0]
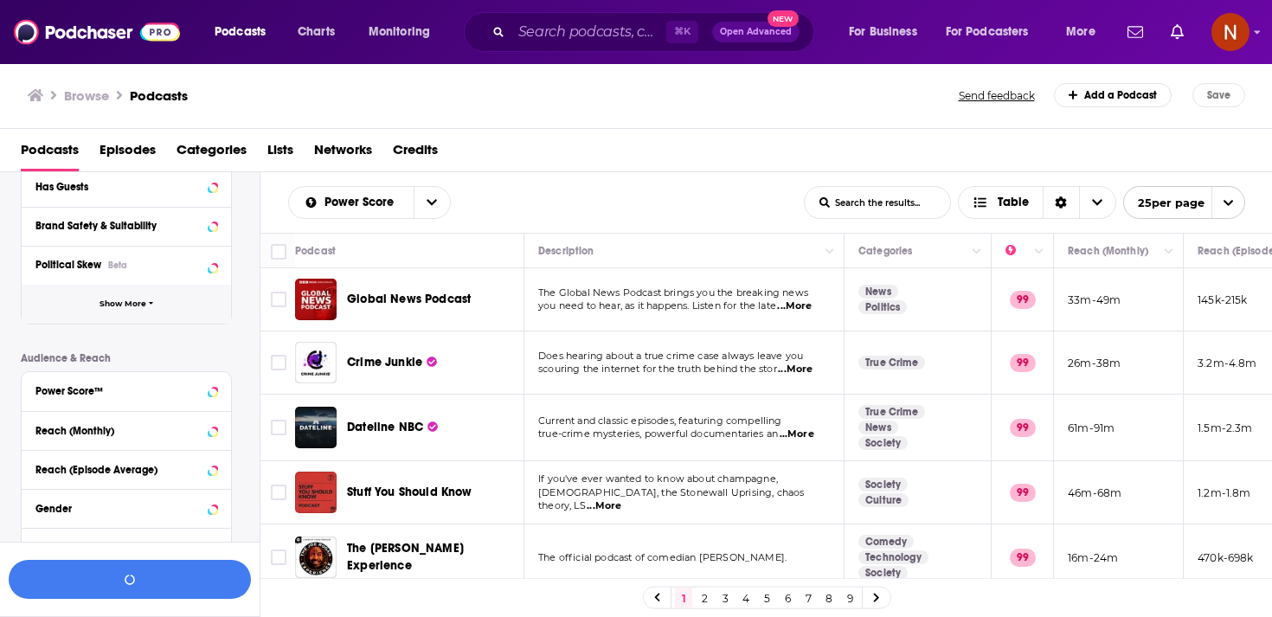
click at [110, 304] on span "Show More" at bounding box center [122, 304] width 47 height 10
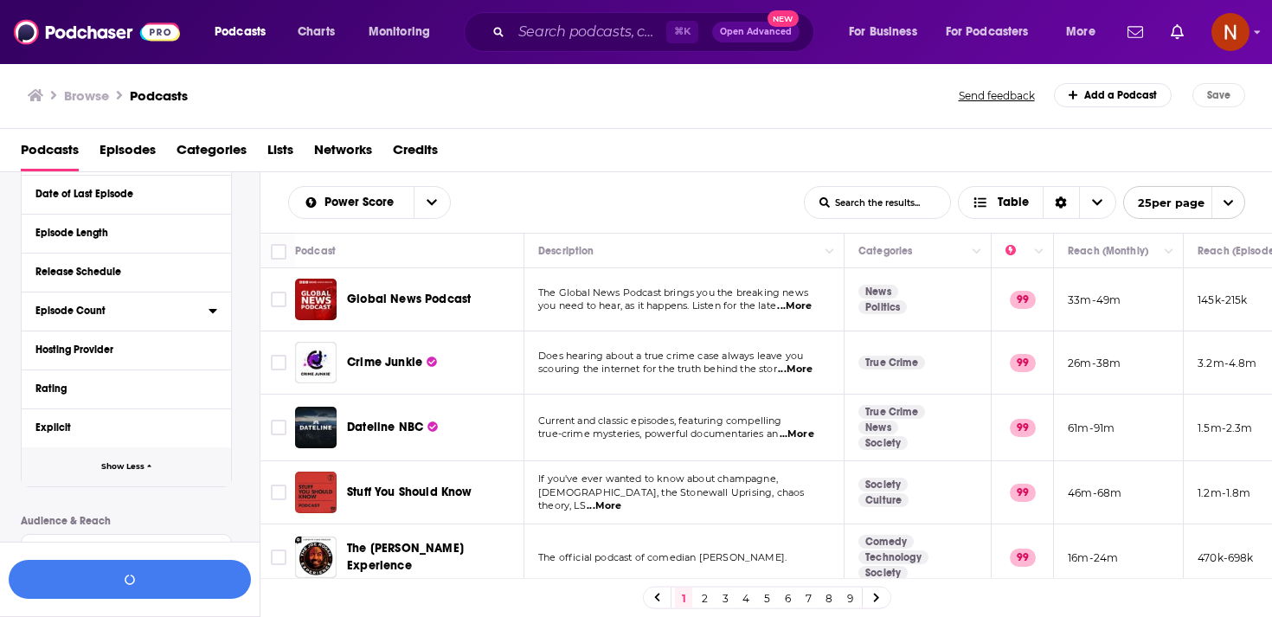
scroll to position [613, 0]
click at [120, 349] on div "Hosting Provider" at bounding box center [116, 349] width 162 height 12
click at [118, 382] on div "Category comedy Comedy 308k Active Status All Language arab Arabic 42k Has Gues…" at bounding box center [126, 207] width 211 height 993
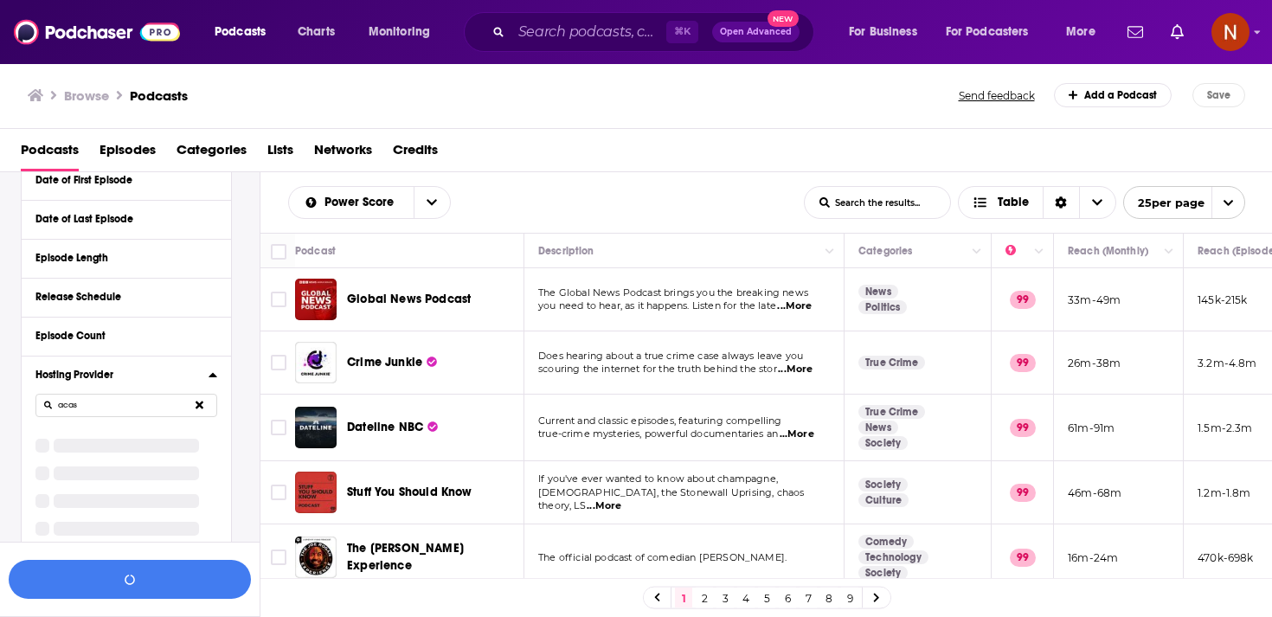
scroll to position [591, 0]
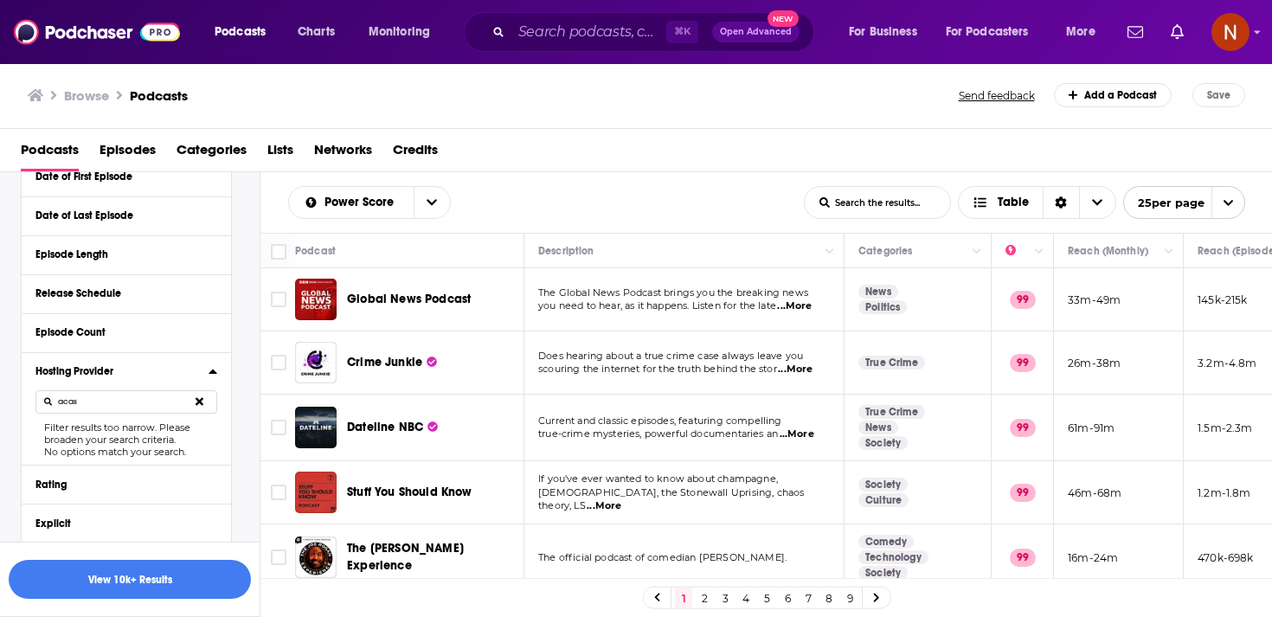
click at [148, 408] on input "acas" at bounding box center [126, 401] width 182 height 23
click at [43, 432] on icon at bounding box center [42, 430] width 10 height 8
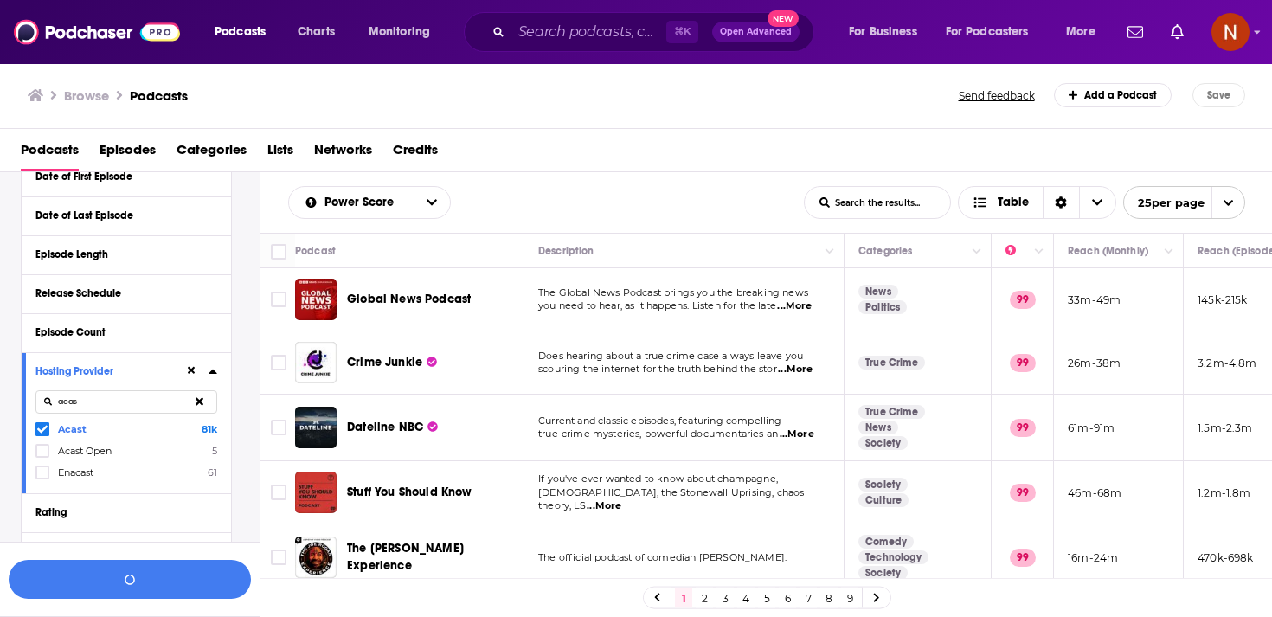
click at [95, 405] on input "acas" at bounding box center [126, 401] width 182 height 23
drag, startPoint x: 36, startPoint y: 427, endPoint x: 68, endPoint y: 427, distance: 32.0
click at [38, 429] on icon at bounding box center [42, 429] width 10 height 10
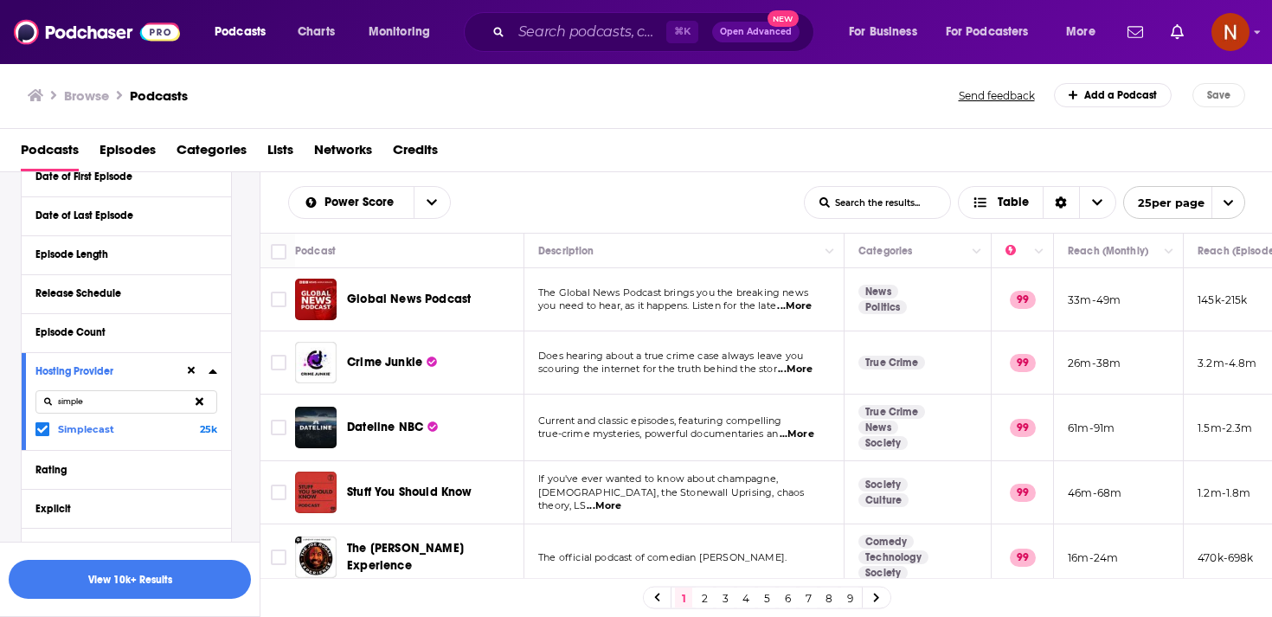
click at [103, 409] on input "simple" at bounding box center [126, 401] width 182 height 23
click at [46, 432] on icon at bounding box center [42, 429] width 10 height 10
click at [87, 406] on input "spreaker" at bounding box center [126, 401] width 182 height 23
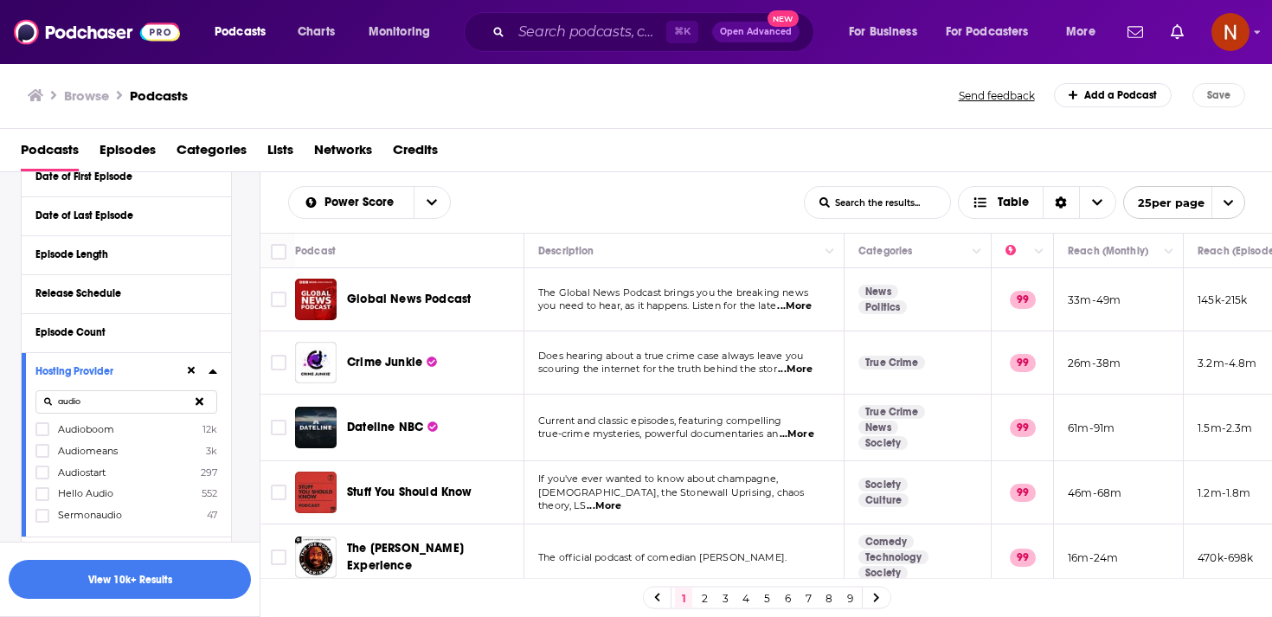
click at [49, 431] on div at bounding box center [43, 428] width 17 height 15
click at [42, 434] on input "multiSelectOption-Audioboom-0" at bounding box center [42, 434] width 0 height 0
click at [112, 409] on input "audio" at bounding box center [126, 401] width 182 height 23
type input "omn"
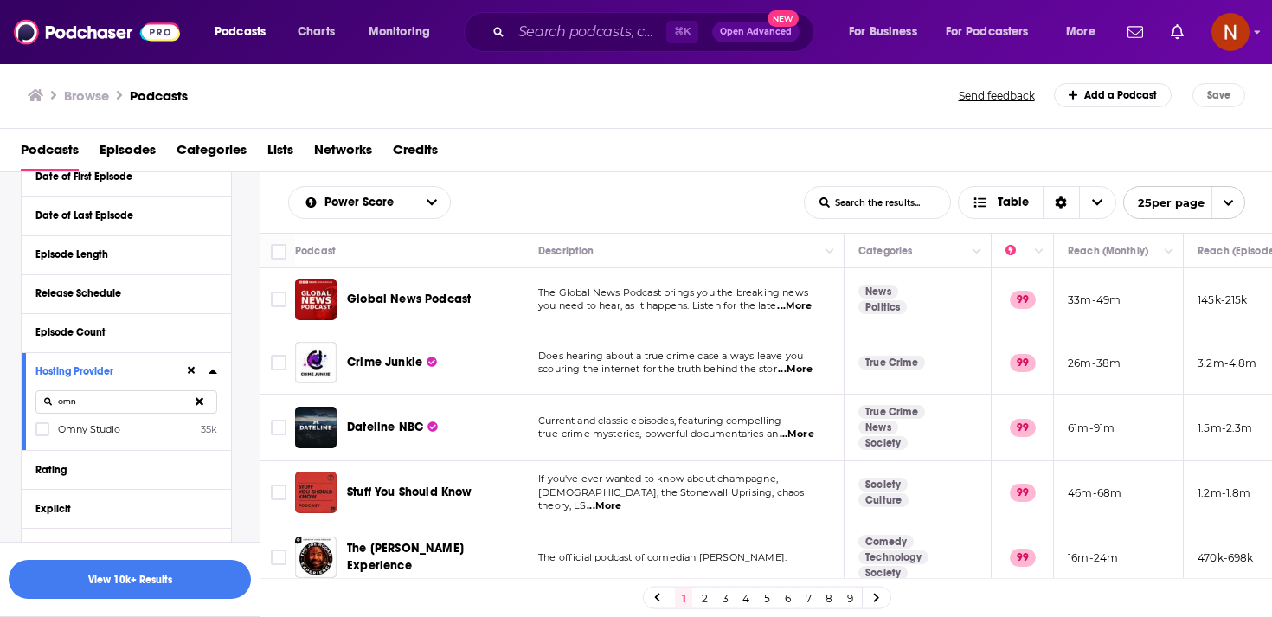
click at [63, 433] on span "Omny Studio" at bounding box center [89, 429] width 62 height 12
click at [42, 434] on Studio-0 "multiSelectOption-Omny Studio-0" at bounding box center [42, 434] width 0 height 0
click at [171, 574] on button "View 10k+ Results" at bounding box center [130, 579] width 242 height 39
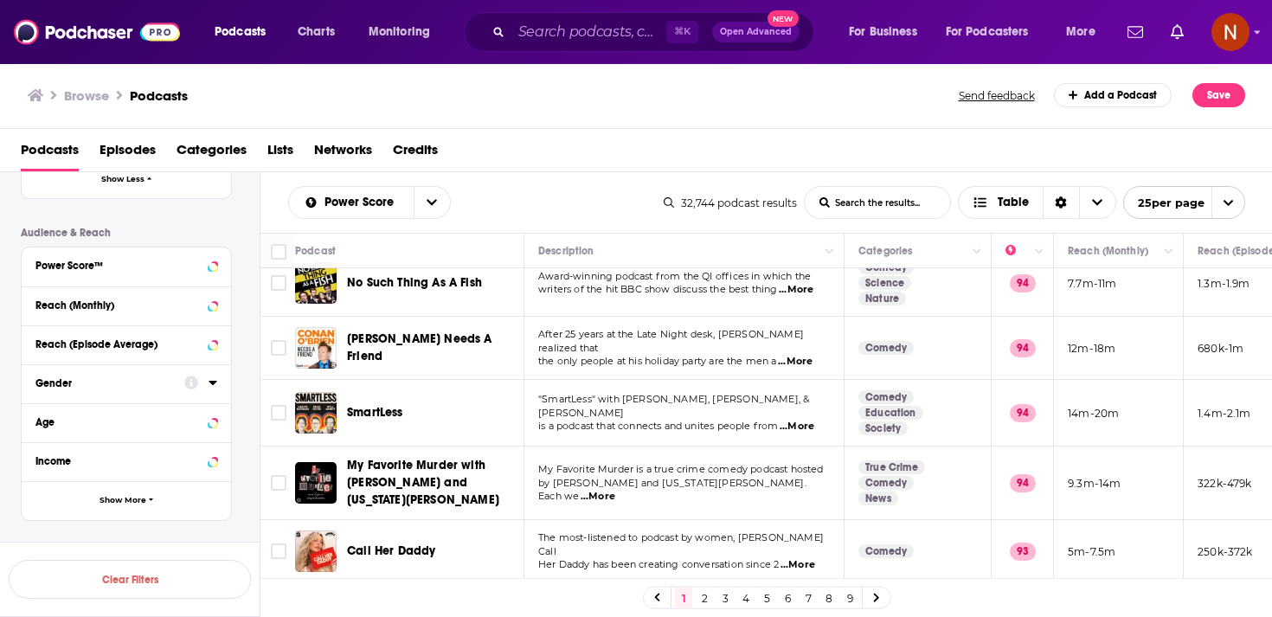
scroll to position [961, 0]
click at [216, 431] on div at bounding box center [200, 420] width 33 height 22
click at [211, 426] on icon at bounding box center [212, 420] width 9 height 14
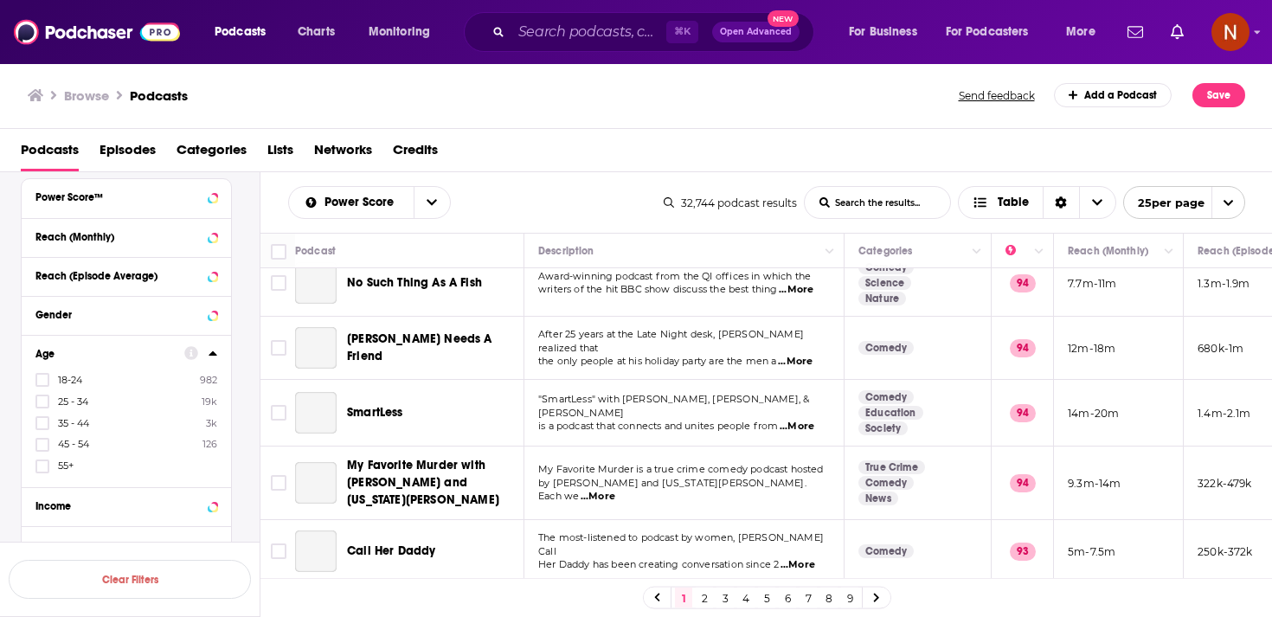
scroll to position [1033, 0]
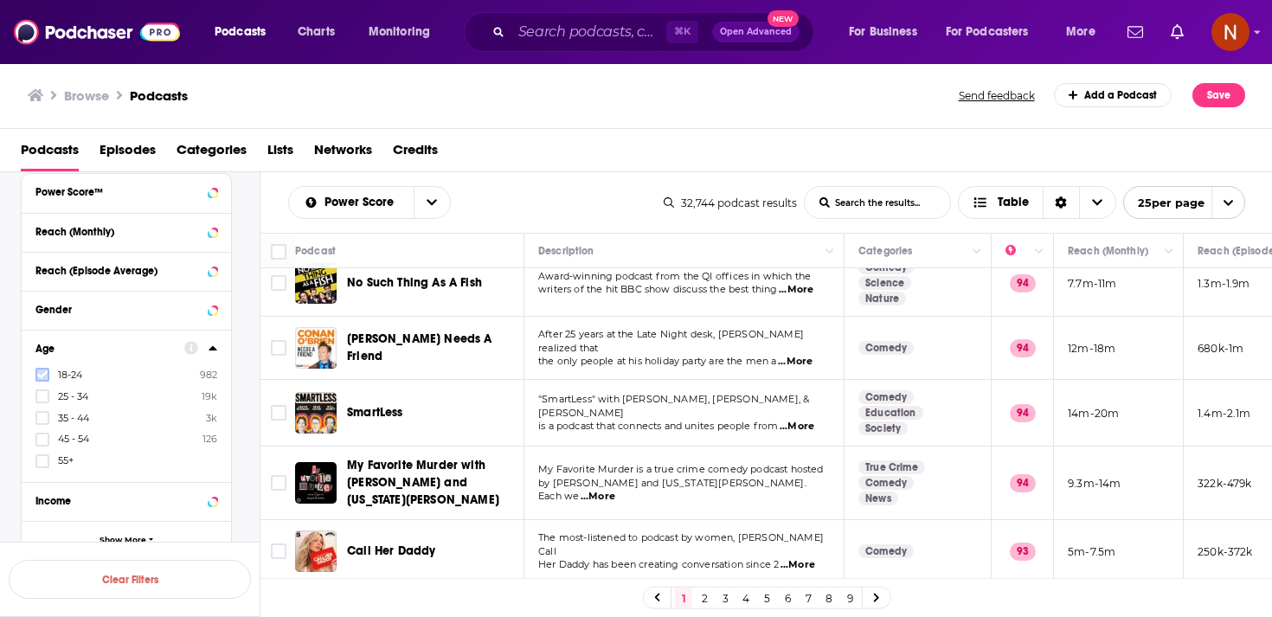
click at [38, 375] on icon at bounding box center [42, 374] width 10 height 10
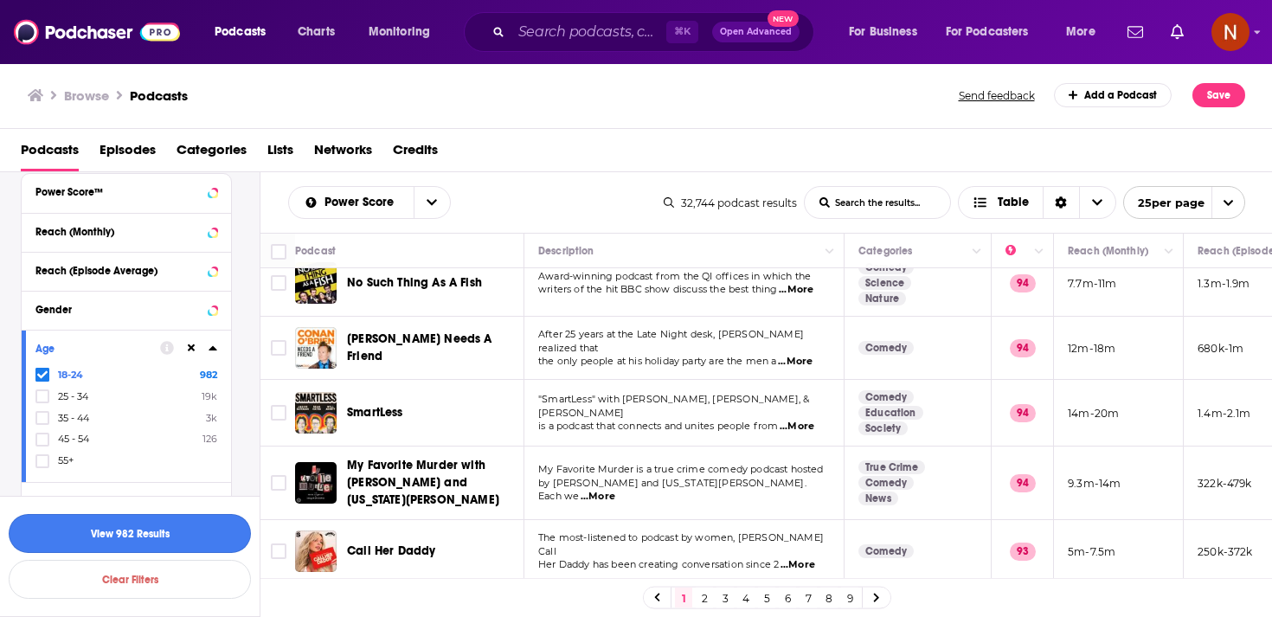
click at [157, 541] on button "View 982 Results" at bounding box center [130, 533] width 242 height 39
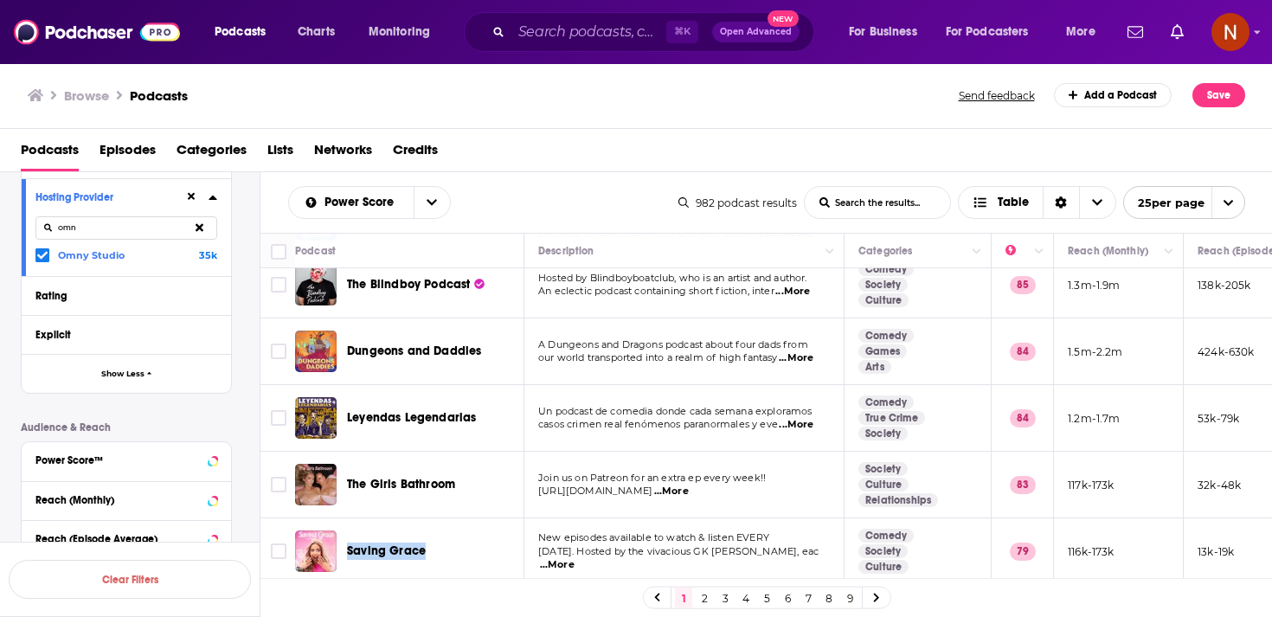
scroll to position [759, 0]
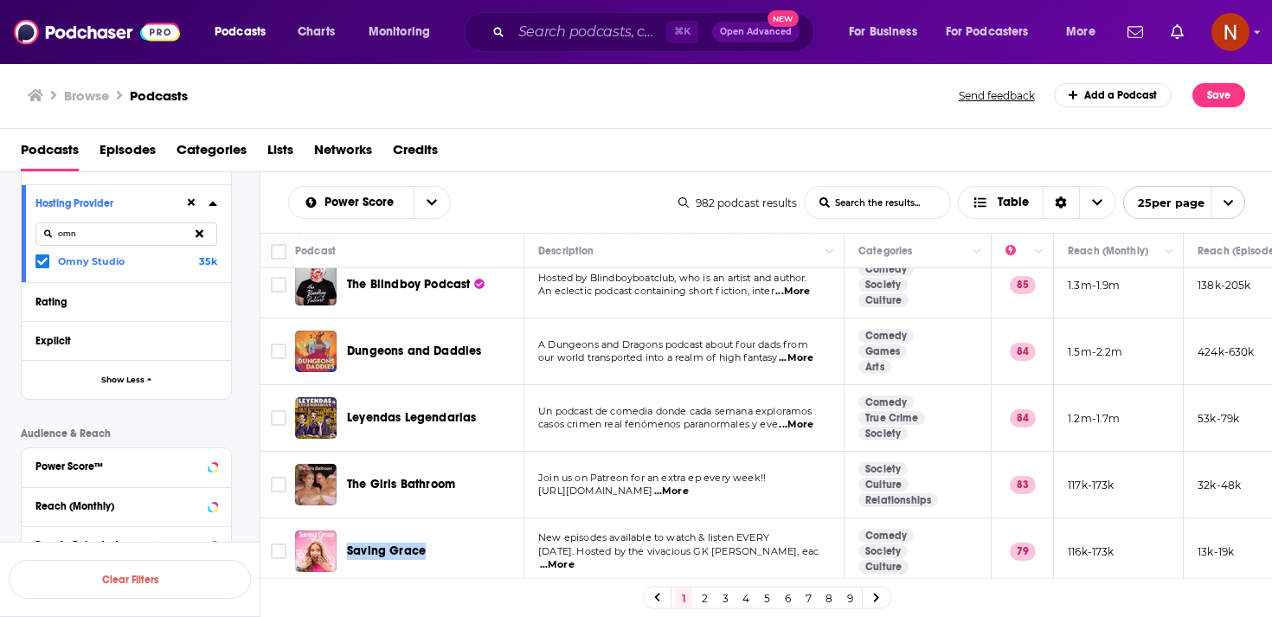
click at [200, 234] on icon at bounding box center [200, 233] width 8 height 11
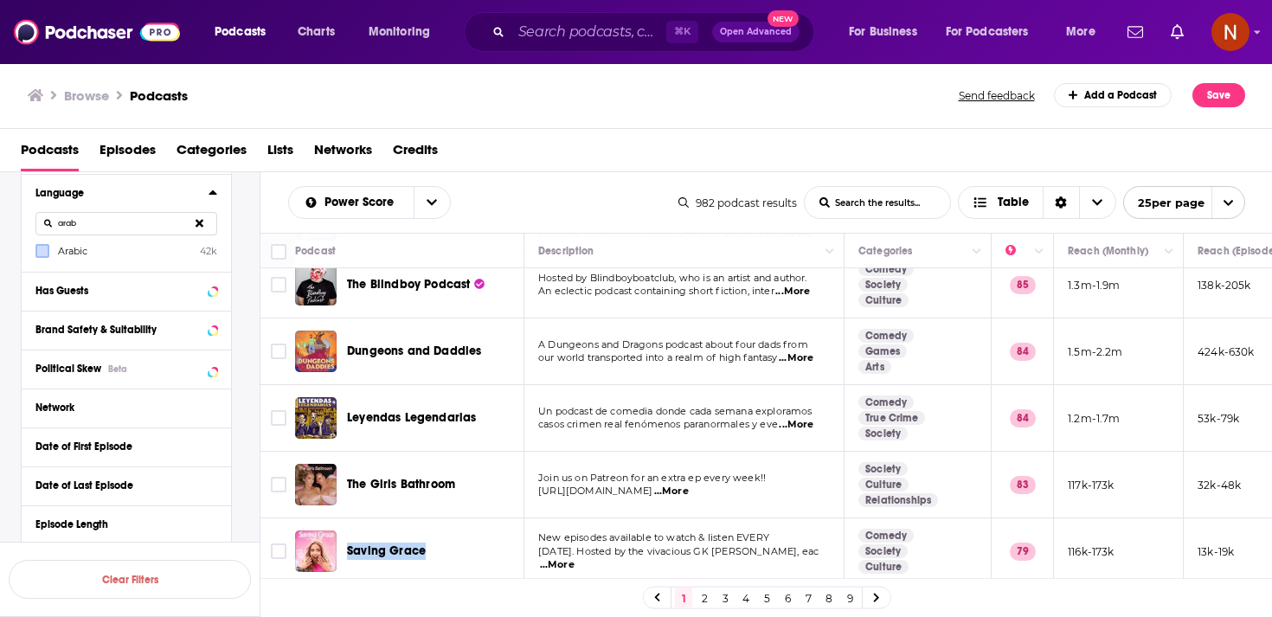
scroll to position [247, 0]
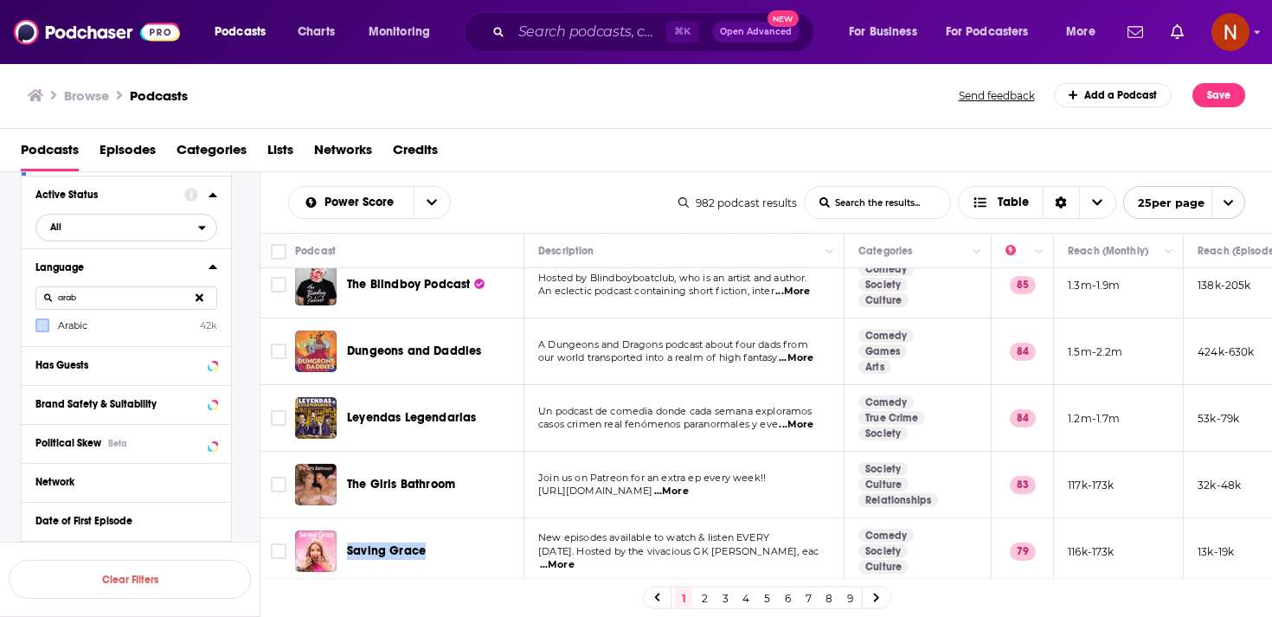
click at [189, 234] on span "All" at bounding box center [117, 227] width 162 height 22
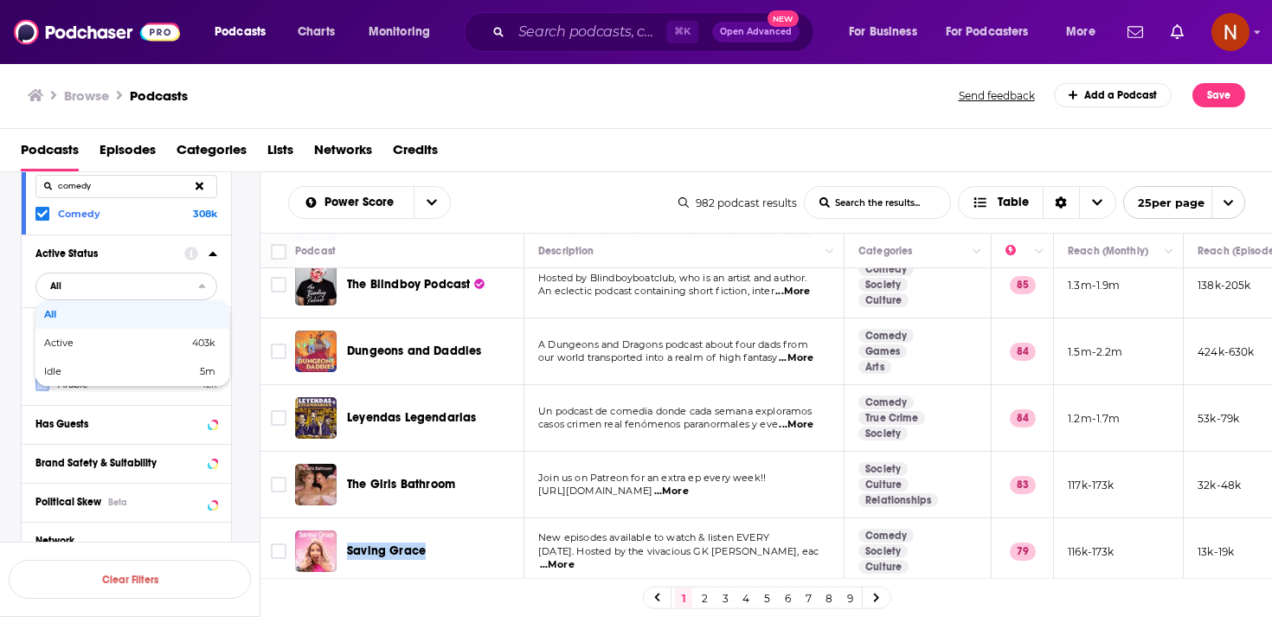
scroll to position [106, 0]
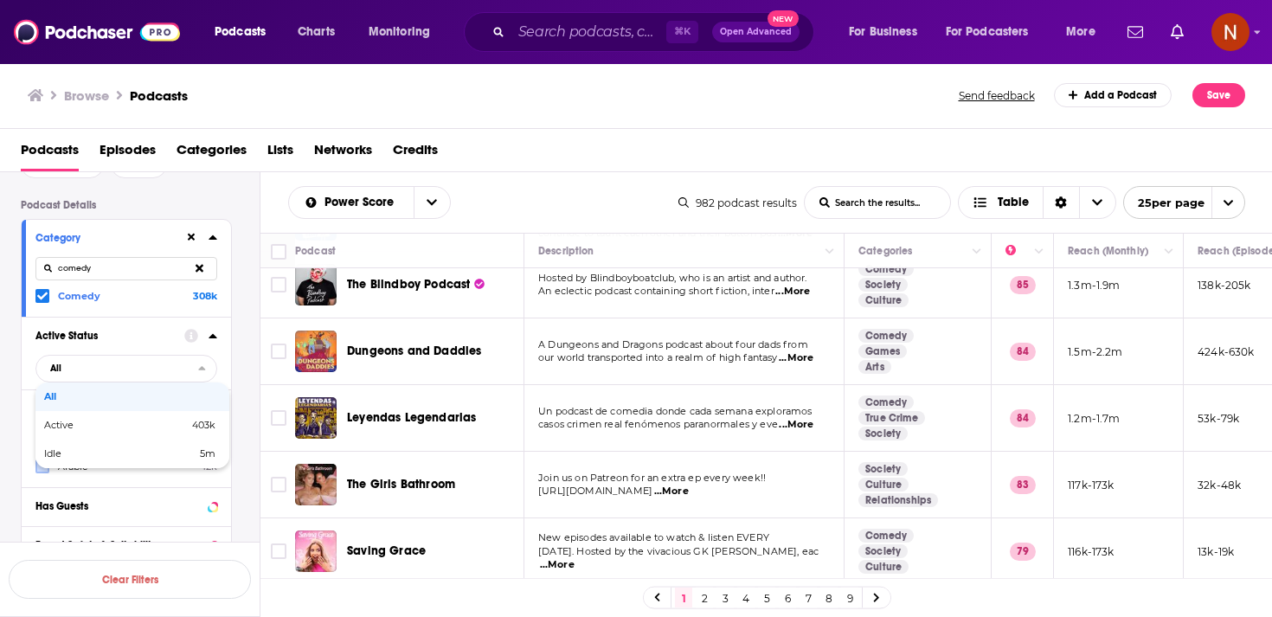
click at [39, 293] on icon at bounding box center [42, 296] width 10 height 10
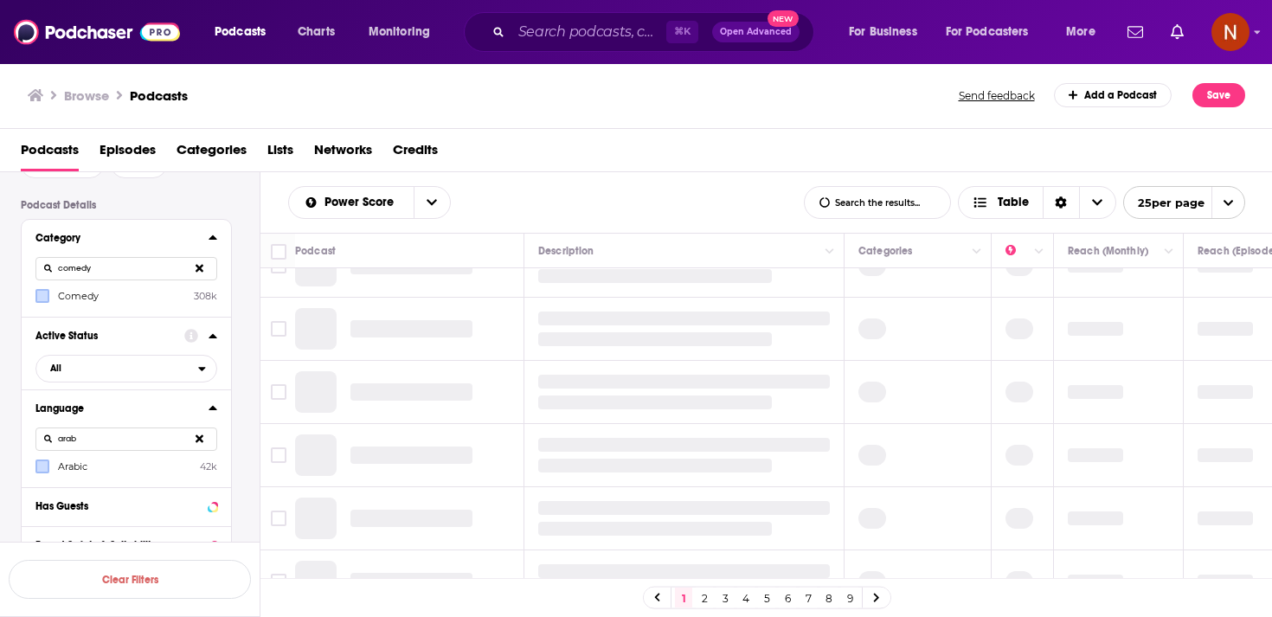
click at [81, 273] on input "comedy" at bounding box center [126, 268] width 182 height 23
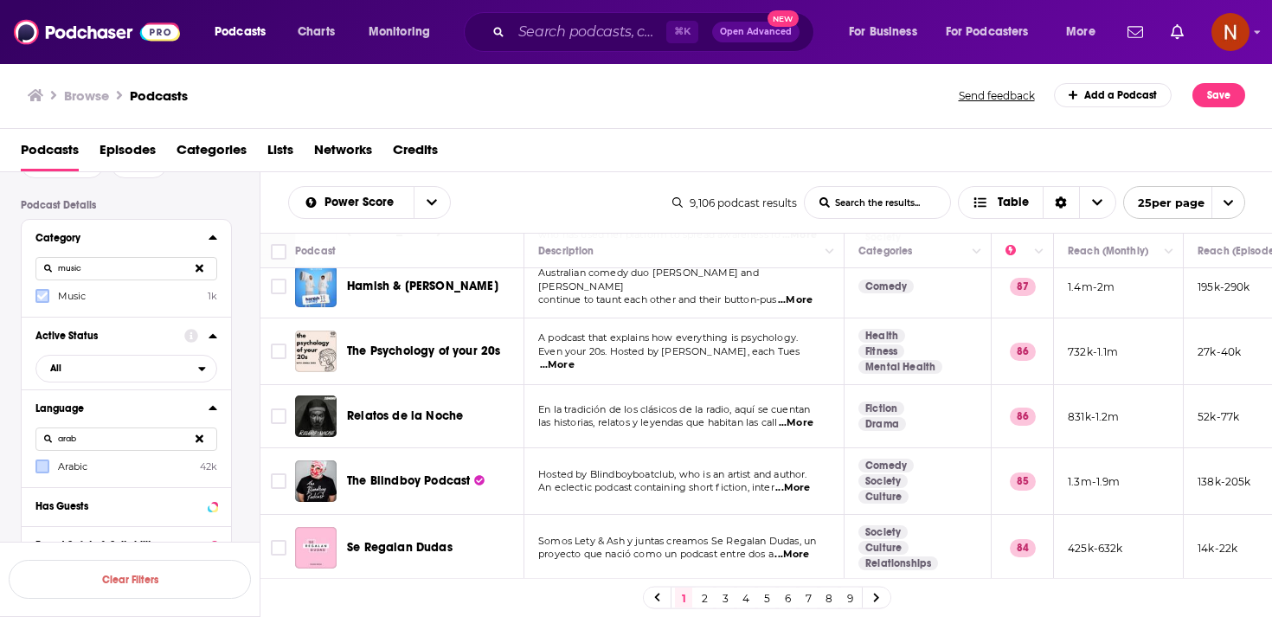
type input "music"
click at [40, 299] on icon at bounding box center [42, 296] width 10 height 8
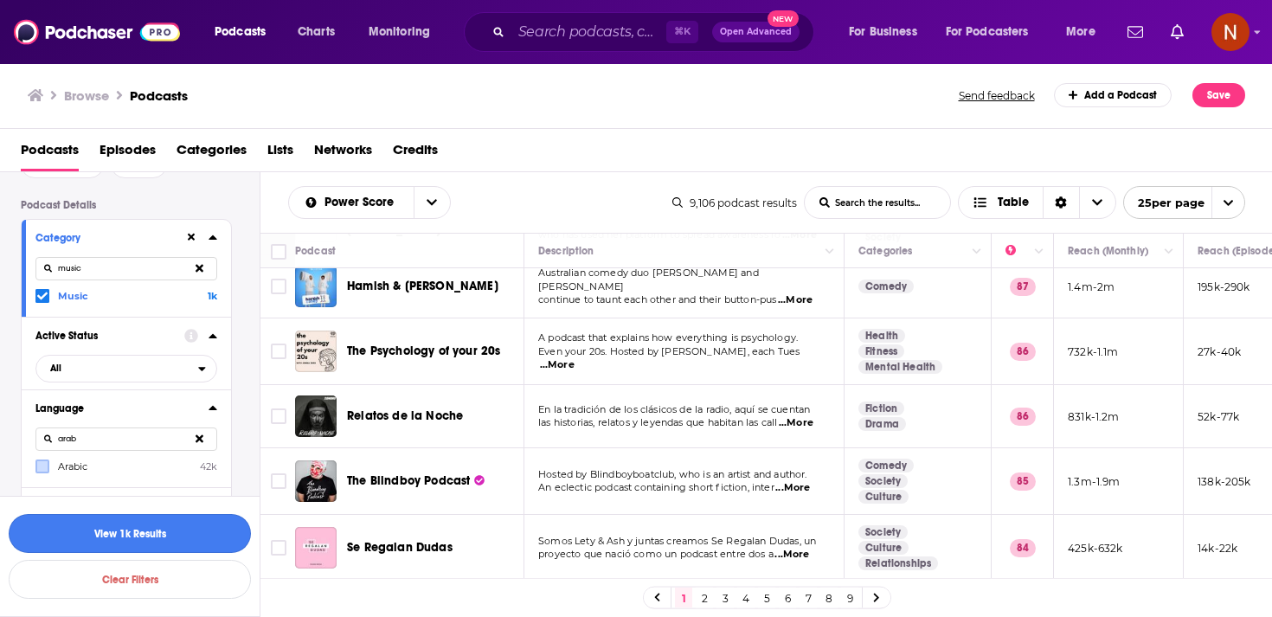
click at [165, 535] on button "View 1k Results" at bounding box center [130, 533] width 242 height 39
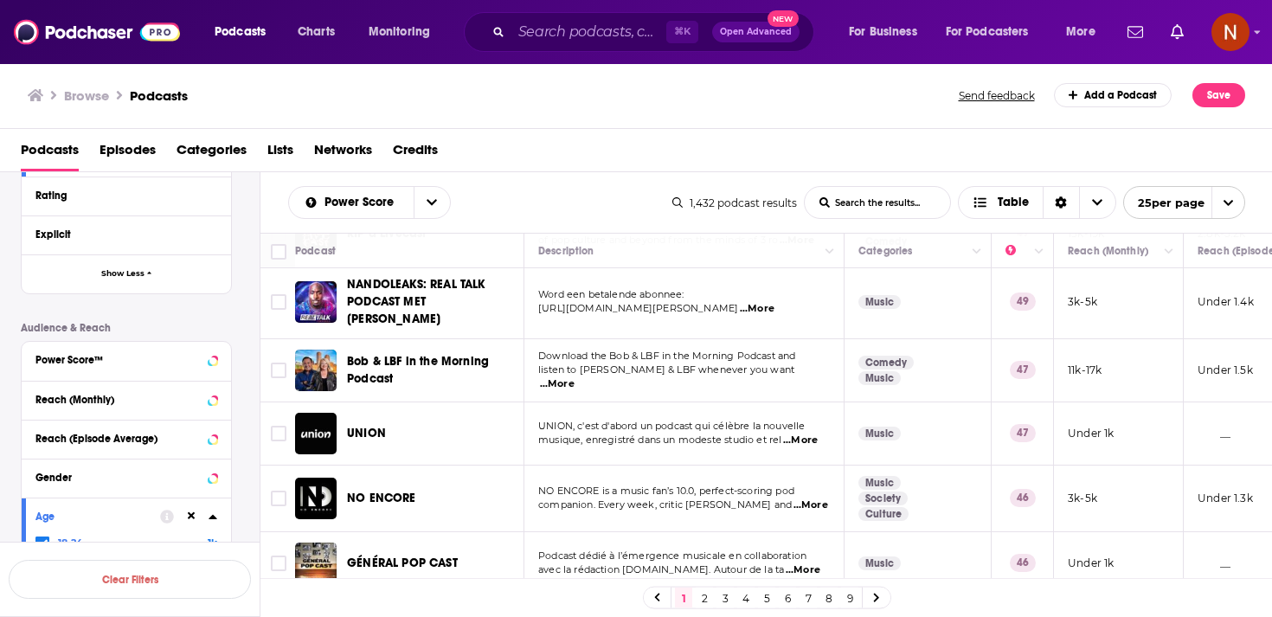
scroll to position [956, 0]
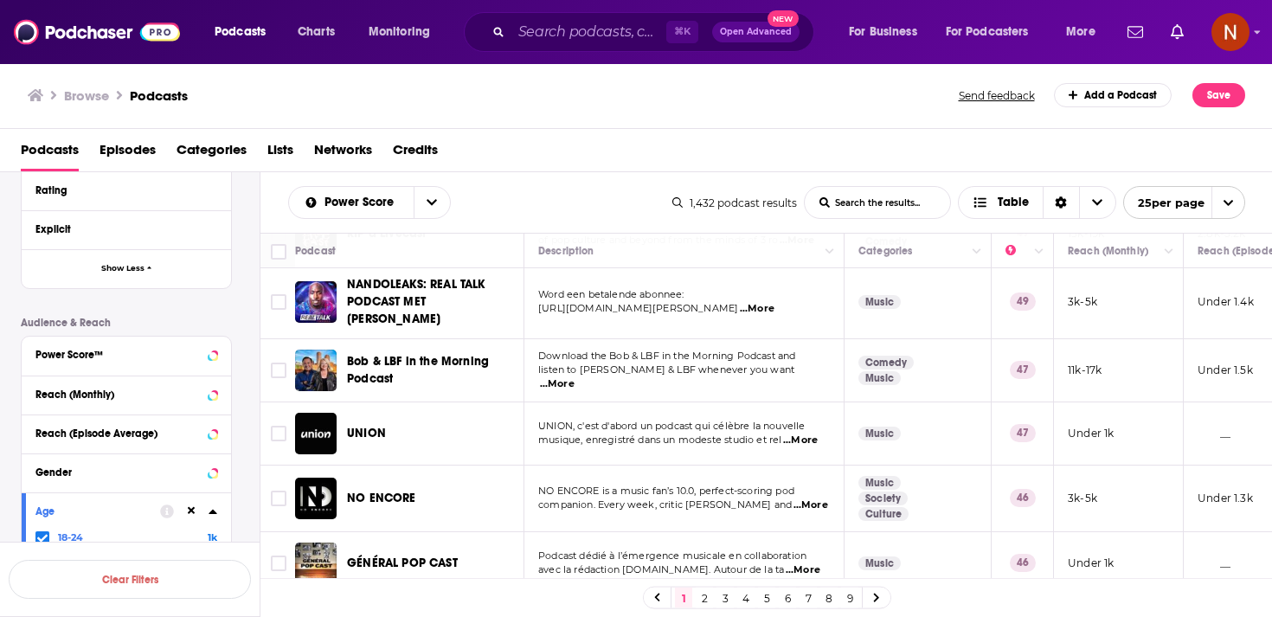
click at [42, 536] on icon at bounding box center [42, 538] width 10 height 10
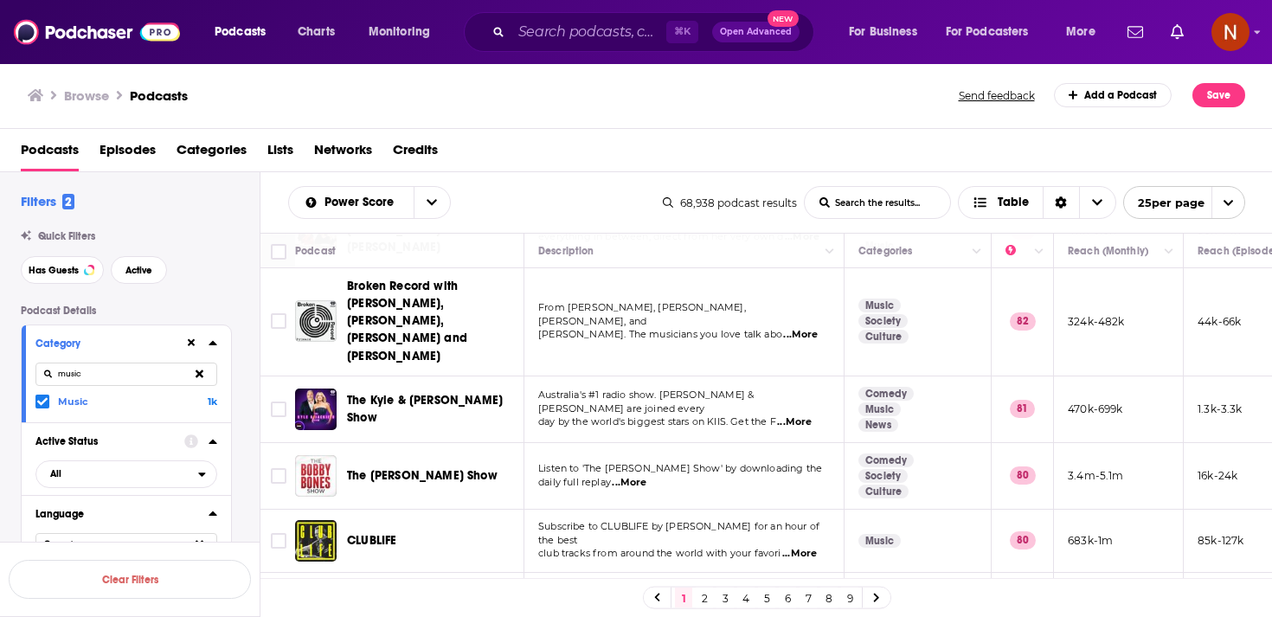
click at [46, 399] on icon at bounding box center [42, 401] width 10 height 10
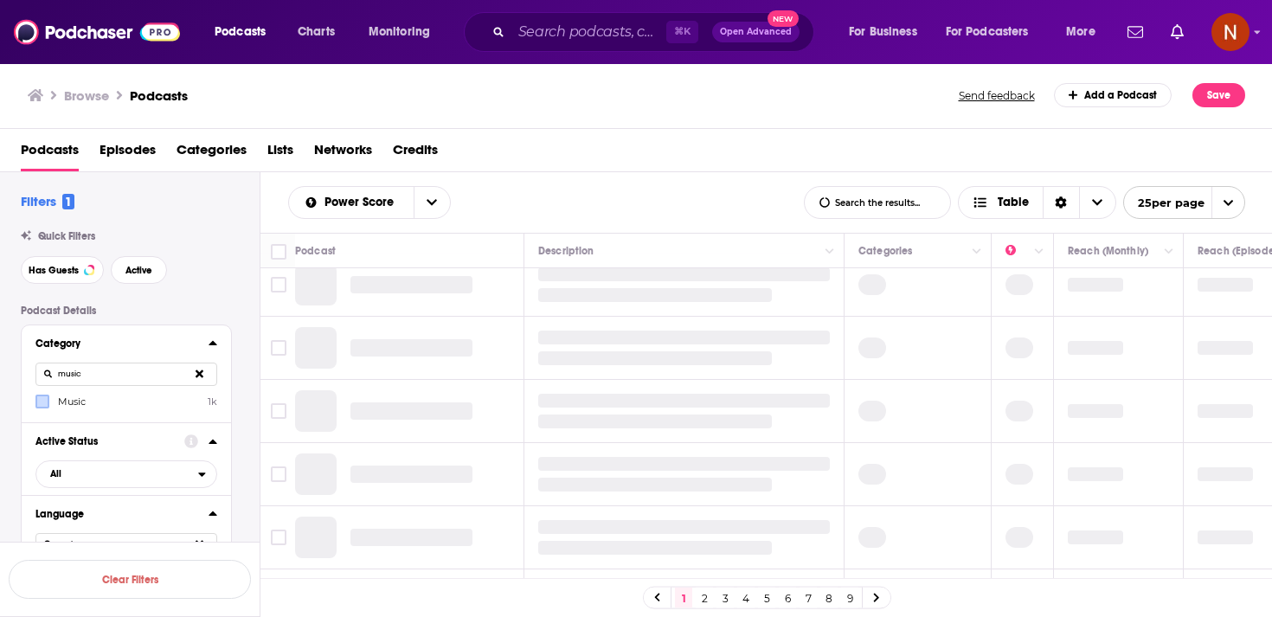
click at [79, 378] on input "music" at bounding box center [126, 373] width 182 height 23
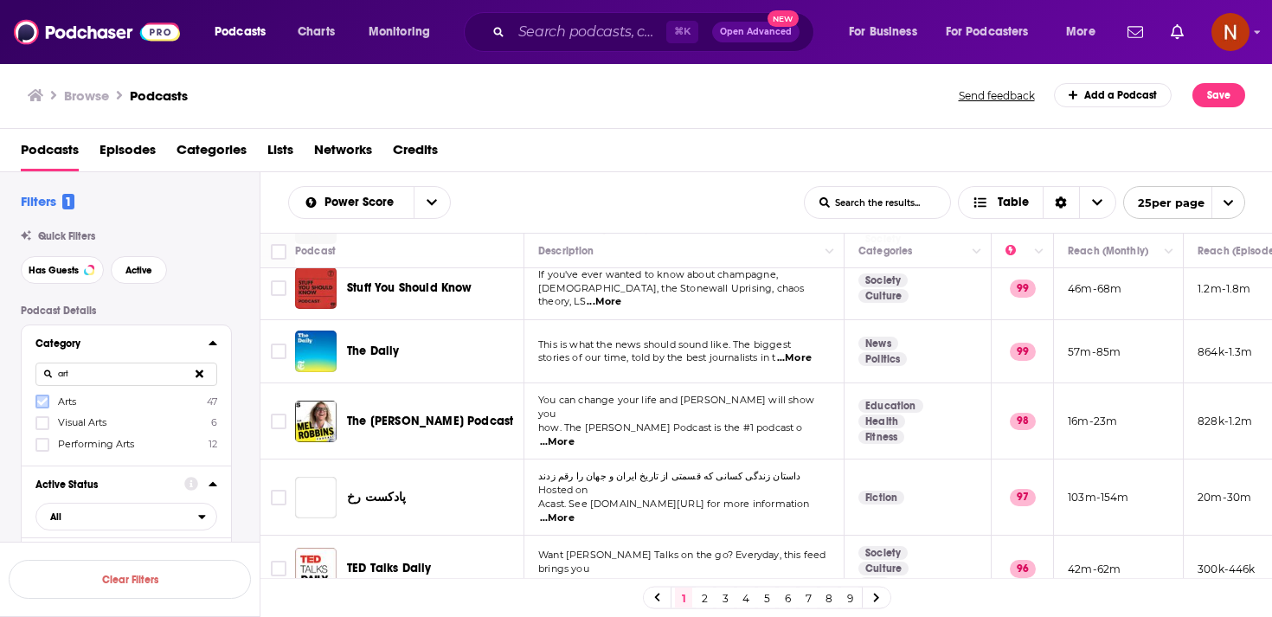
click at [46, 399] on icon at bounding box center [42, 401] width 10 height 10
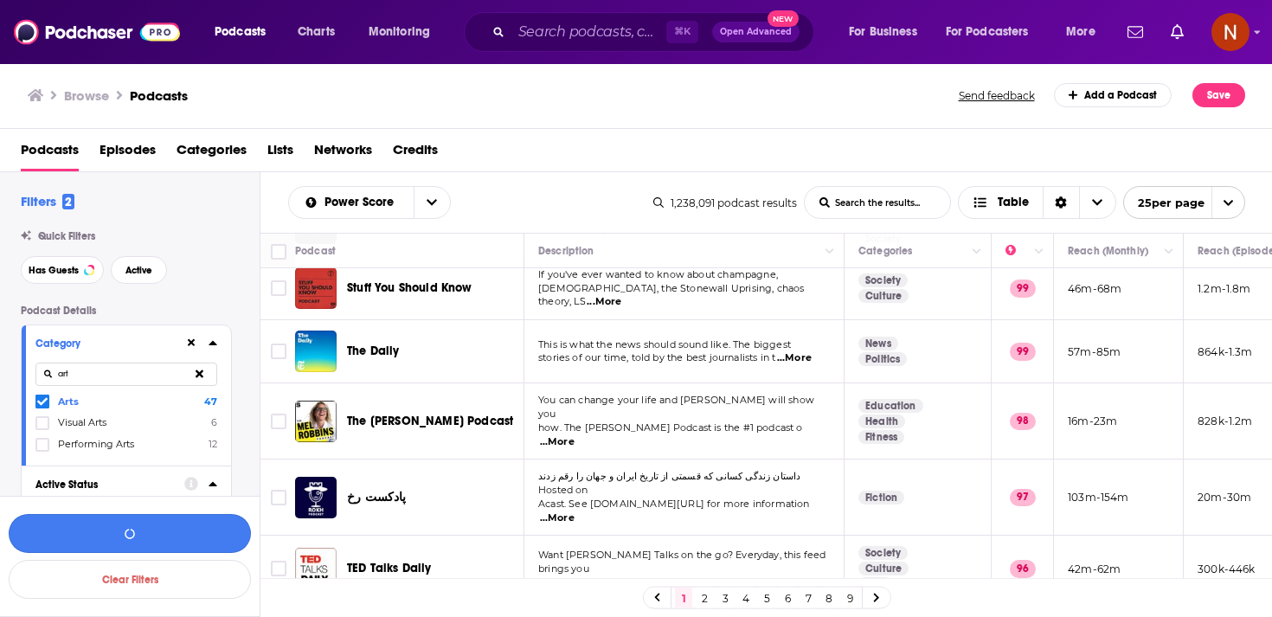
click at [120, 533] on button "button" at bounding box center [130, 533] width 242 height 39
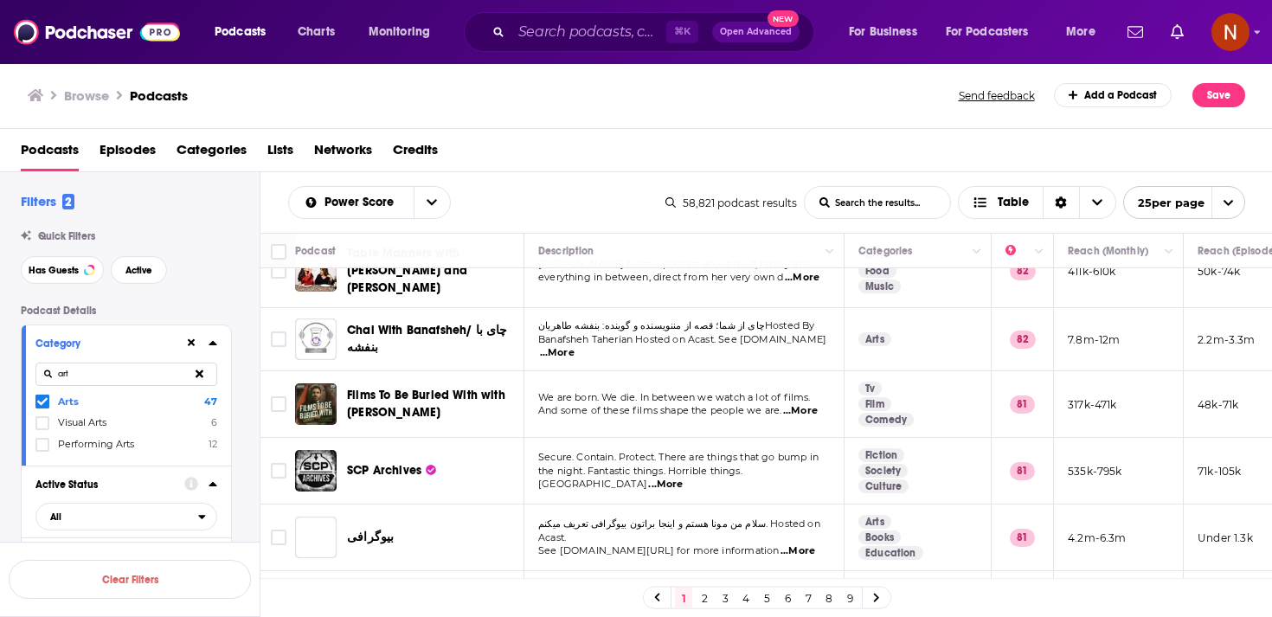
scroll to position [1342, 0]
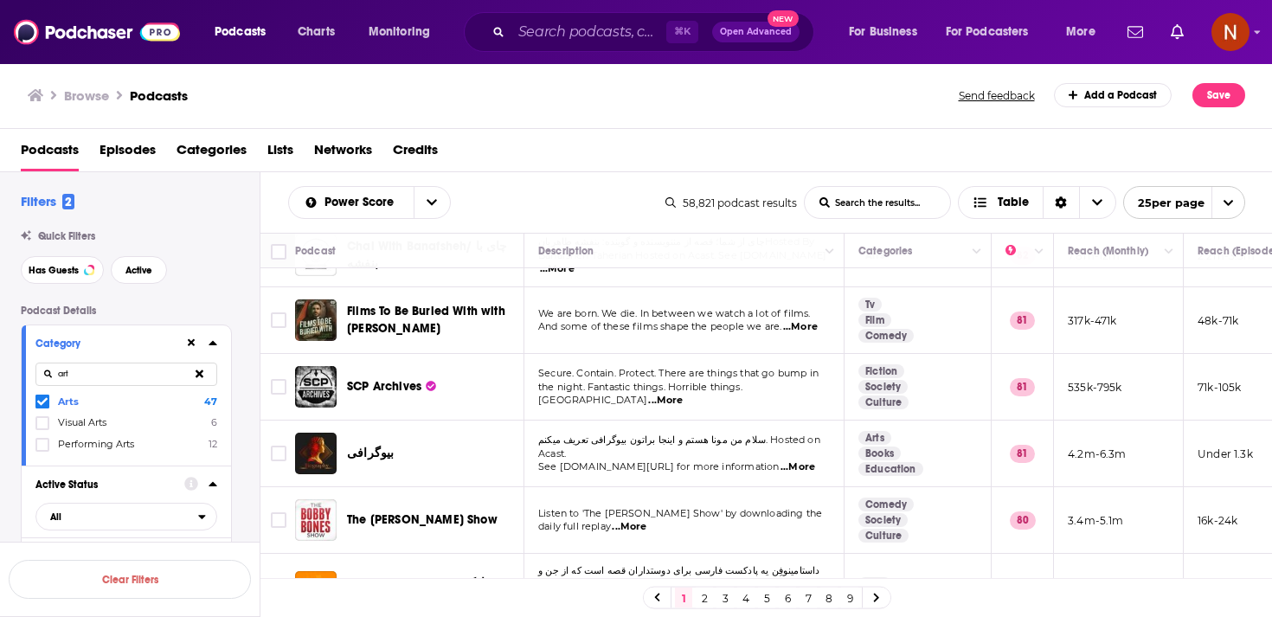
click at [144, 403] on label "Arts 47" at bounding box center [126, 401] width 182 height 15
click at [42, 405] on input "multiSelectOption-arts-0" at bounding box center [42, 405] width 0 height 0
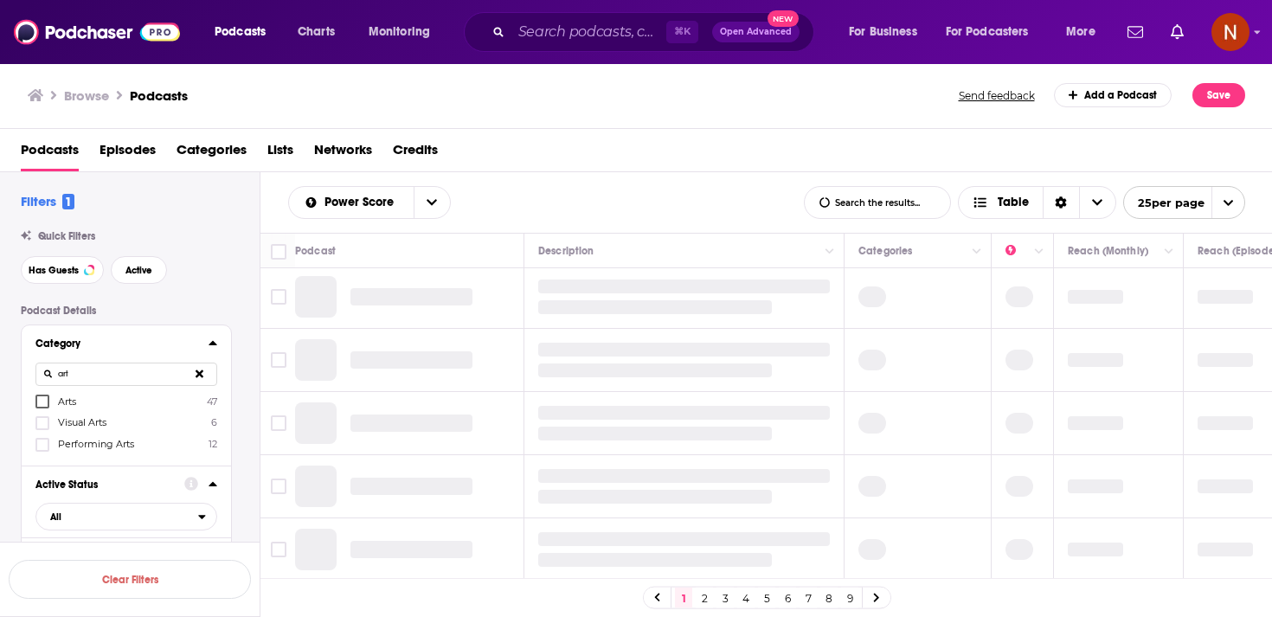
scroll to position [1266, 0]
click at [164, 373] on input "art" at bounding box center [126, 373] width 182 height 23
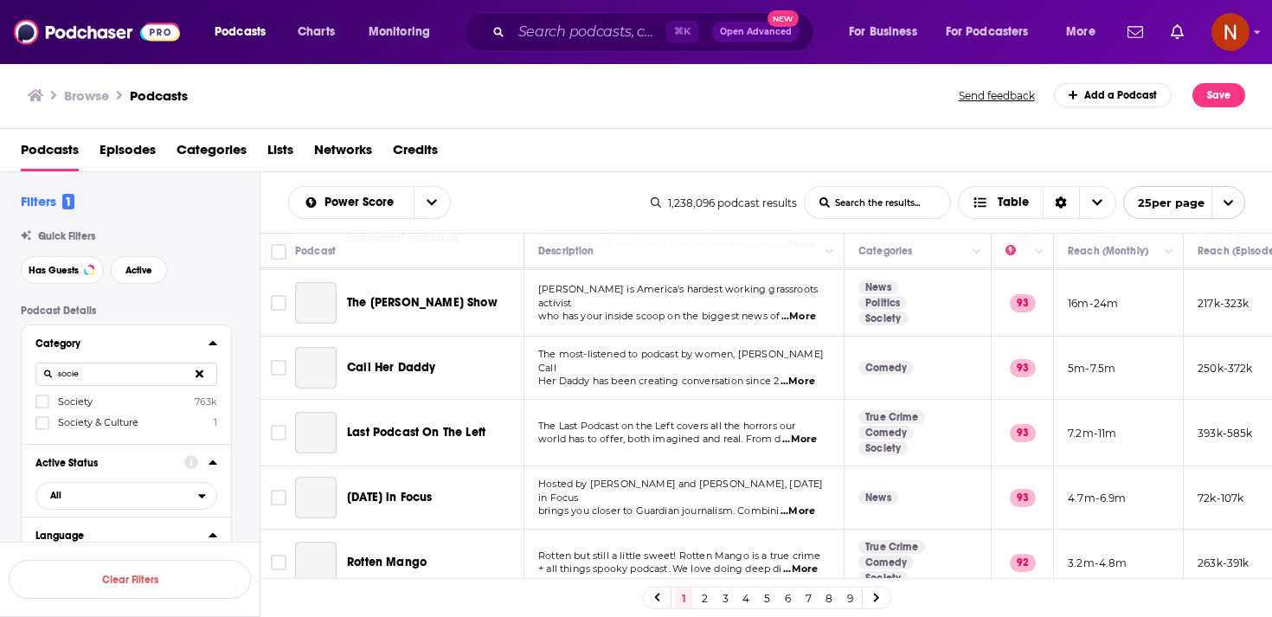
scroll to position [1321, 0]
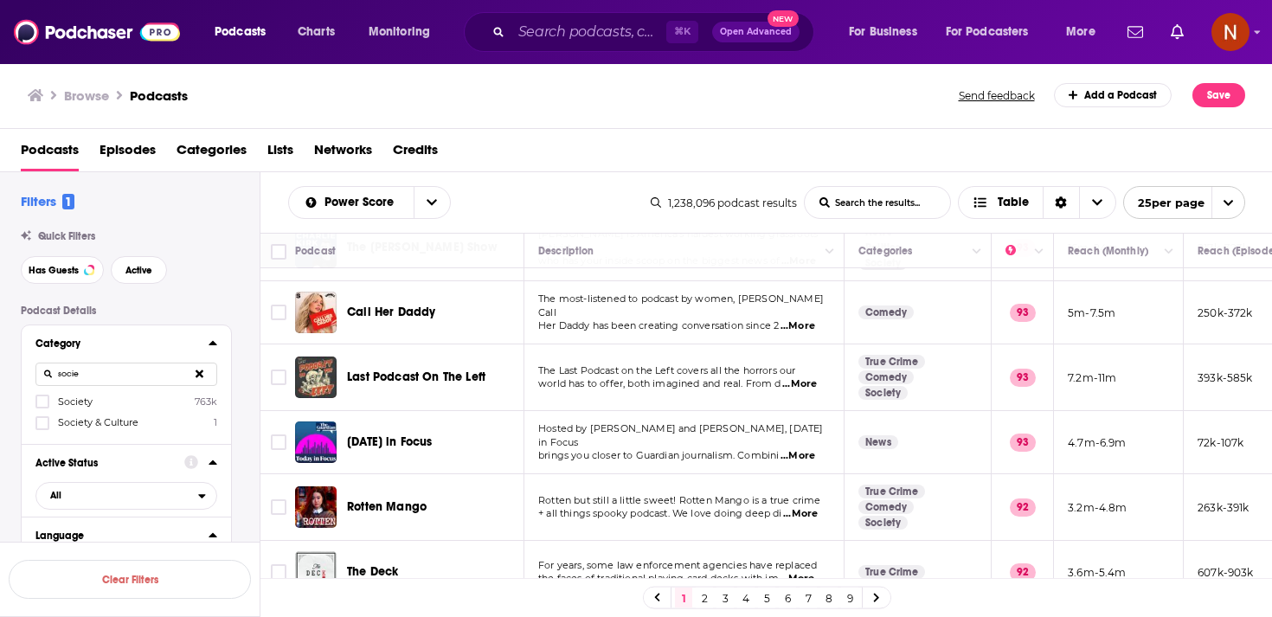
type input "socie"
click at [62, 403] on span "Society" at bounding box center [75, 401] width 35 height 12
click at [42, 407] on input "multiSelectOption-society-0" at bounding box center [42, 407] width 0 height 0
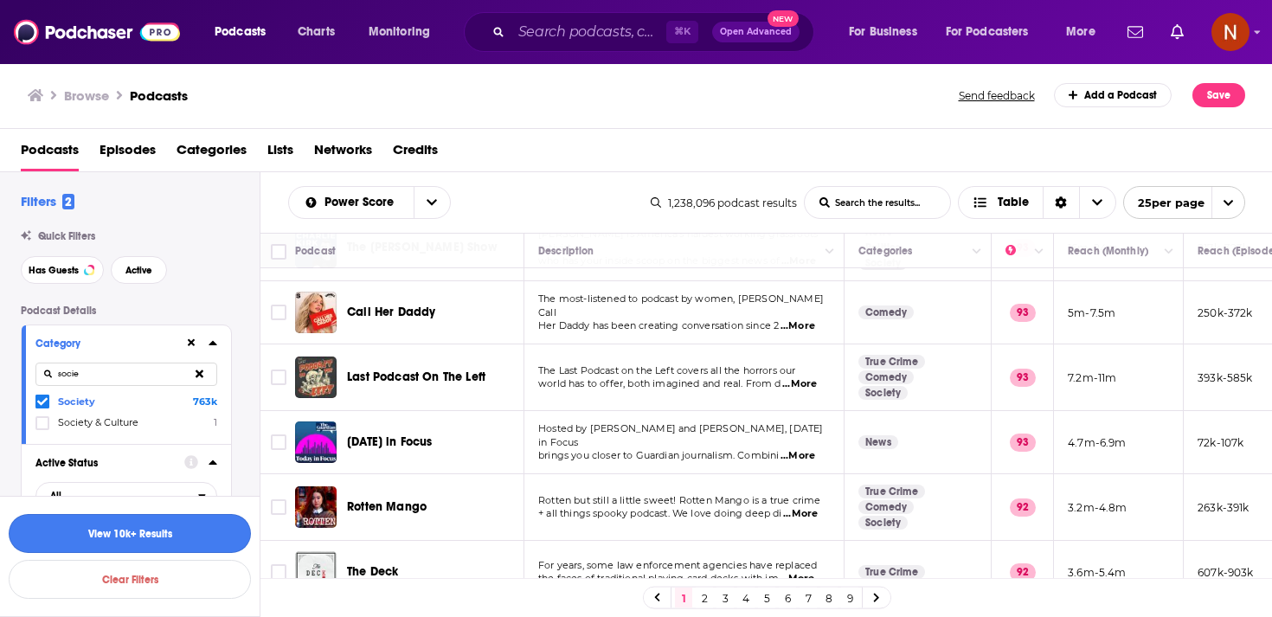
click at [157, 532] on button "View 10k+ Results" at bounding box center [130, 533] width 242 height 39
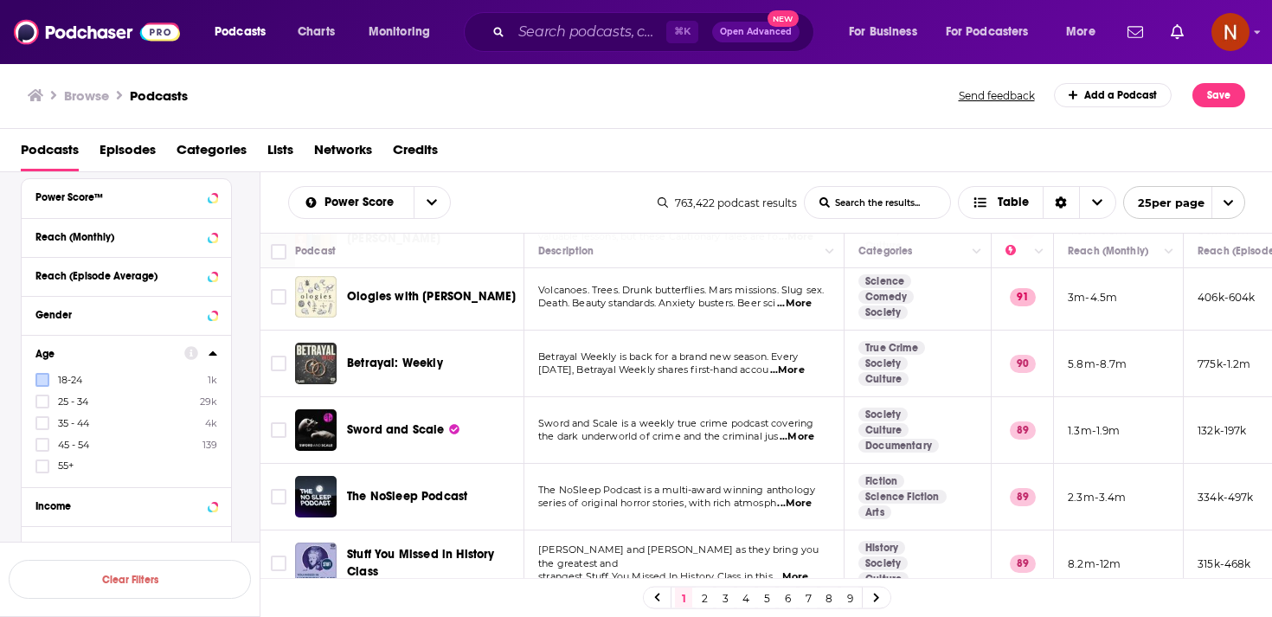
scroll to position [1178, 0]
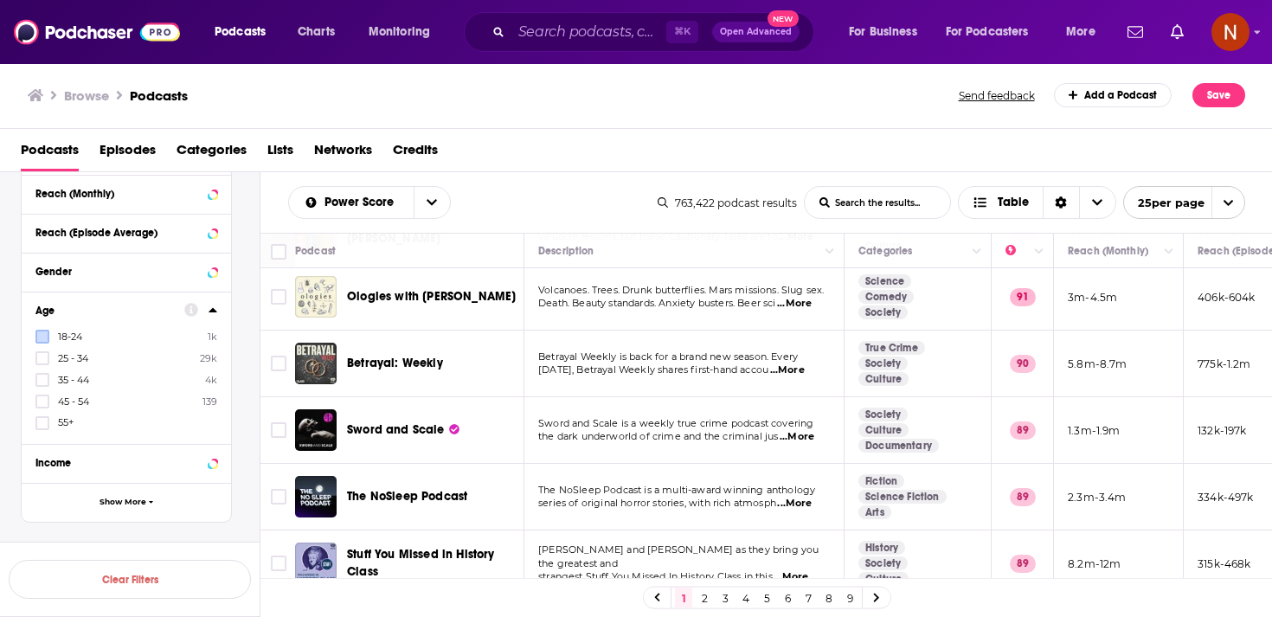
click at [54, 336] on label "18-24 1k" at bounding box center [126, 337] width 182 height 15
click at [42, 342] on input "multiSelectOption-18-24-0" at bounding box center [42, 342] width 0 height 0
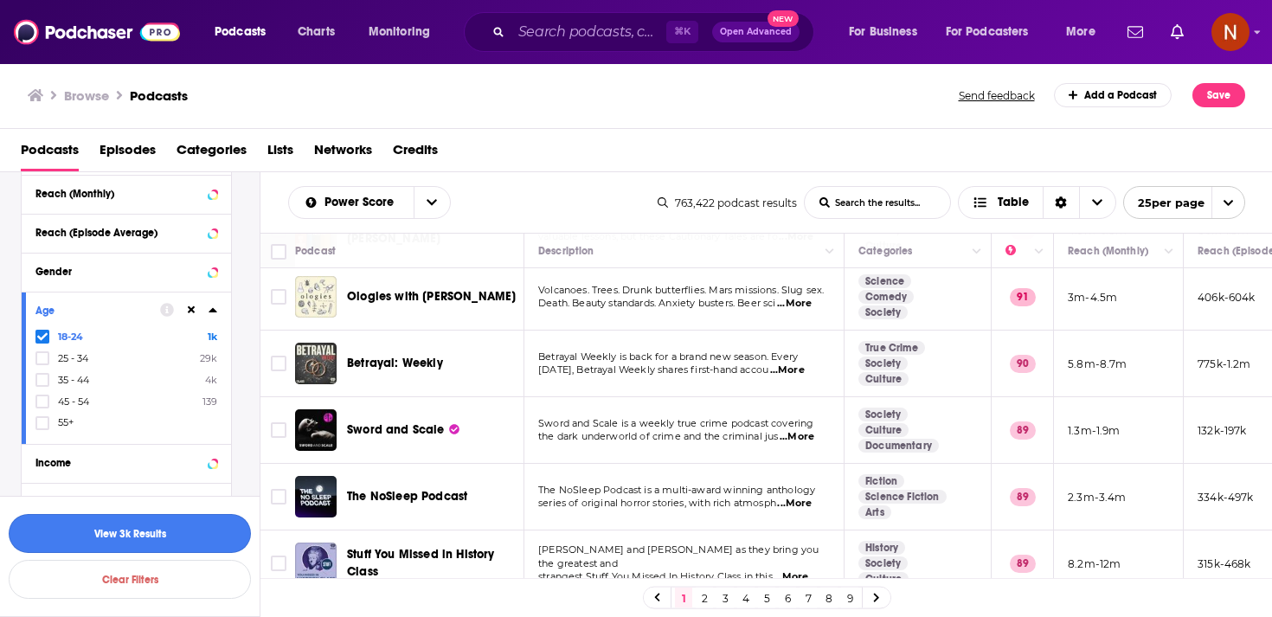
click at [169, 536] on button "View 3k Results" at bounding box center [130, 533] width 242 height 39
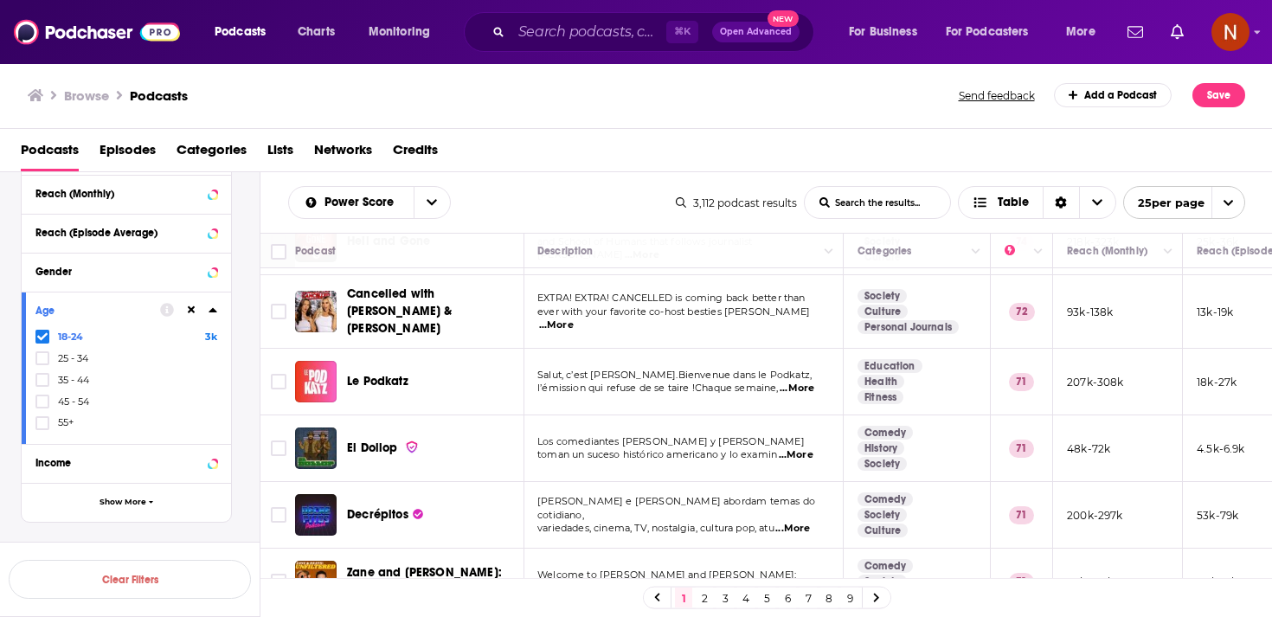
scroll to position [1349, 1]
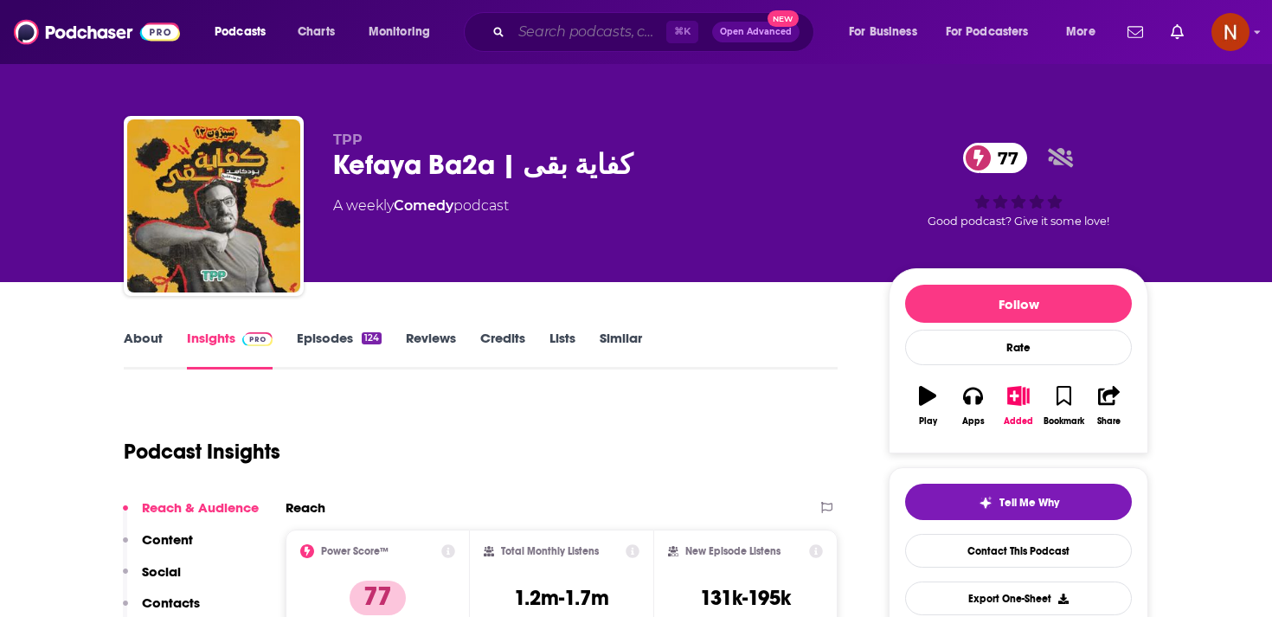
click at [597, 35] on input "Search podcasts, credits, & more..." at bounding box center [588, 32] width 155 height 28
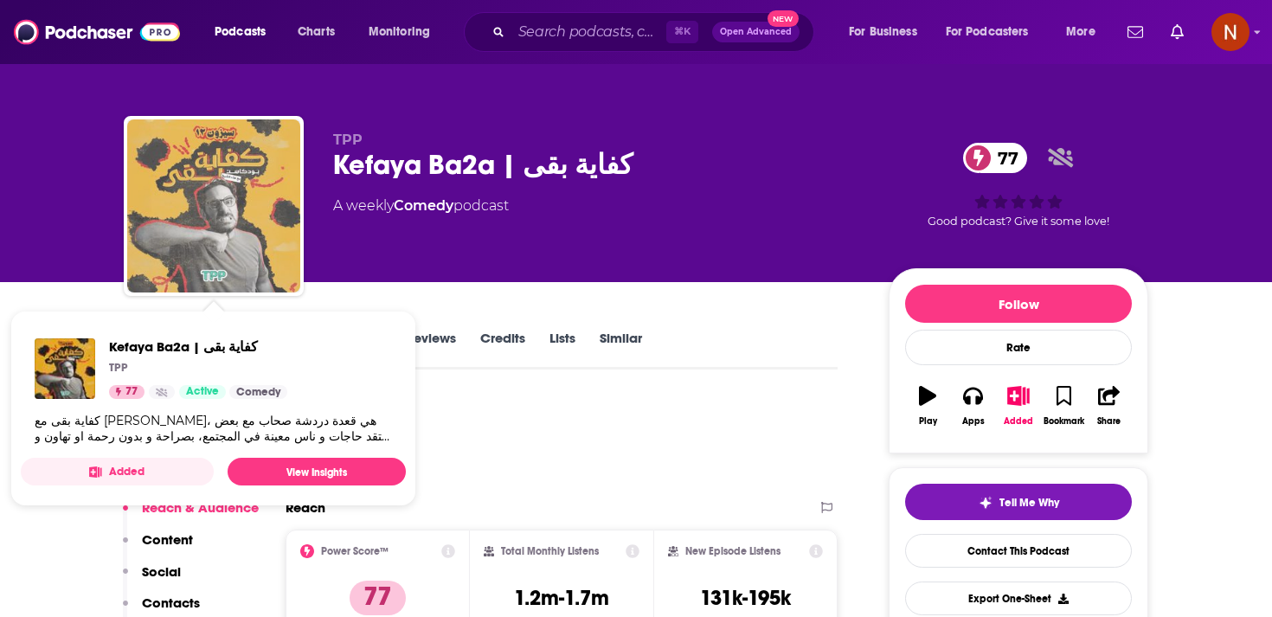
click at [181, 218] on img "Kefaya Ba2a | كفاية بقى" at bounding box center [213, 205] width 173 height 173
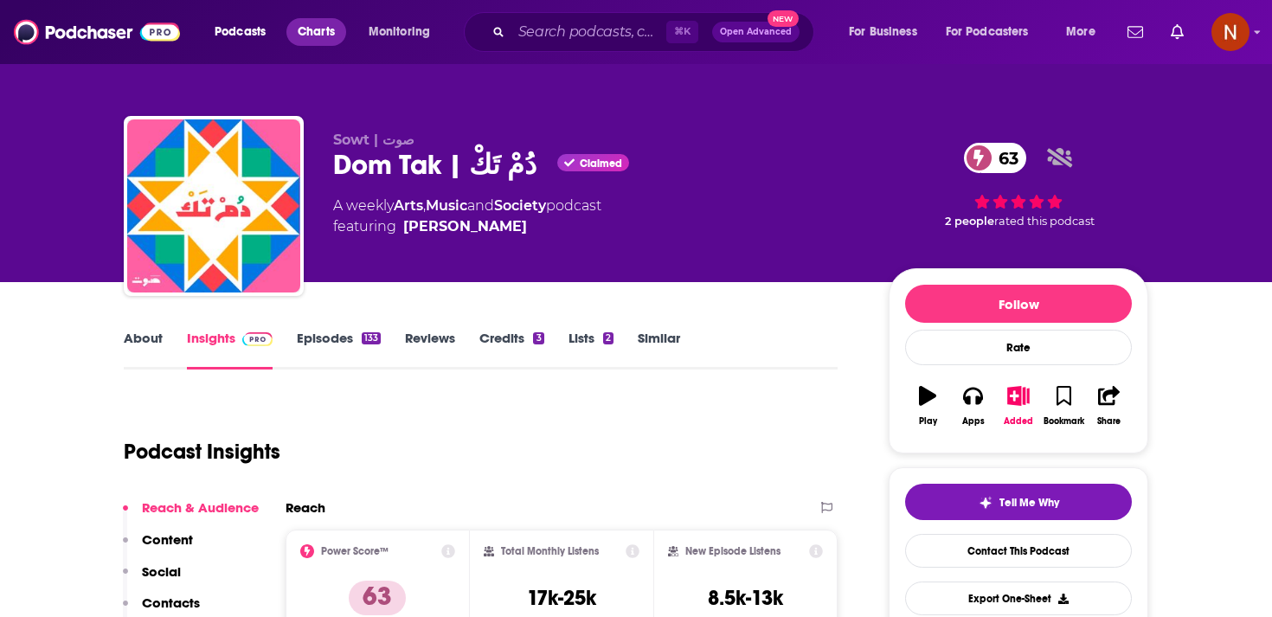
click at [319, 41] on span "Charts" at bounding box center [316, 32] width 37 height 24
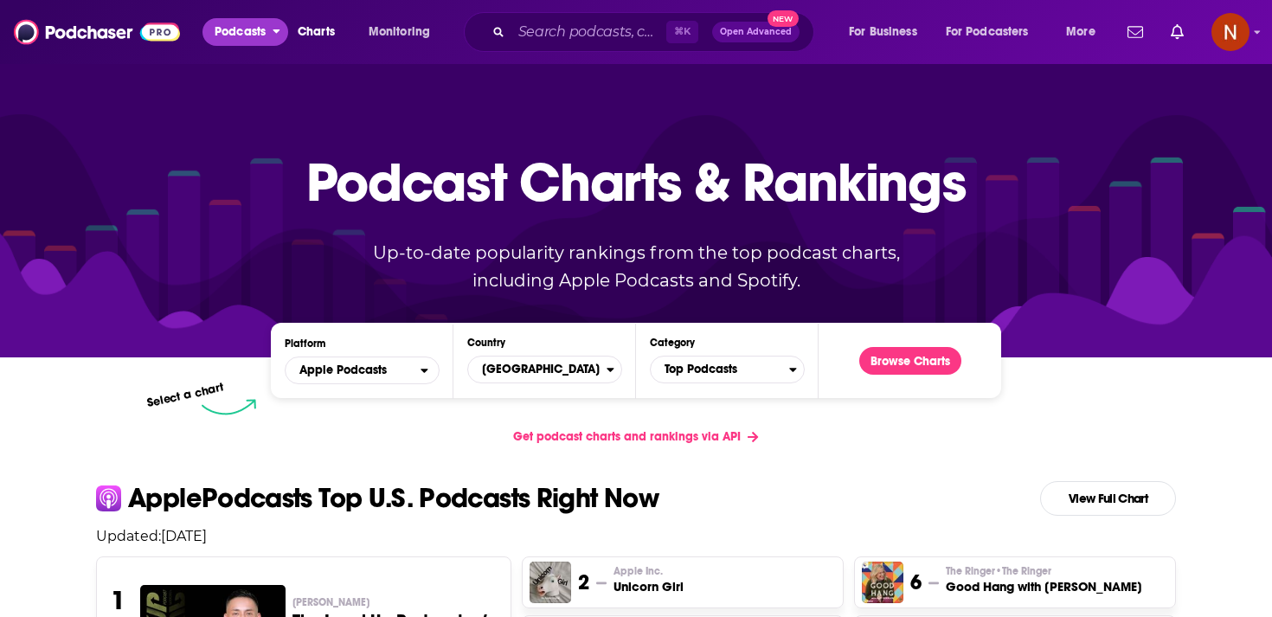
click at [250, 37] on span "Podcasts" at bounding box center [240, 32] width 51 height 24
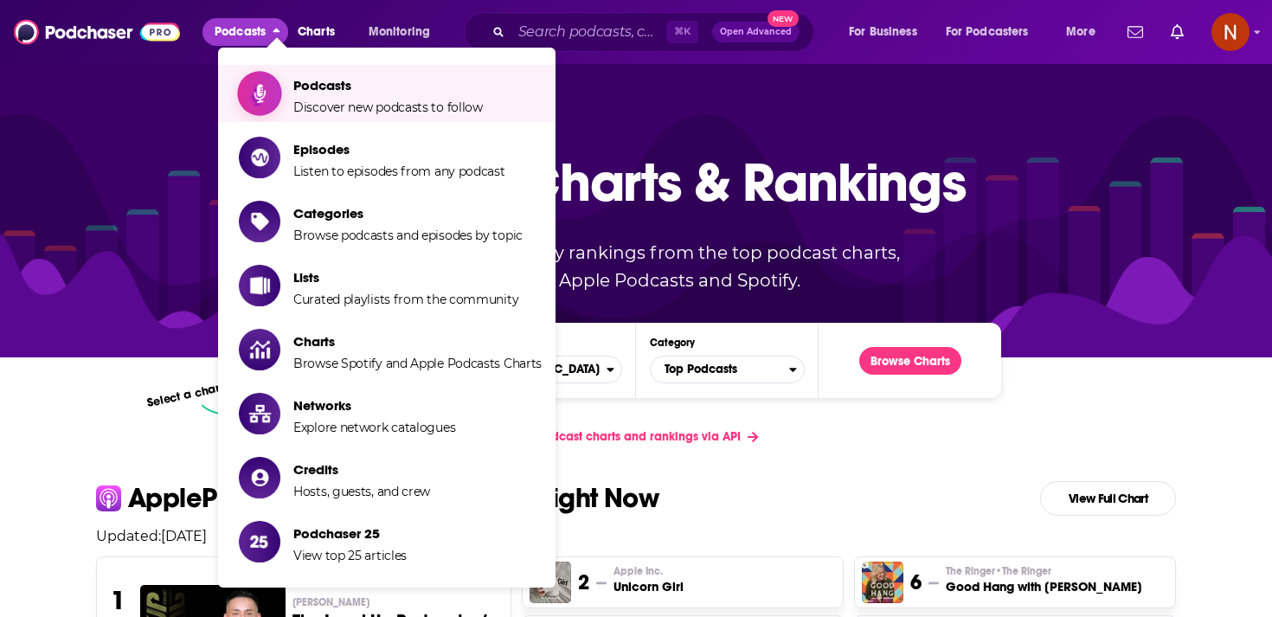
click at [277, 87] on span "Show item sub-menu" at bounding box center [259, 93] width 133 height 133
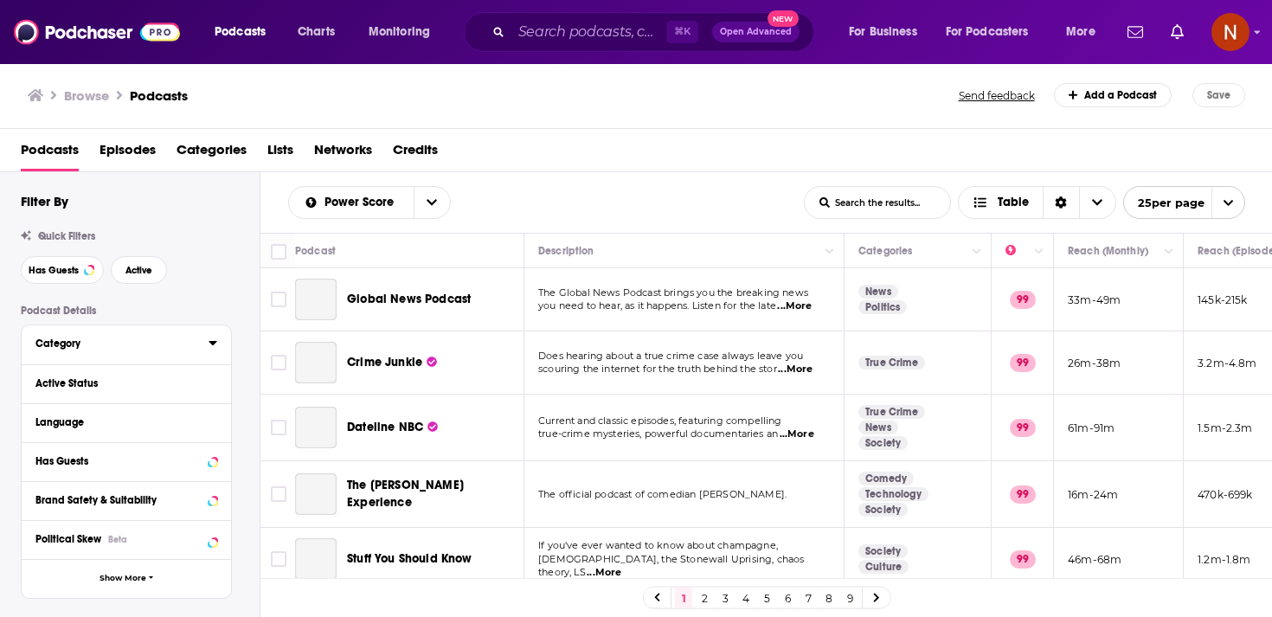
click at [210, 342] on icon at bounding box center [212, 343] width 9 height 14
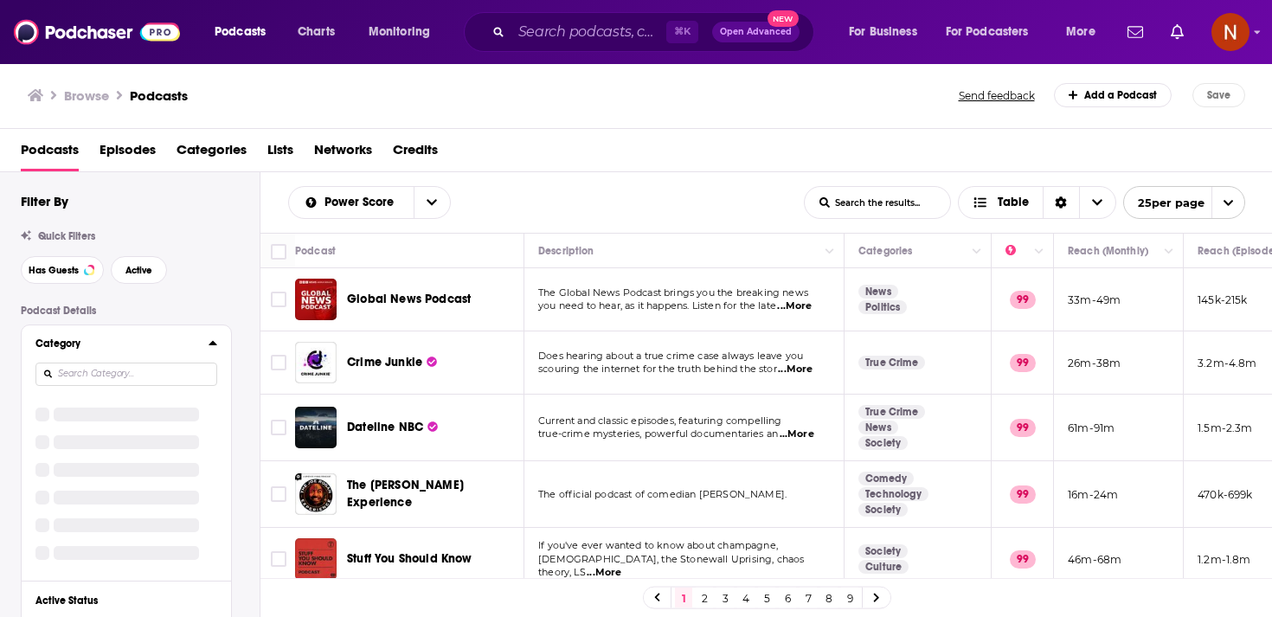
click at [199, 373] on input at bounding box center [126, 373] width 182 height 23
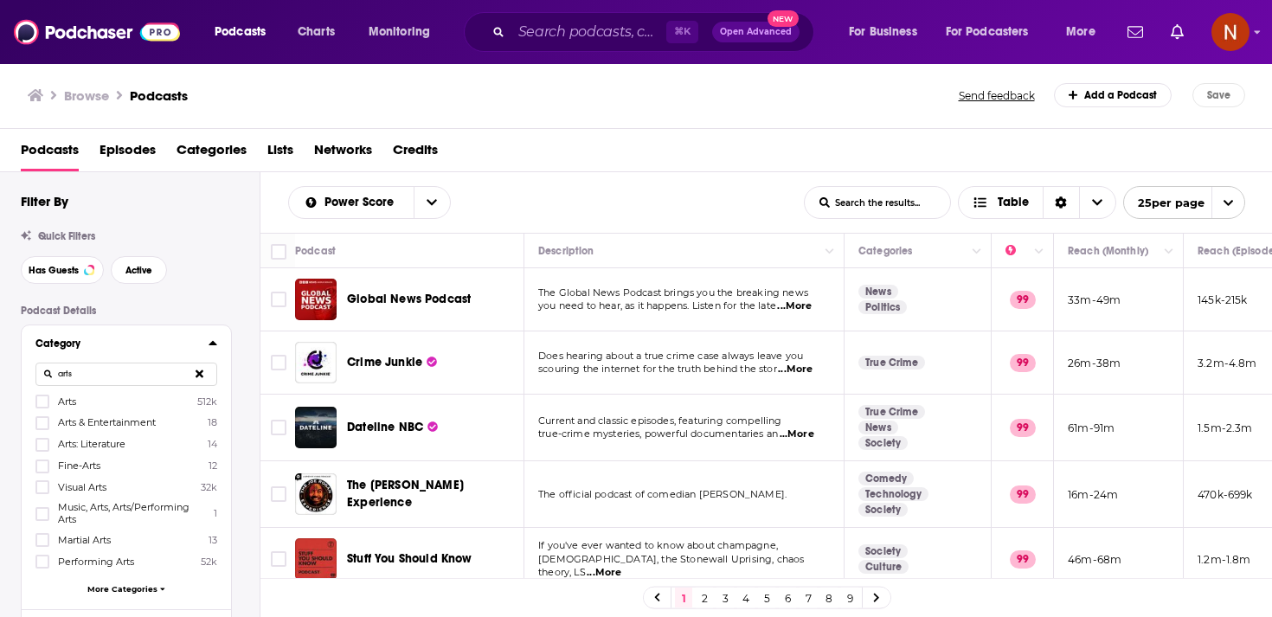
type input "arts"
click at [131, 401] on label "Arts 512k" at bounding box center [126, 401] width 182 height 15
click at [42, 407] on input "multiSelectOption-arts-0" at bounding box center [42, 407] width 0 height 0
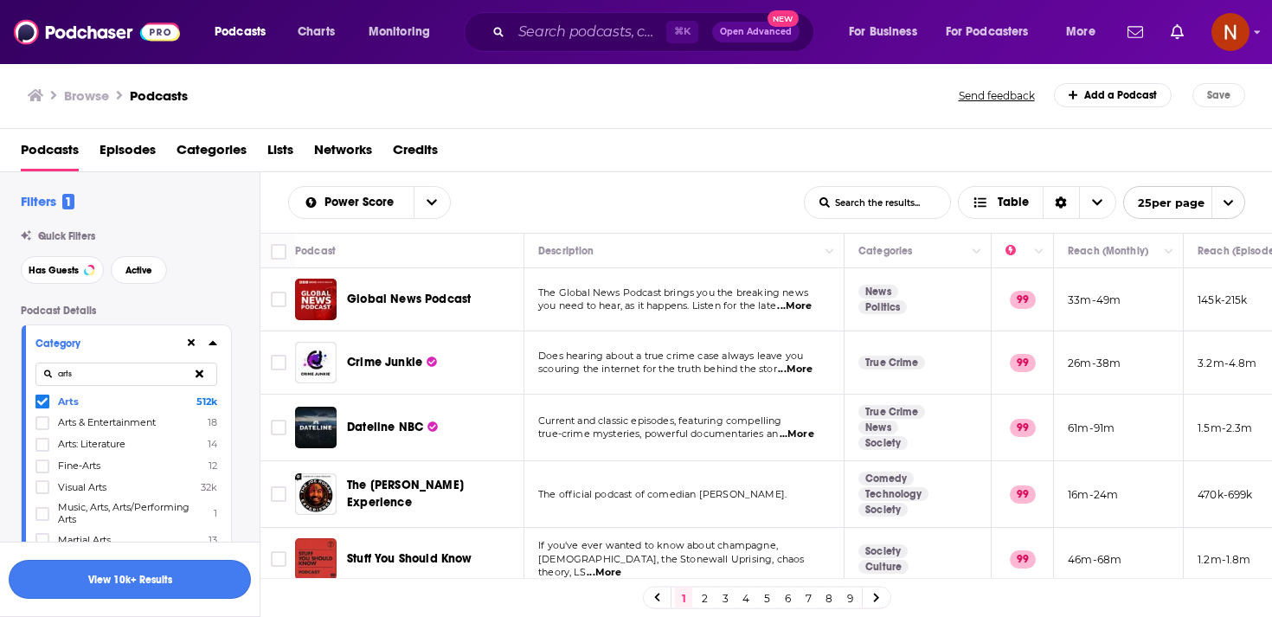
click at [138, 576] on button "View 10k+ Results" at bounding box center [130, 579] width 242 height 39
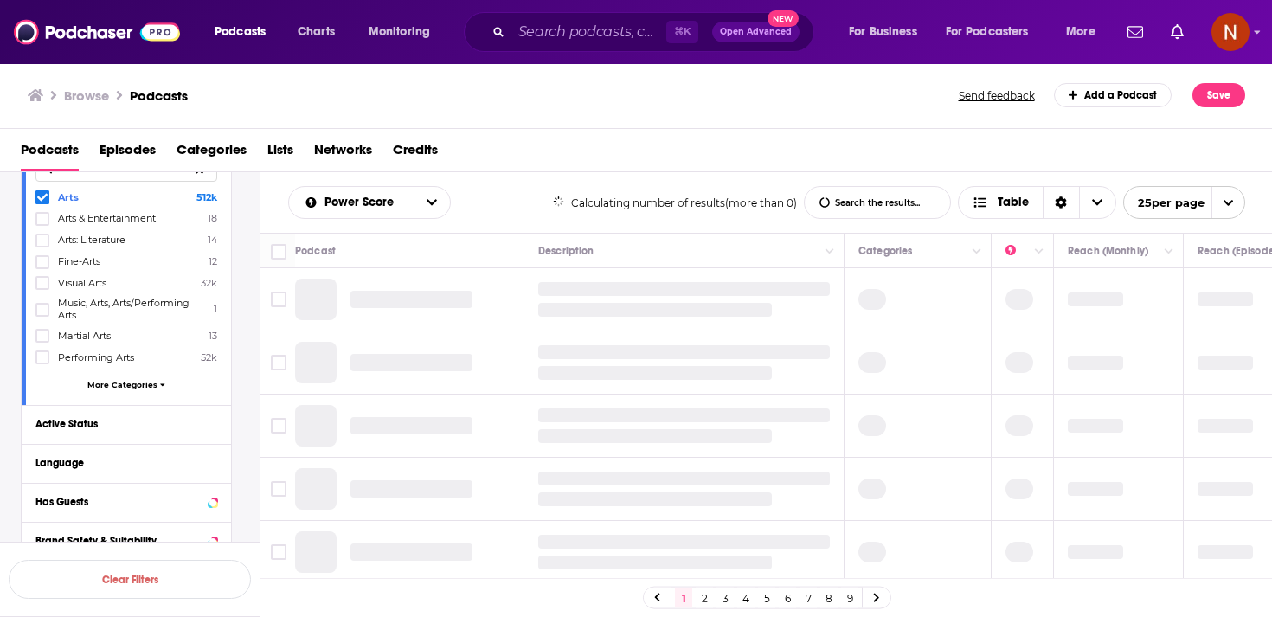
scroll to position [277, 0]
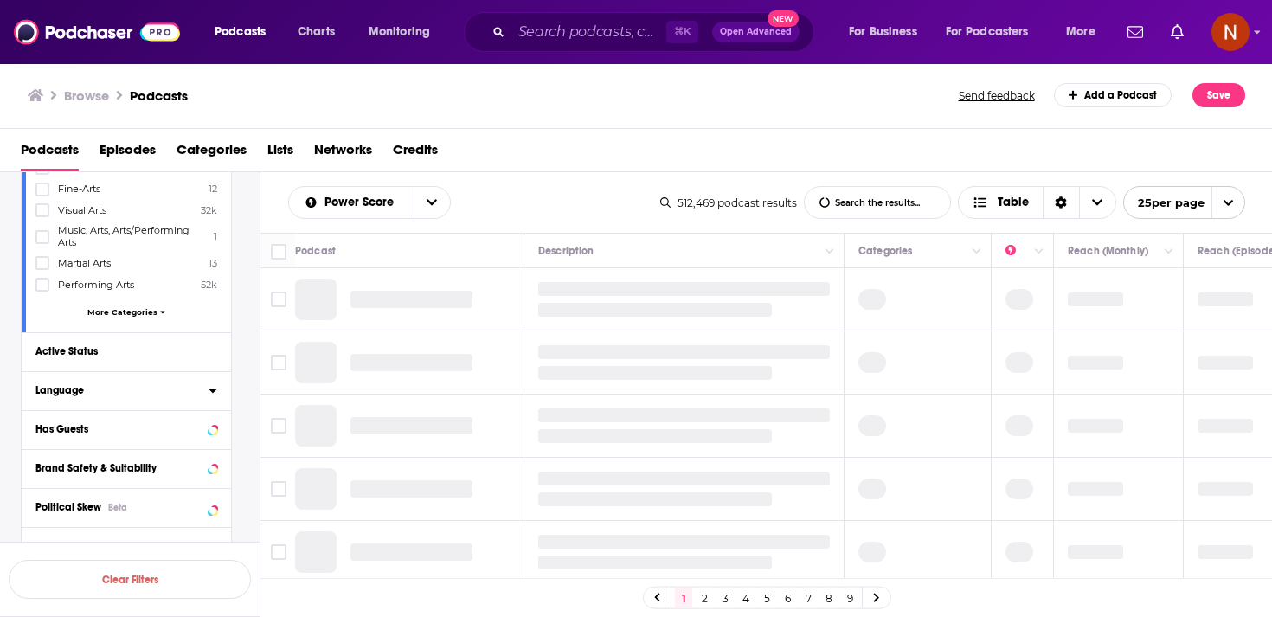
click at [146, 387] on div "Language" at bounding box center [116, 390] width 162 height 12
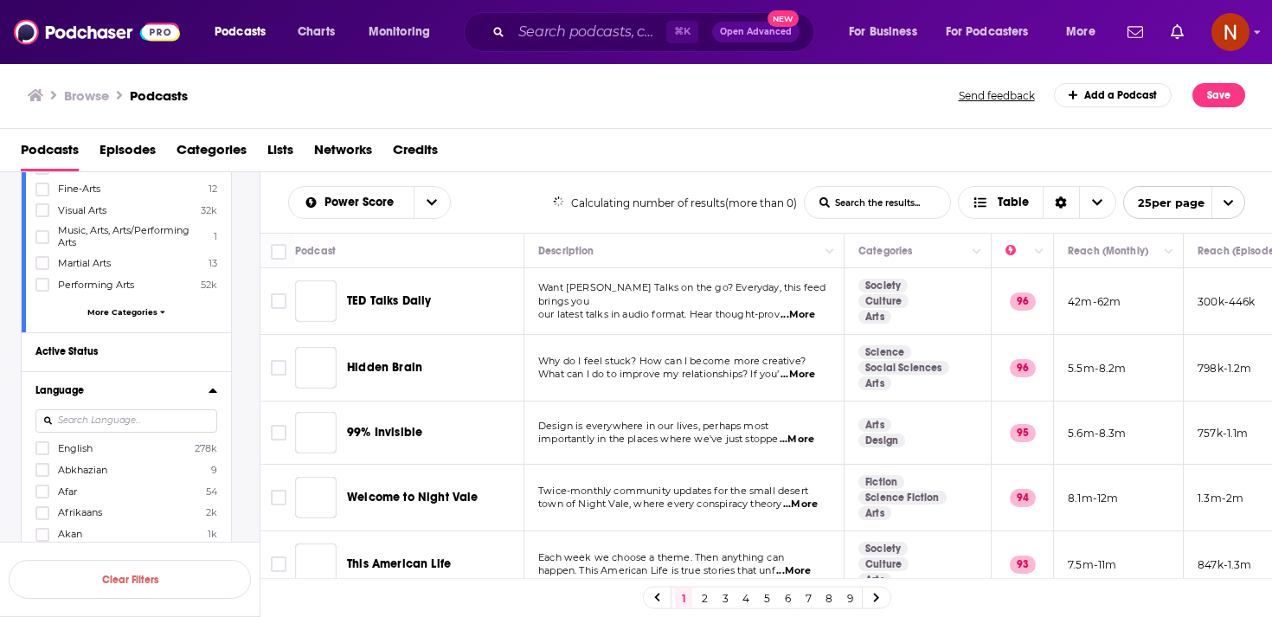
click at [131, 426] on div "Language English 278k Abkhazian 9 Afar 54 Afrikaans 2k Akan 1k Albanian 1k Amha…" at bounding box center [126, 508] width 209 height 275
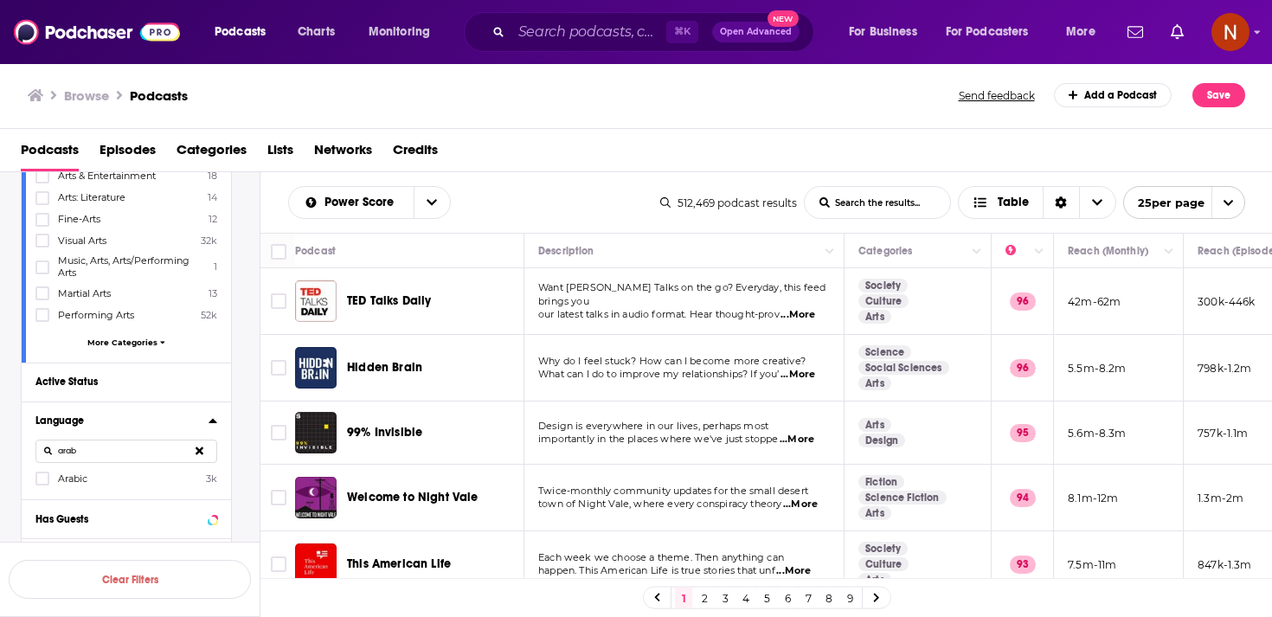
type input "arab"
click at [55, 477] on label "Arabic 3k" at bounding box center [126, 478] width 182 height 15
click at [42, 484] on input "multiSelectOption-ar-0" at bounding box center [42, 484] width 0 height 0
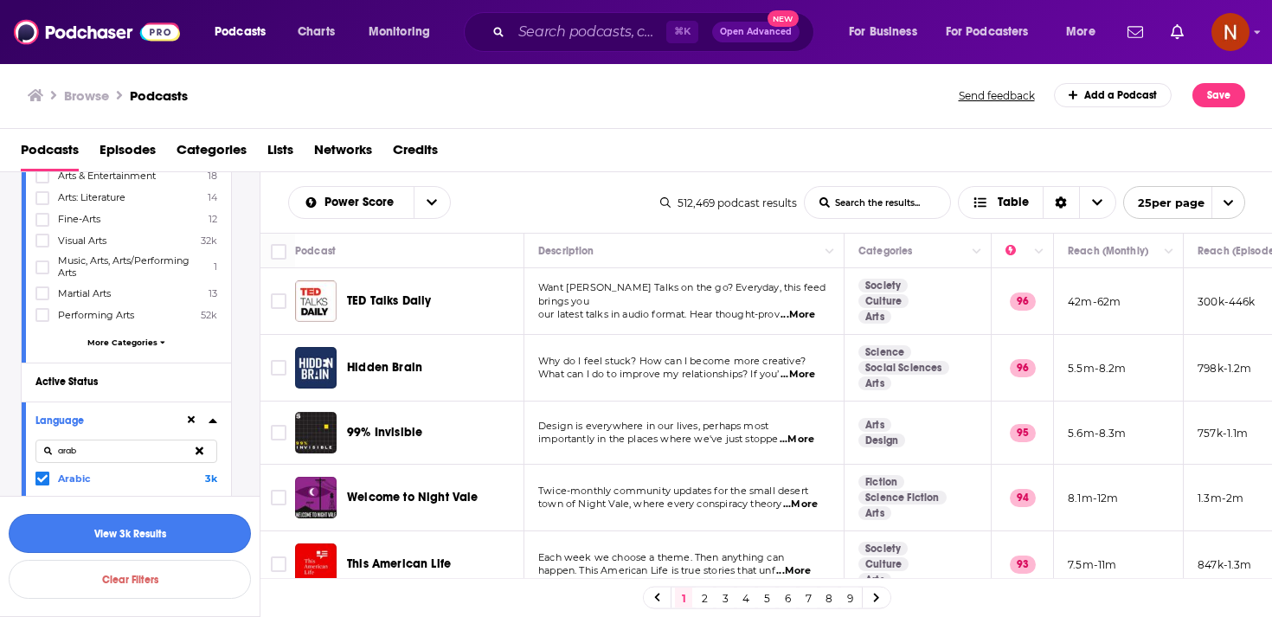
click at [141, 533] on button "View 3k Results" at bounding box center [130, 533] width 242 height 39
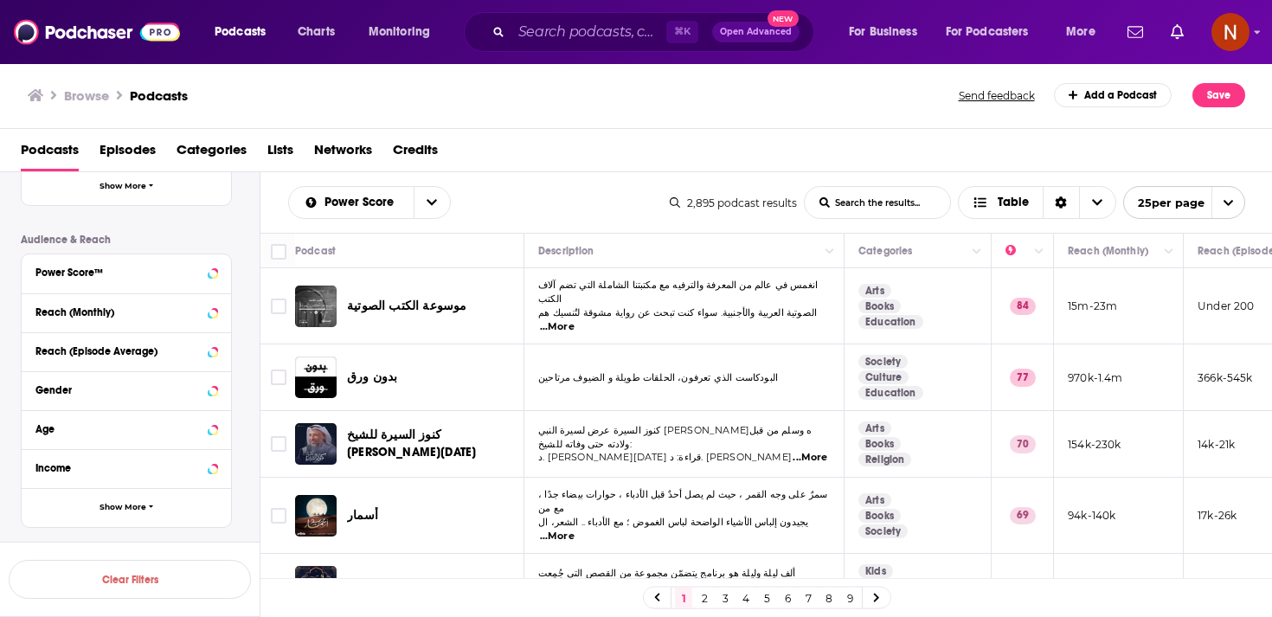
scroll to position [733, 0]
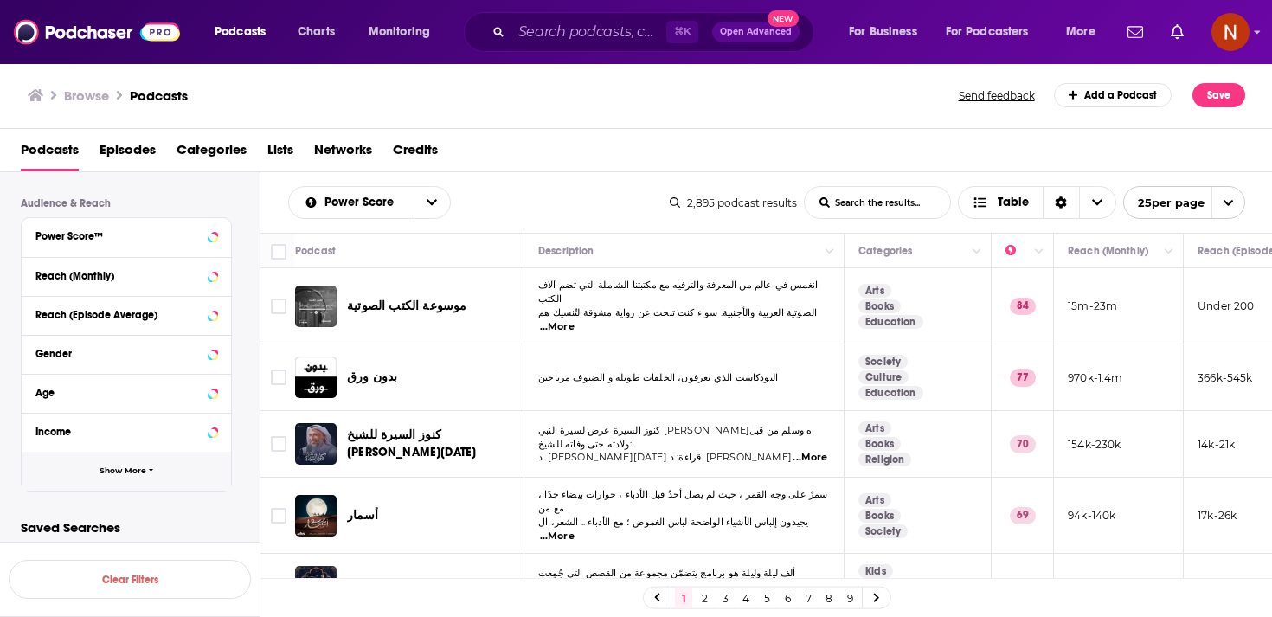
click at [150, 471] on icon "button" at bounding box center [151, 470] width 5 height 8
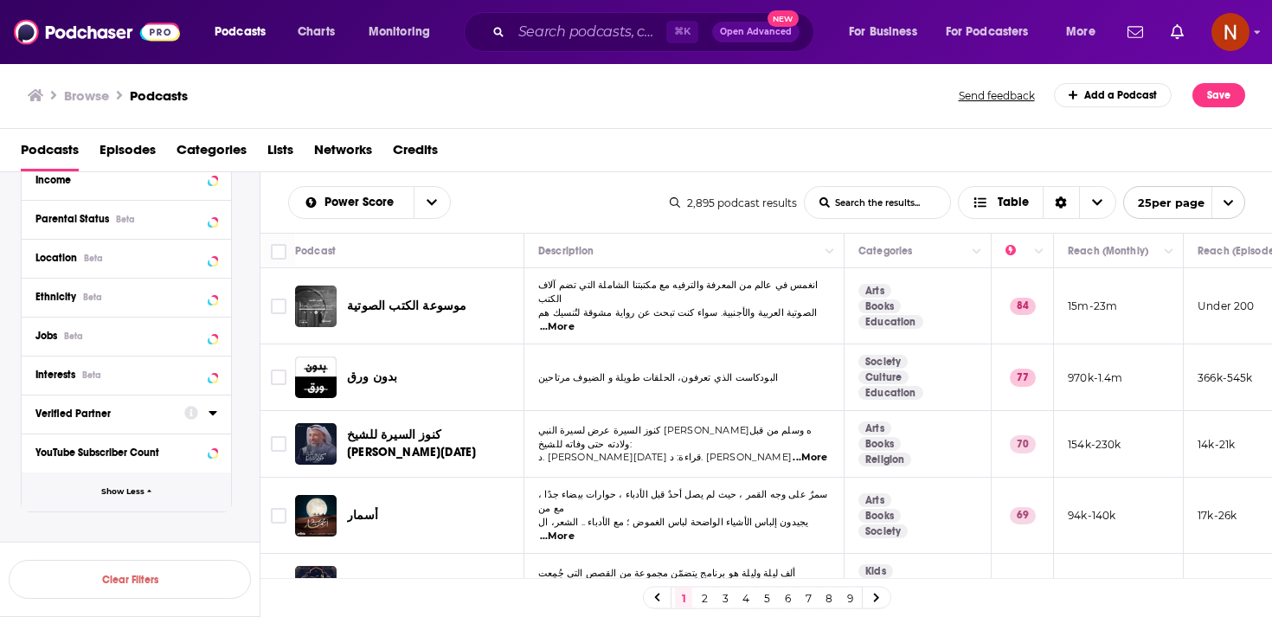
scroll to position [988, 0]
click at [209, 377] on div at bounding box center [200, 371] width 33 height 22
click at [213, 375] on icon at bounding box center [212, 370] width 9 height 14
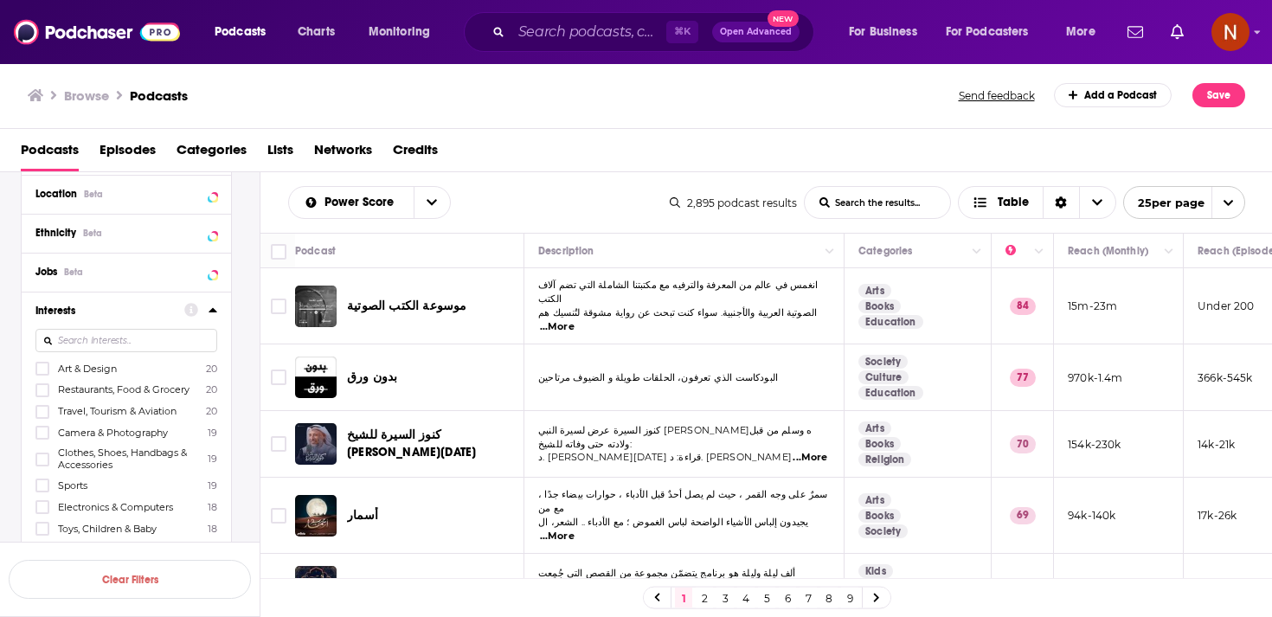
scroll to position [1018, 0]
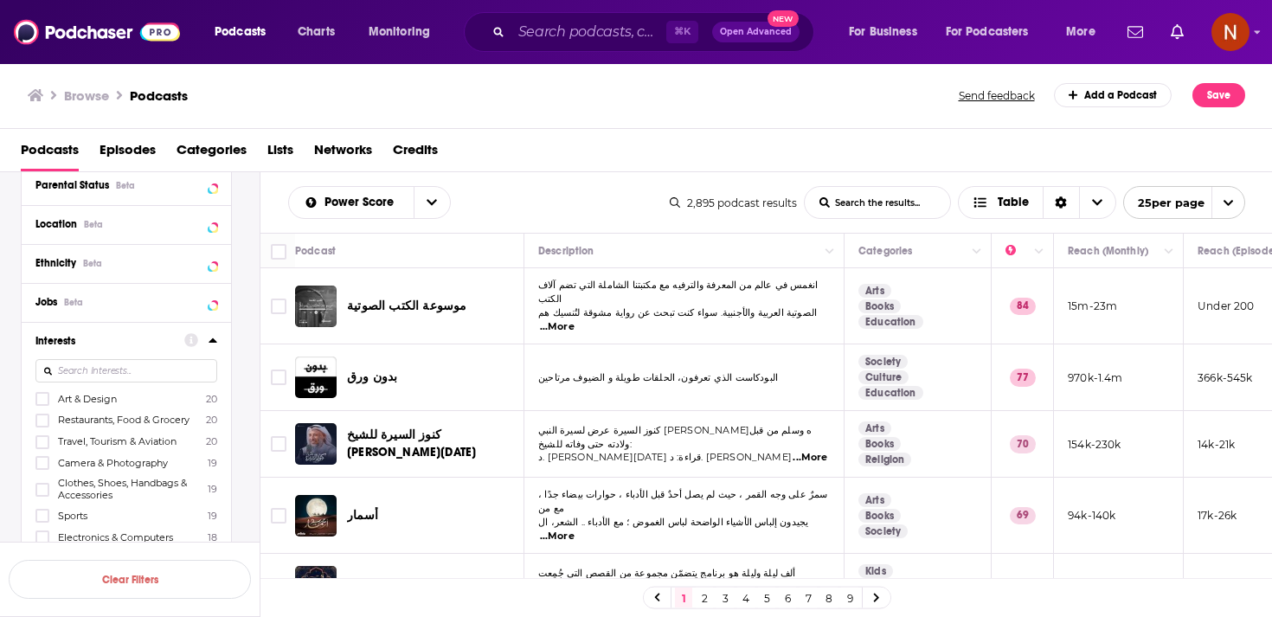
click at [104, 375] on input at bounding box center [126, 370] width 182 height 23
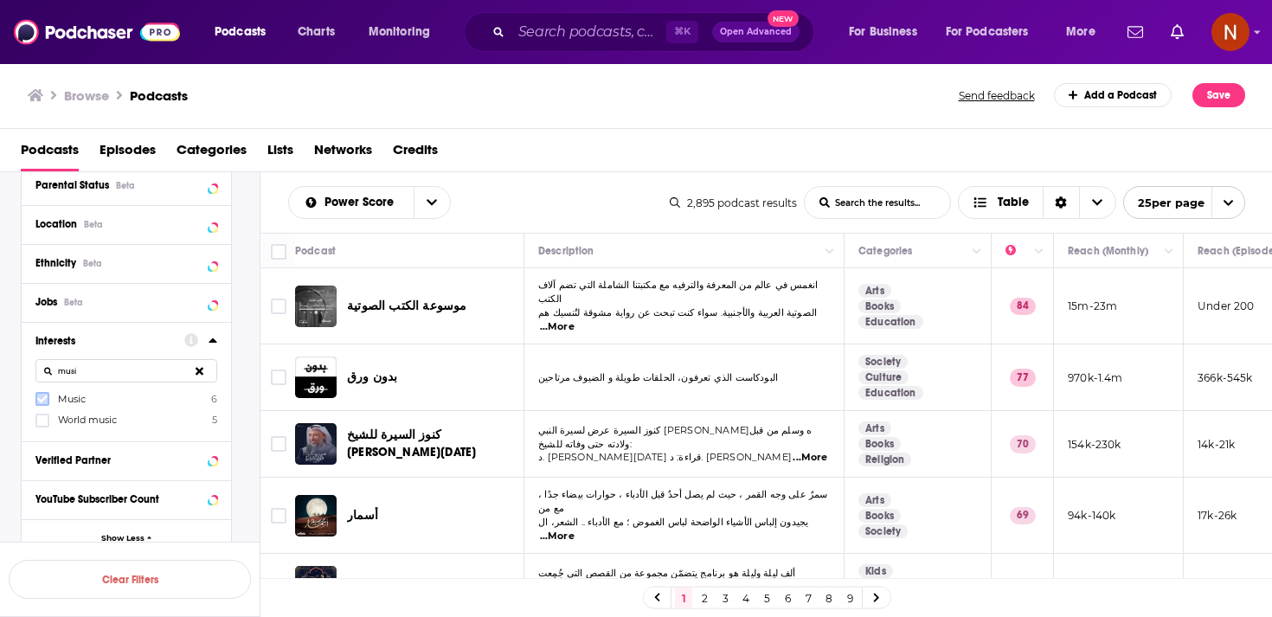
type input "musi"
click at [48, 399] on label at bounding box center [42, 399] width 14 height 14
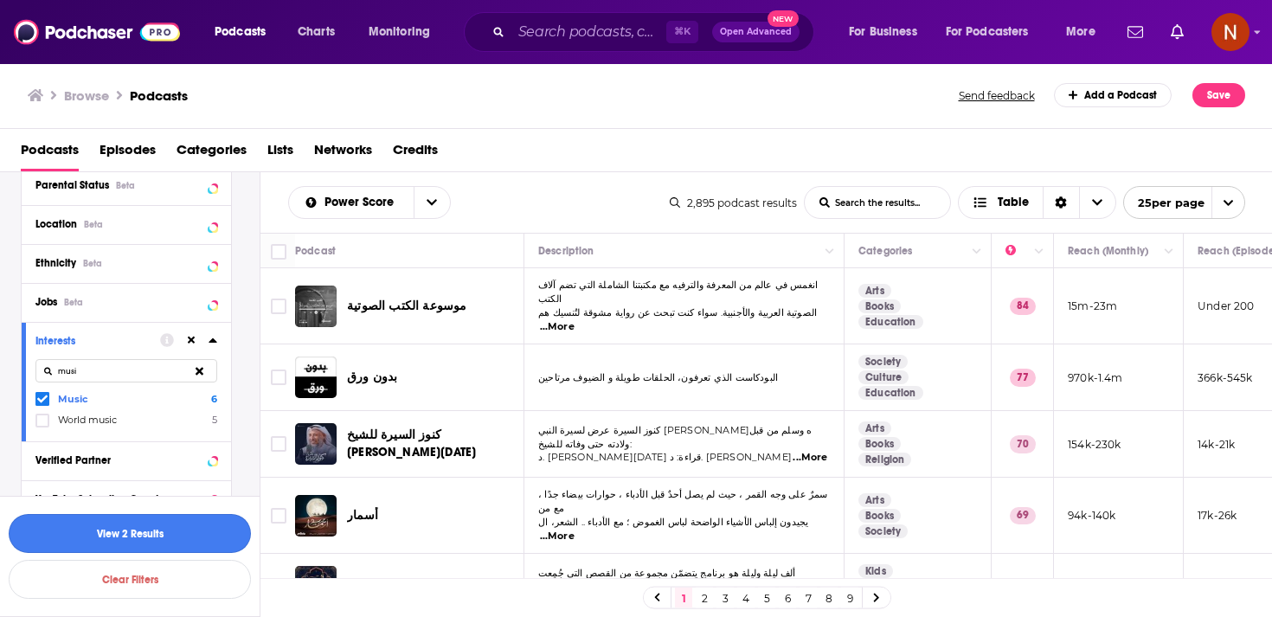
click at [160, 538] on button "View 2 Results" at bounding box center [130, 533] width 242 height 39
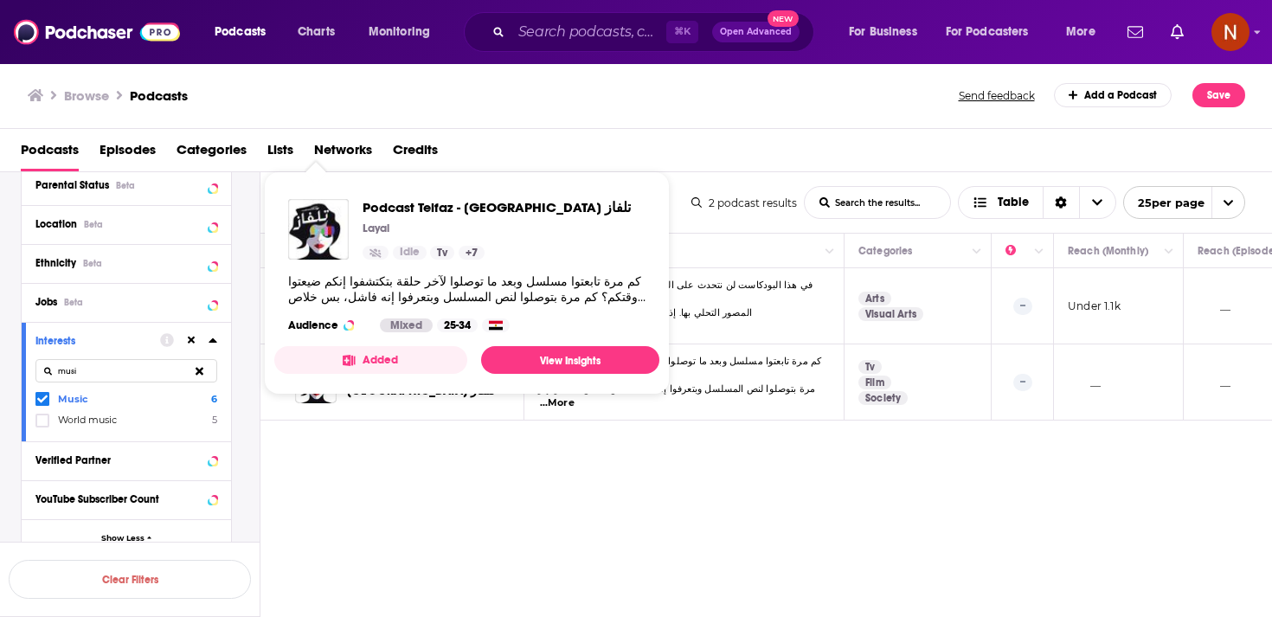
click at [391, 465] on div "Power Score List Search Input Search the results... Table 2 podcast results Lis…" at bounding box center [766, 449] width 1012 height 555
click at [424, 418] on div "Power Score List Search Input Search the results... Table 2 podcast results Lis…" at bounding box center [766, 449] width 1012 height 555
click at [562, 361] on link "View Insights" at bounding box center [570, 360] width 178 height 28
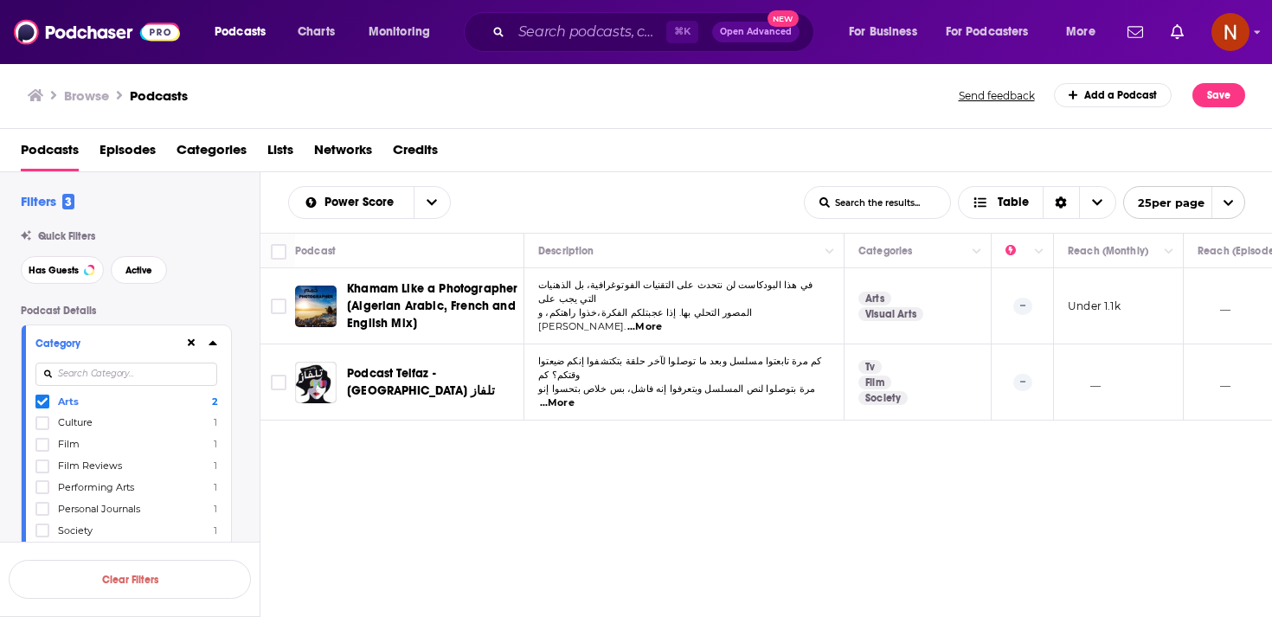
click at [40, 406] on icon at bounding box center [42, 402] width 10 height 8
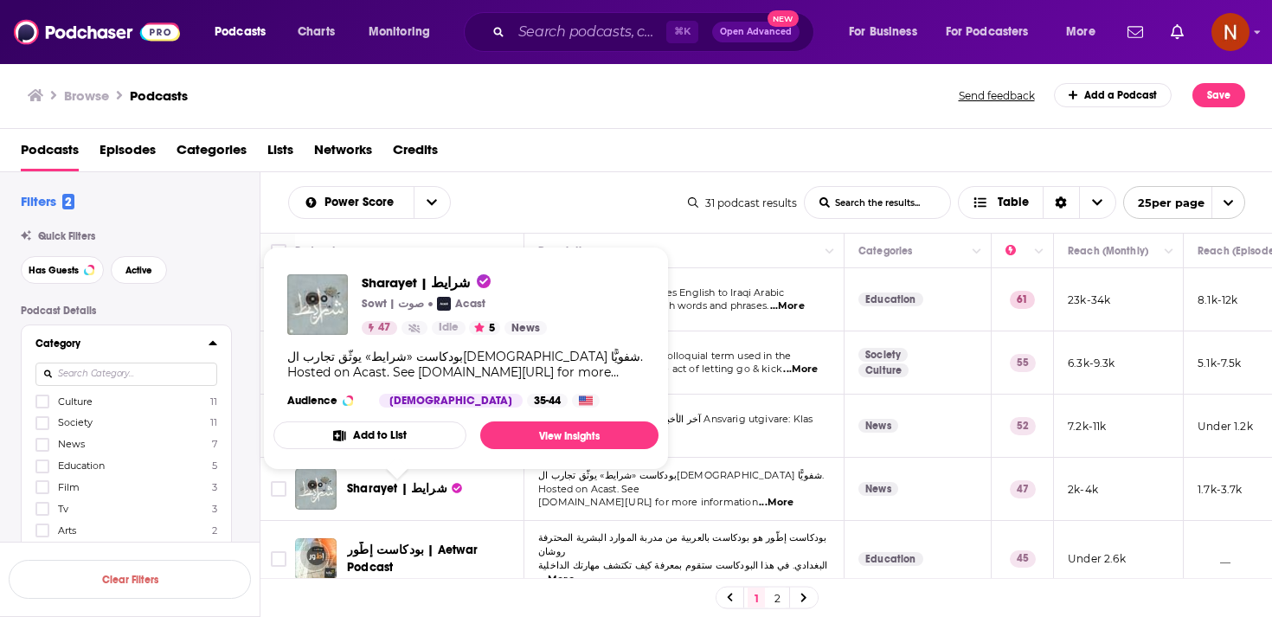
click at [387, 484] on span "Sharayet | شرايط" at bounding box center [397, 488] width 100 height 15
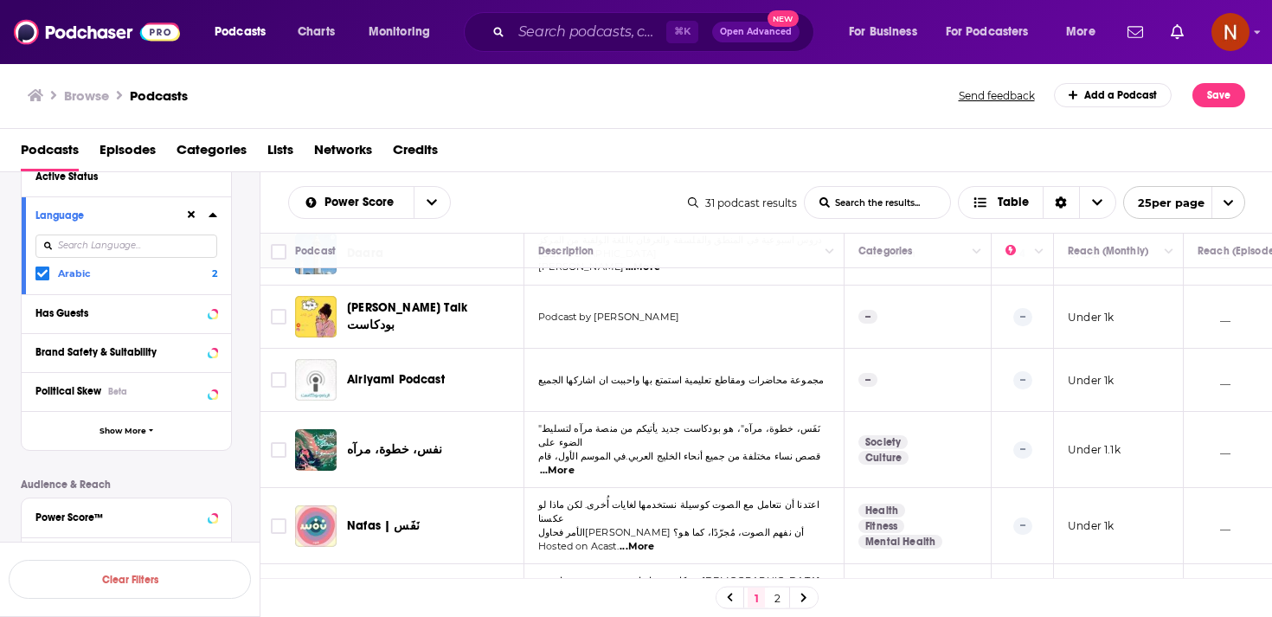
scroll to position [1283, 0]
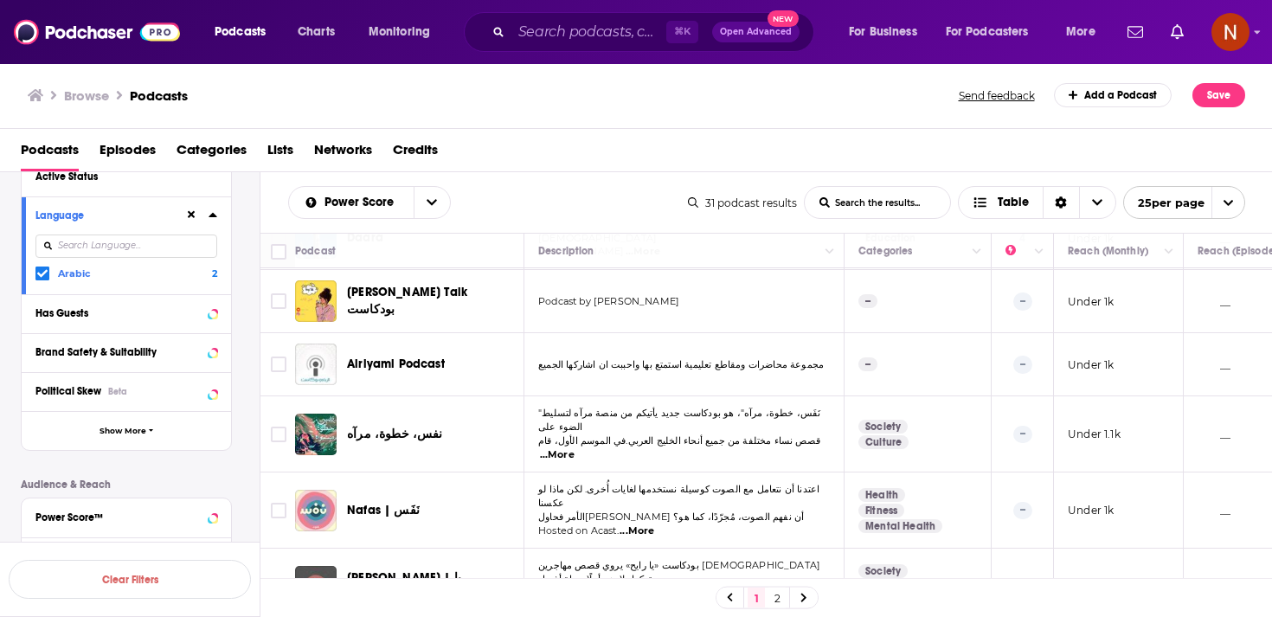
click at [777, 602] on link "2" at bounding box center [776, 597] width 17 height 21
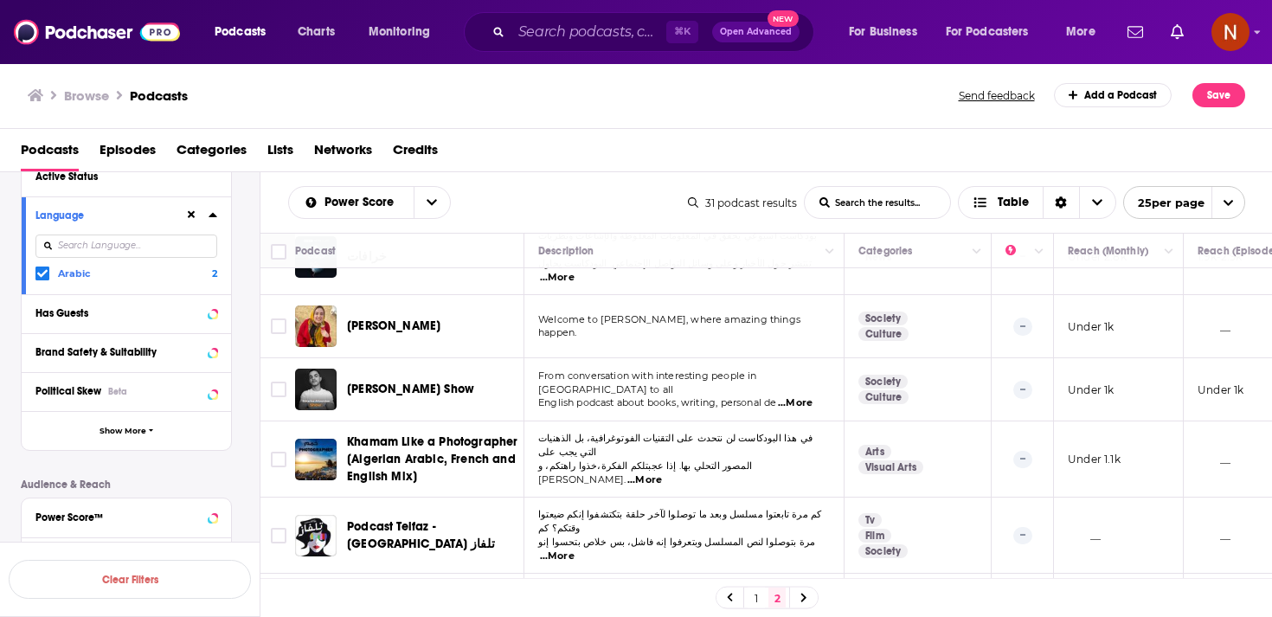
scroll to position [80, 0]
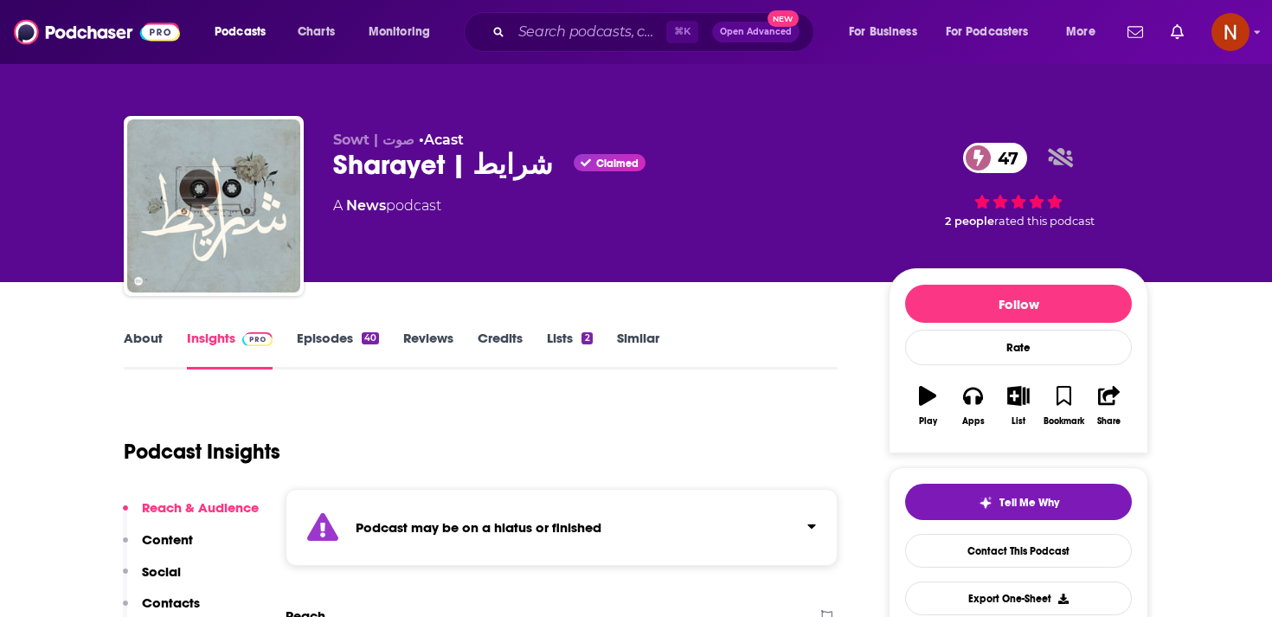
click at [547, 497] on div "Podcast may be on a hiatus or finished" at bounding box center [561, 527] width 552 height 77
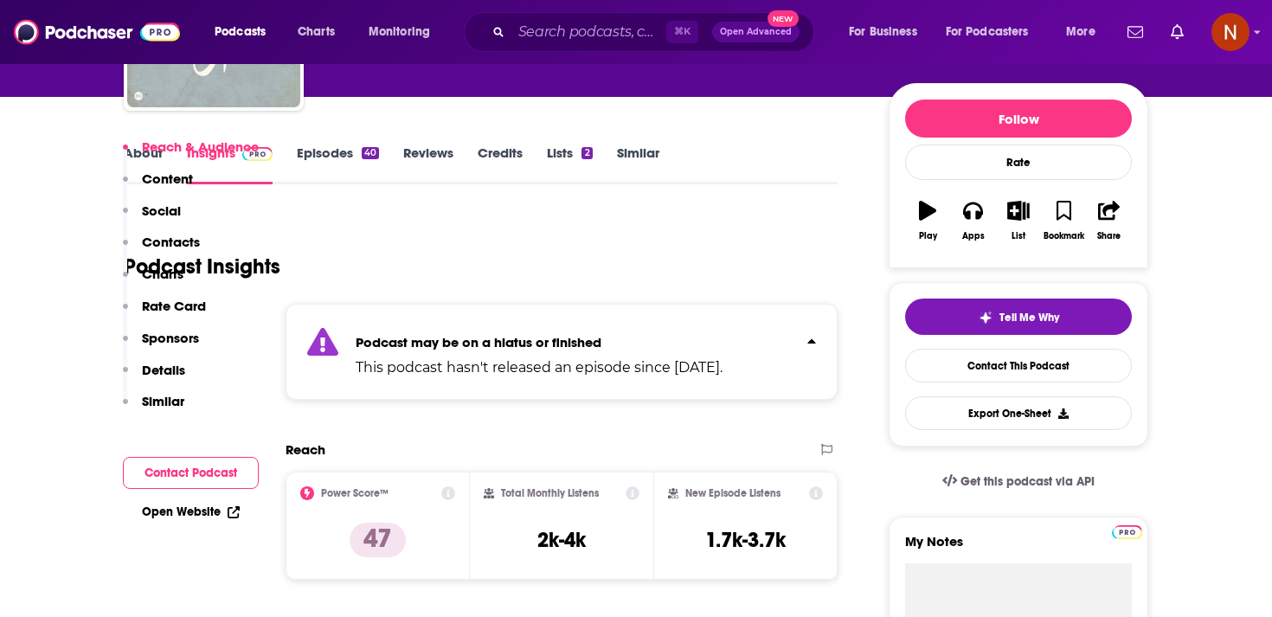
scroll to position [29, 0]
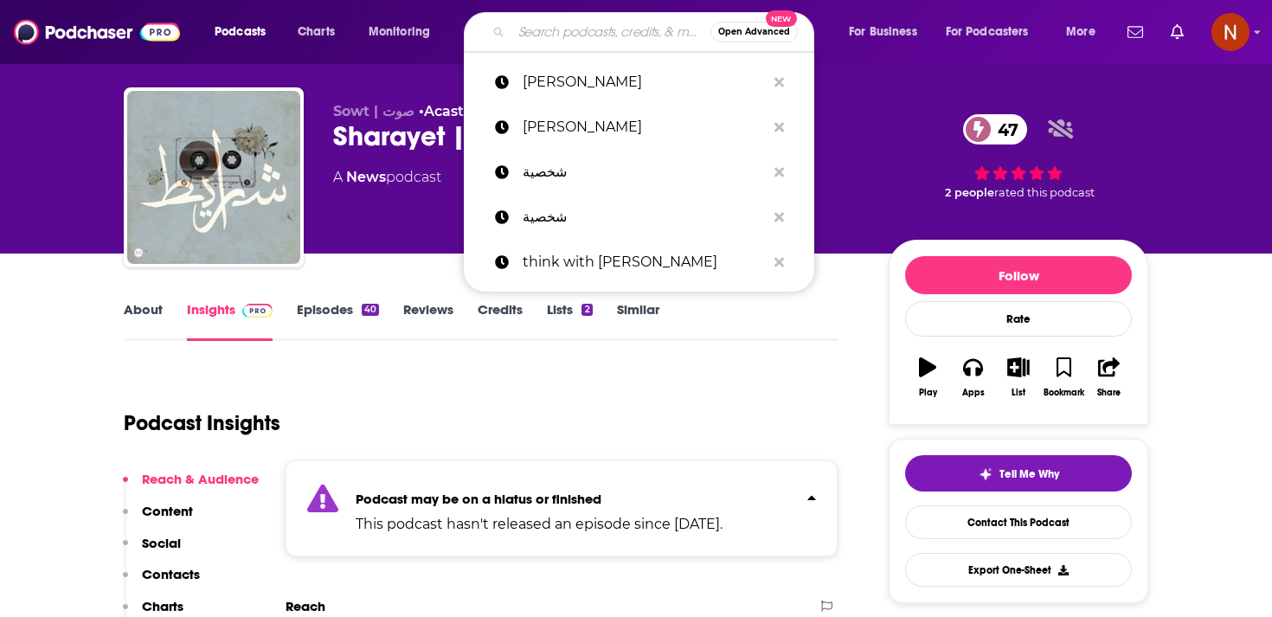
click at [580, 22] on input "Search podcasts, credits, & more..." at bounding box center [610, 32] width 199 height 28
paste input "شوط"
type input "شوط"
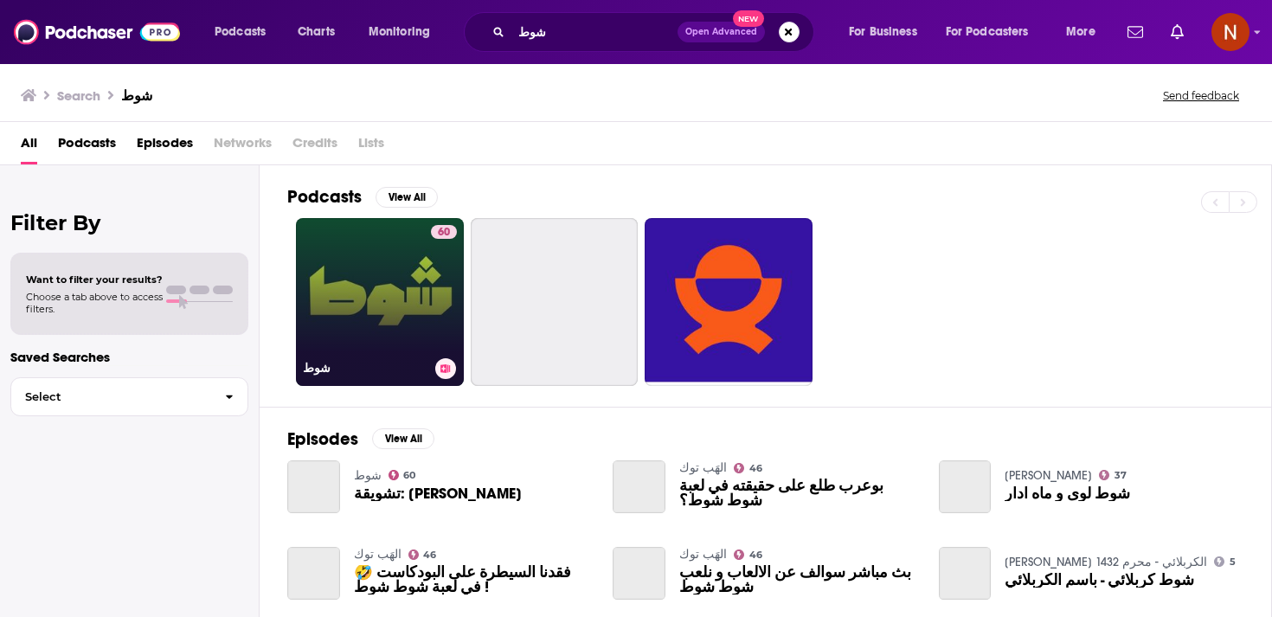
click at [395, 266] on link "60 شوط" at bounding box center [380, 302] width 168 height 168
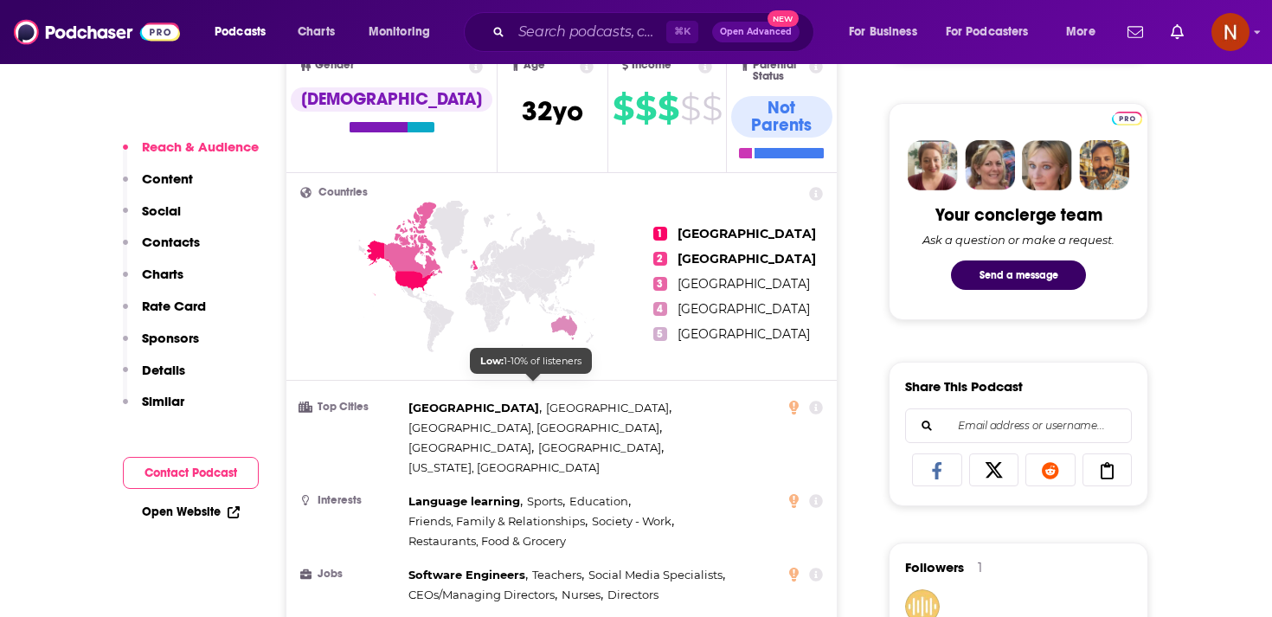
scroll to position [592, 0]
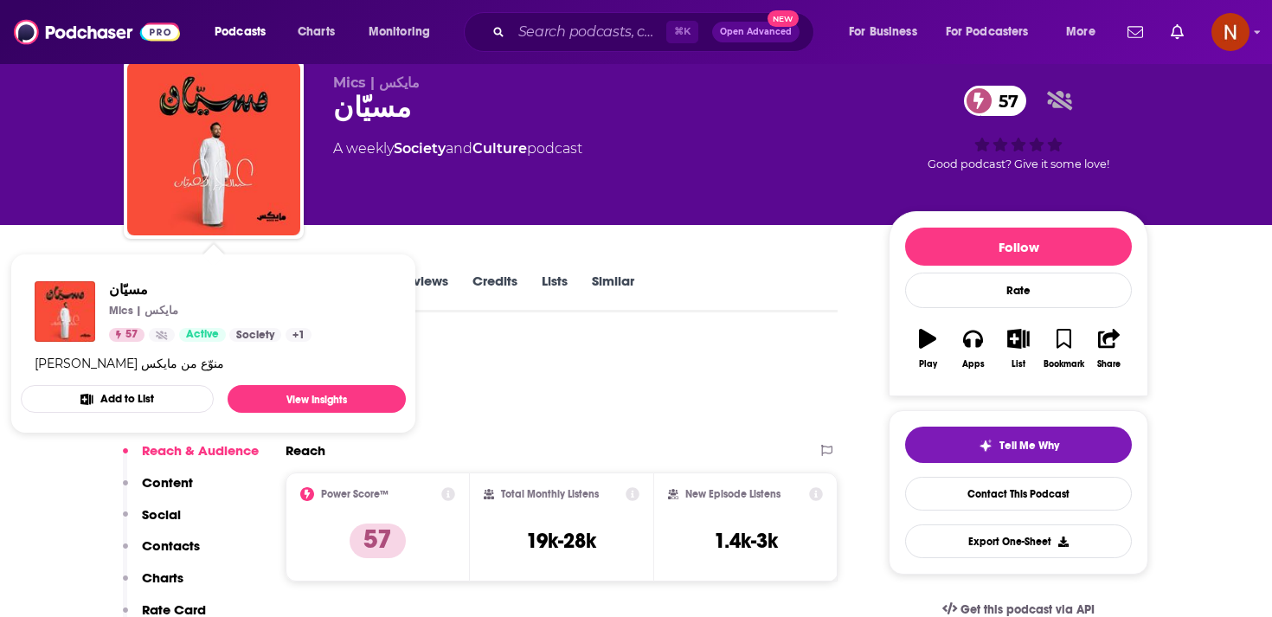
scroll to position [61, 0]
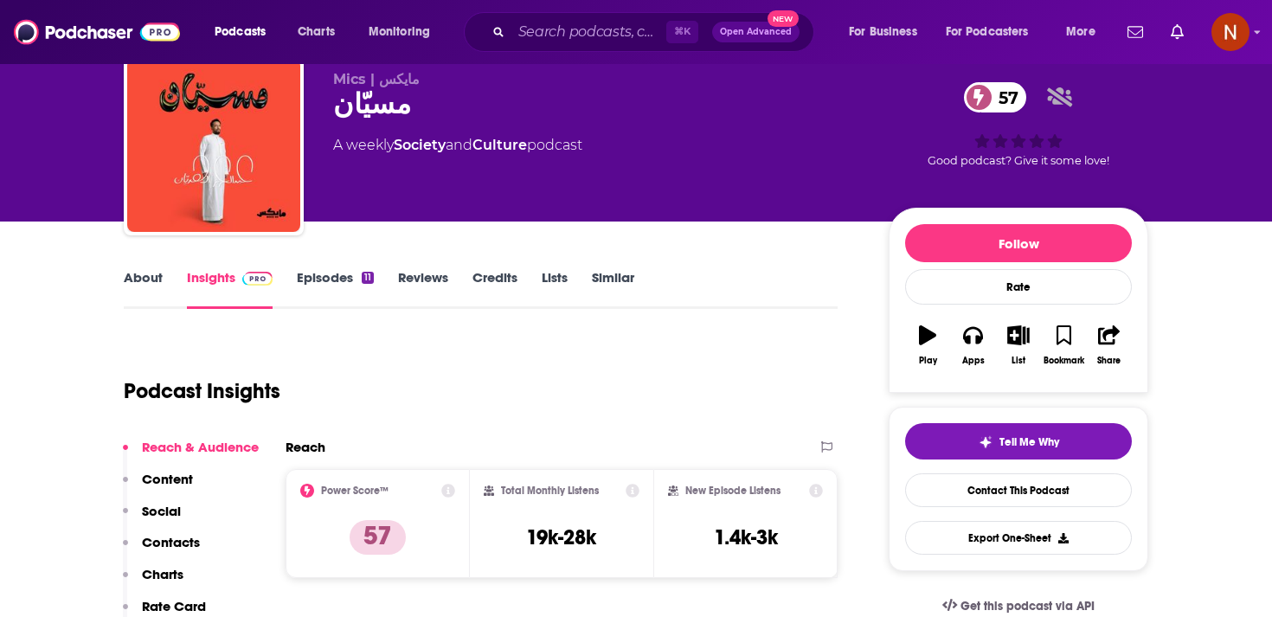
click at [130, 276] on link "About" at bounding box center [143, 289] width 39 height 40
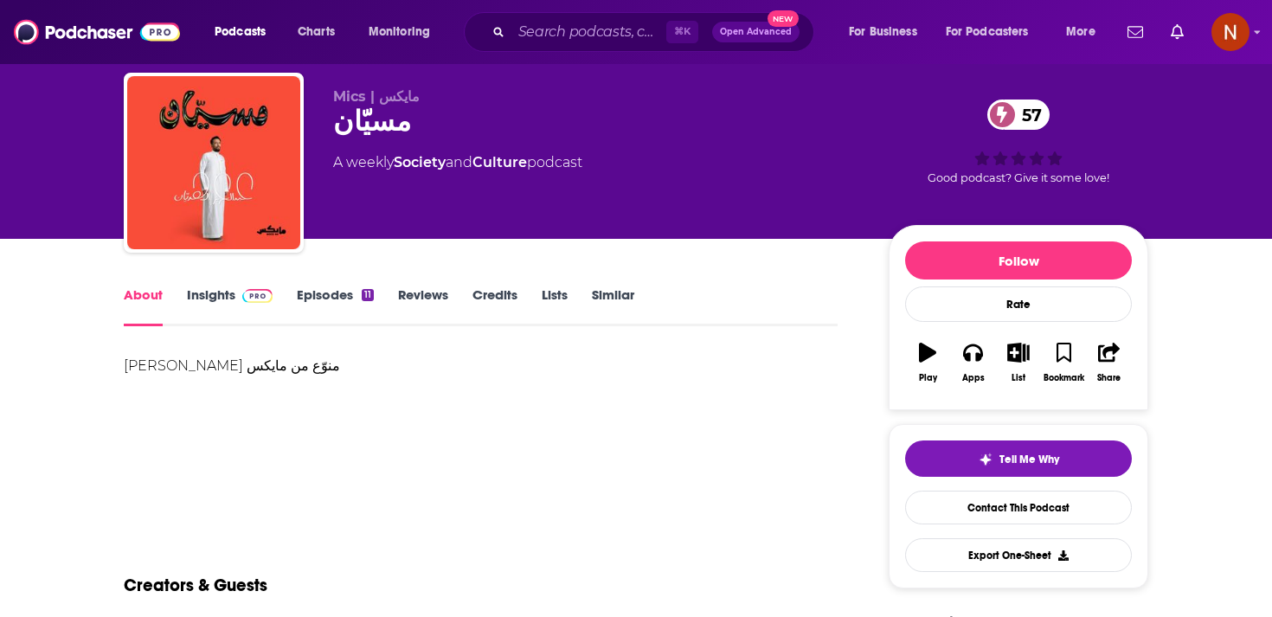
scroll to position [61, 0]
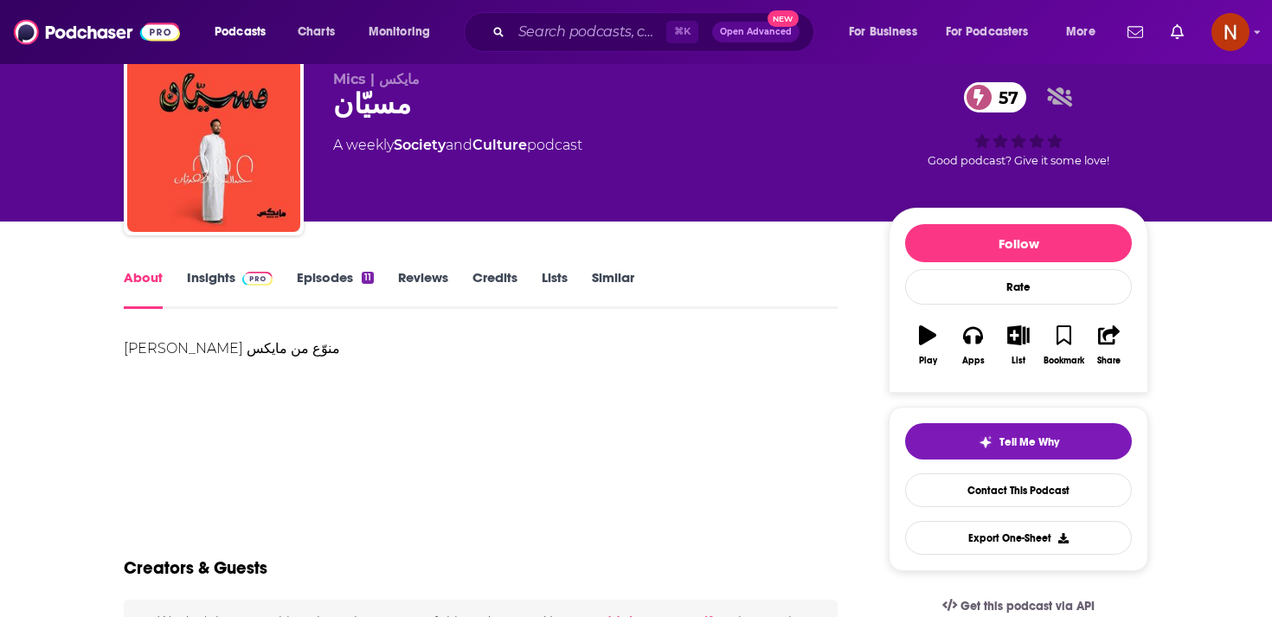
click at [332, 283] on link "Episodes 11" at bounding box center [335, 289] width 77 height 40
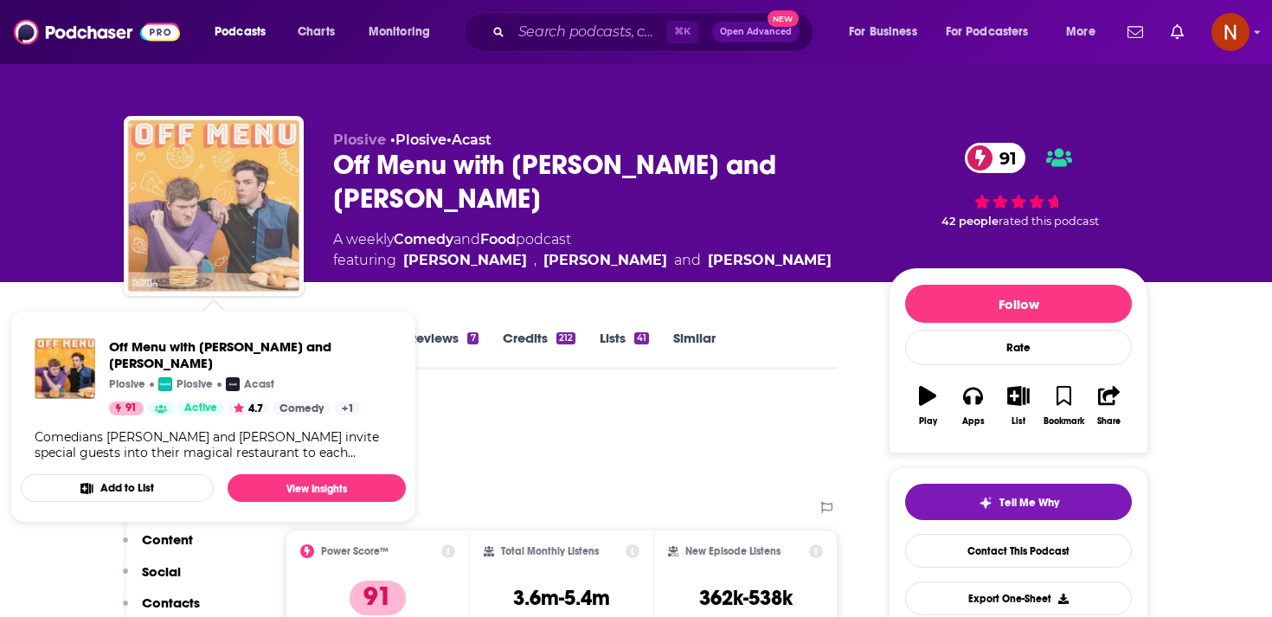
scroll to position [3, 0]
